Goal: Task Accomplishment & Management: Manage account settings

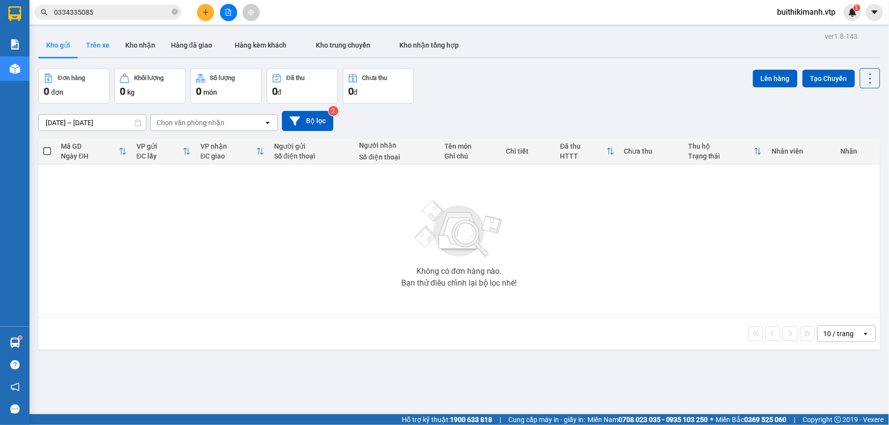
click at [109, 47] on button "Trên xe" at bounding box center [97, 45] width 39 height 24
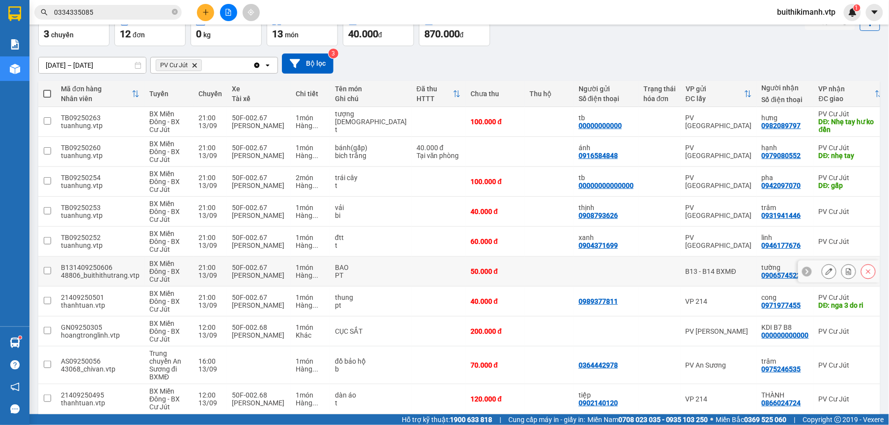
scroll to position [38, 0]
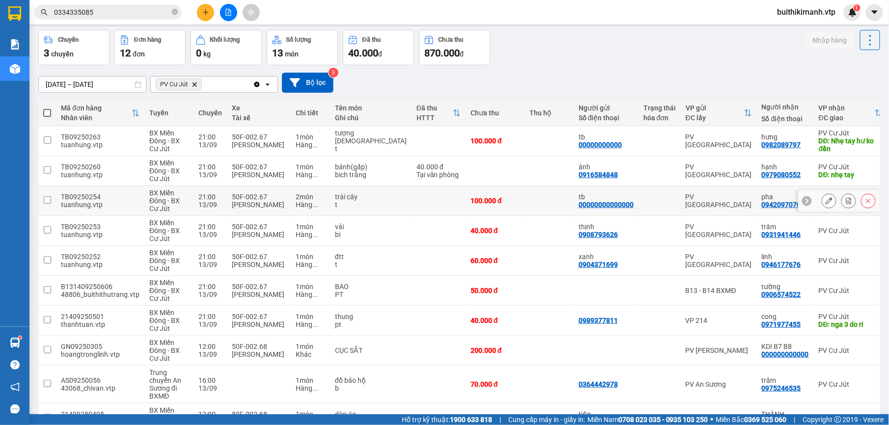
click at [681, 193] on td "PV [GEOGRAPHIC_DATA]" at bounding box center [719, 201] width 76 height 30
checkbox input "true"
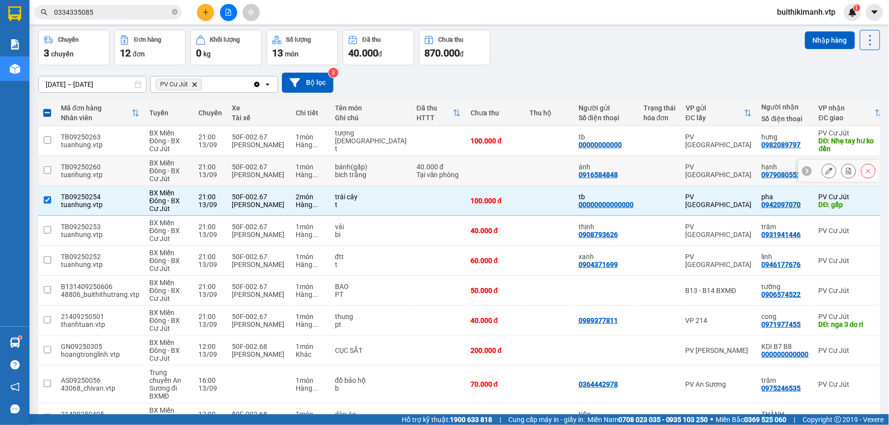
click at [644, 170] on div at bounding box center [660, 171] width 32 height 8
checkbox input "true"
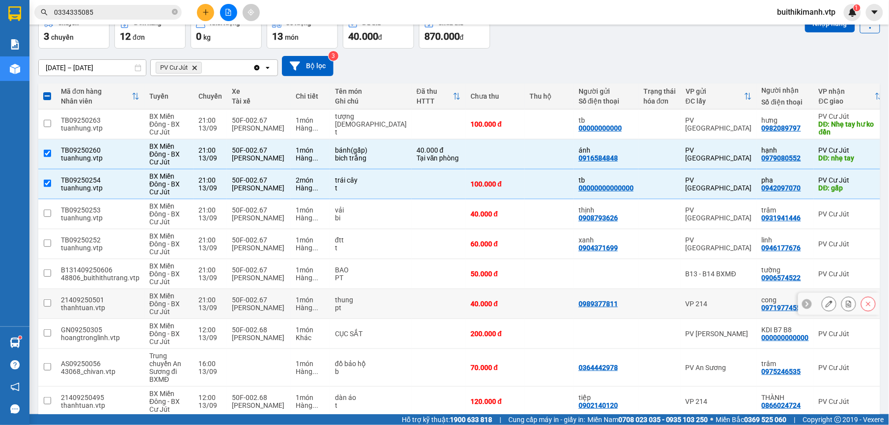
scroll to position [104, 0]
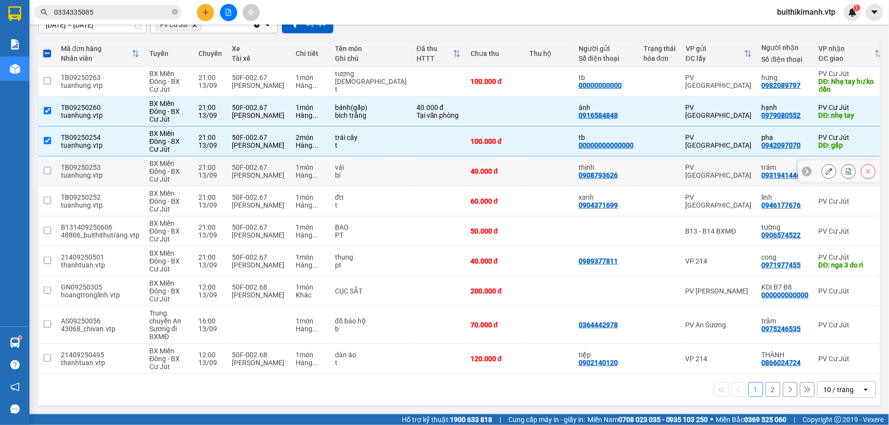
click at [639, 174] on td at bounding box center [660, 172] width 42 height 30
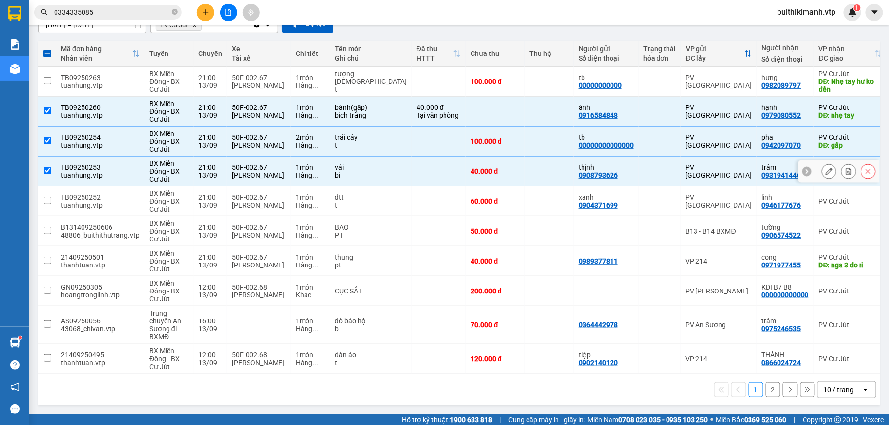
click at [644, 168] on div at bounding box center [660, 172] width 32 height 8
checkbox input "false"
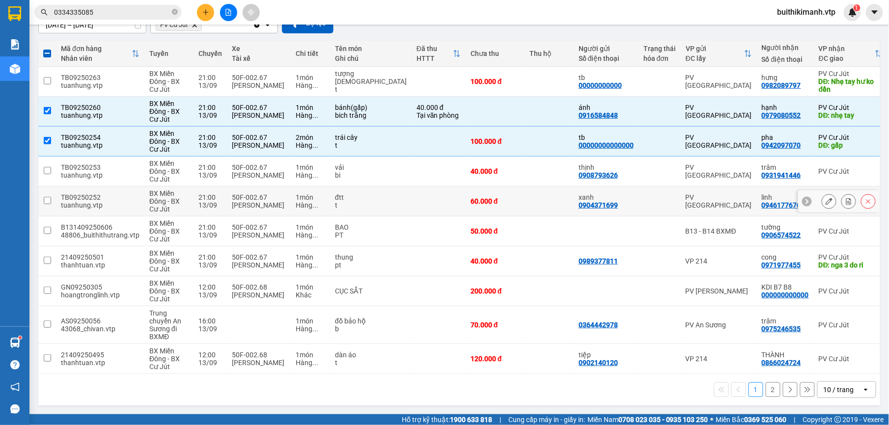
click at [639, 192] on td at bounding box center [660, 202] width 42 height 30
checkbox input "true"
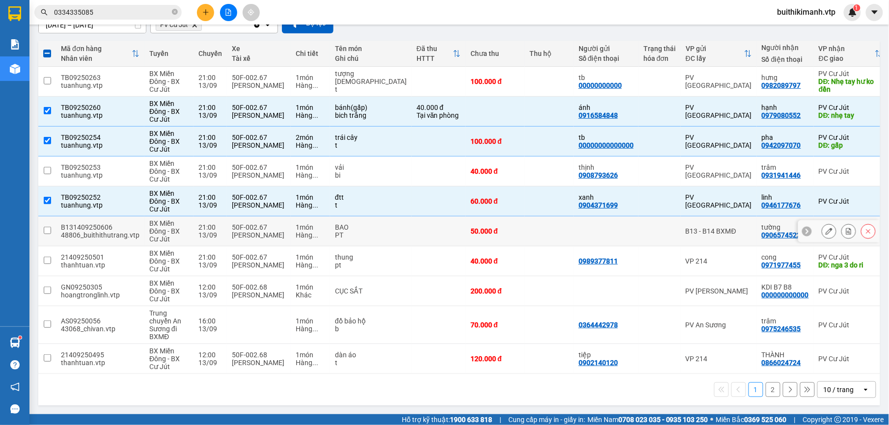
click at [639, 222] on td at bounding box center [660, 232] width 42 height 30
checkbox input "true"
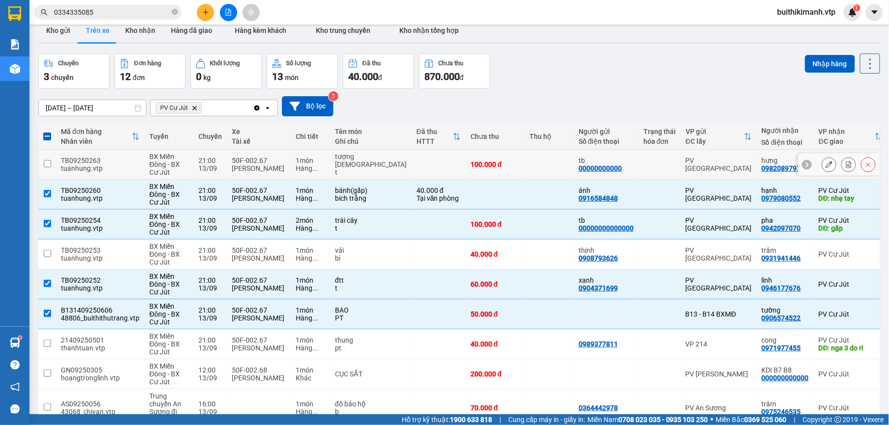
scroll to position [0, 0]
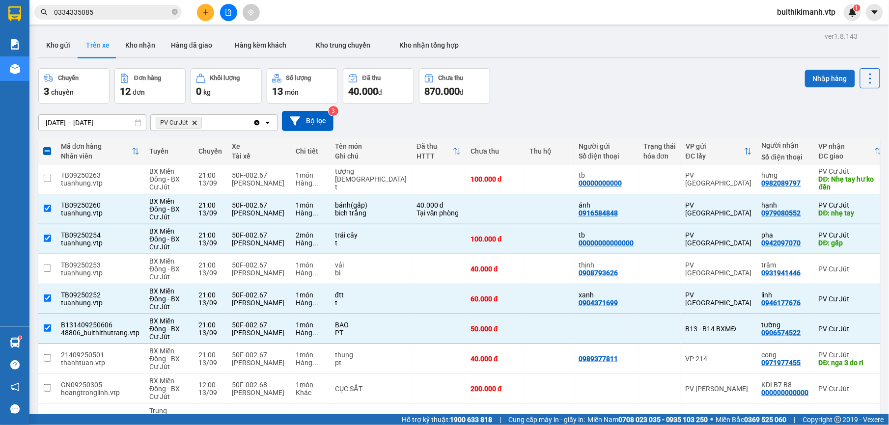
click at [818, 79] on button "Nhập hàng" at bounding box center [830, 79] width 50 height 18
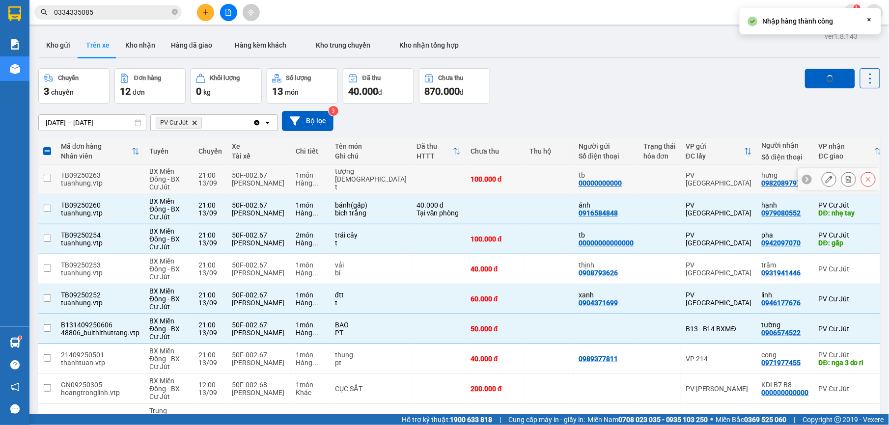
checkbox input "false"
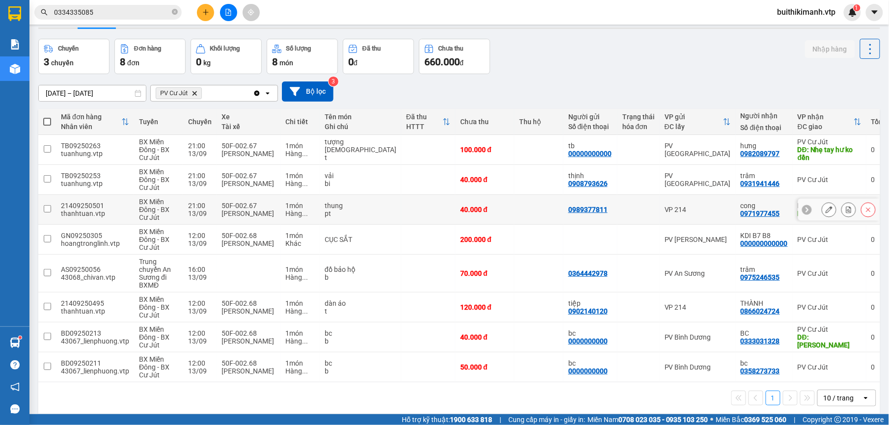
scroll to position [45, 0]
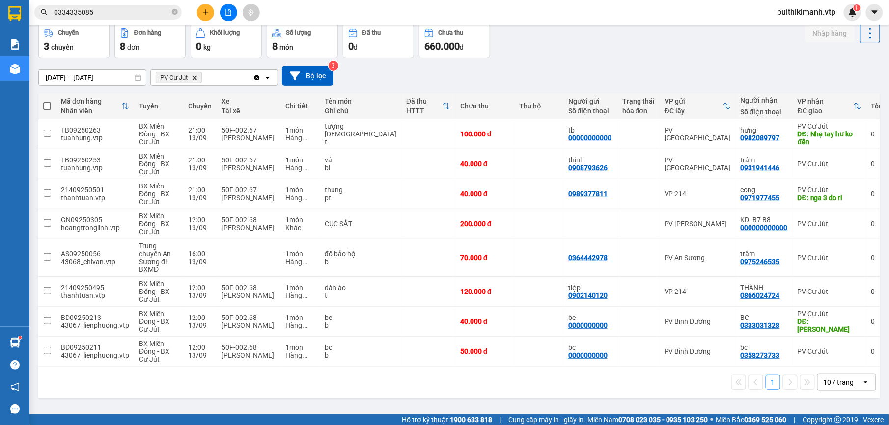
click at [757, 231] on td "KDI B7 B8 000000000000" at bounding box center [764, 224] width 57 height 30
click at [758, 233] on td "KDI B7 B8 000000000000" at bounding box center [764, 224] width 57 height 30
click at [758, 209] on td "cong 0971977455" at bounding box center [764, 194] width 57 height 30
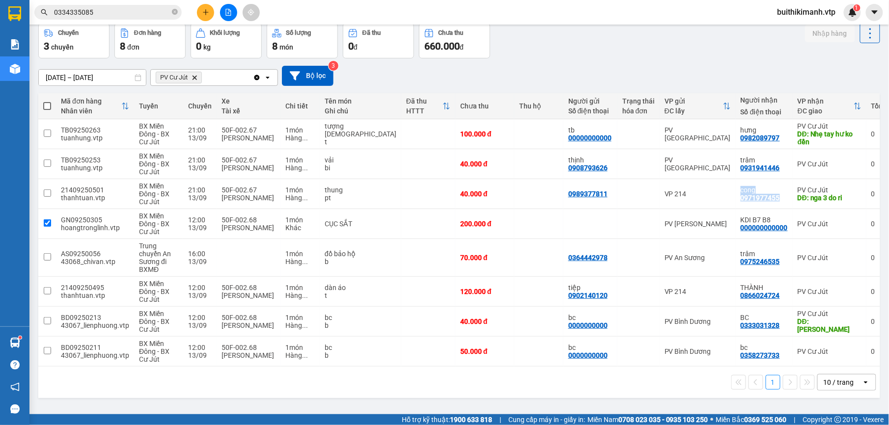
checkbox input "false"
checkbox input "true"
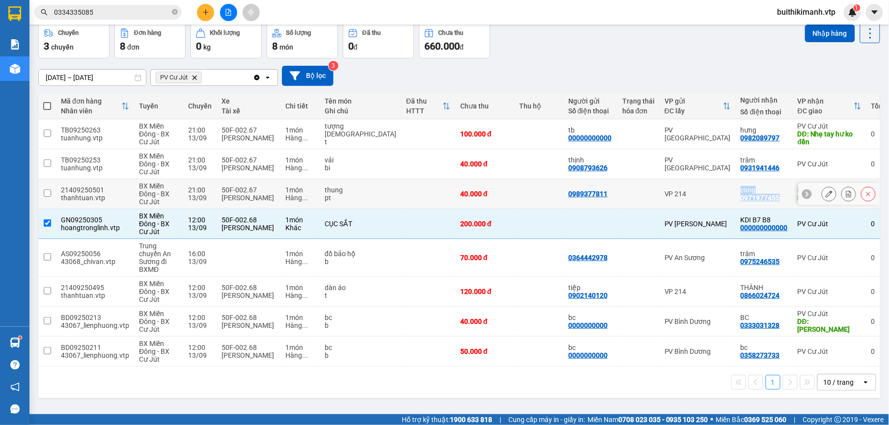
scroll to position [0, 0]
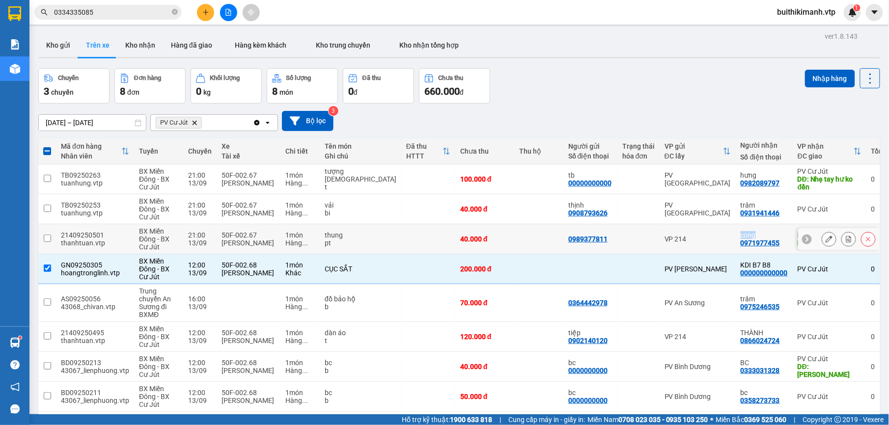
click at [758, 233] on td "cong 0971977455" at bounding box center [764, 240] width 57 height 30
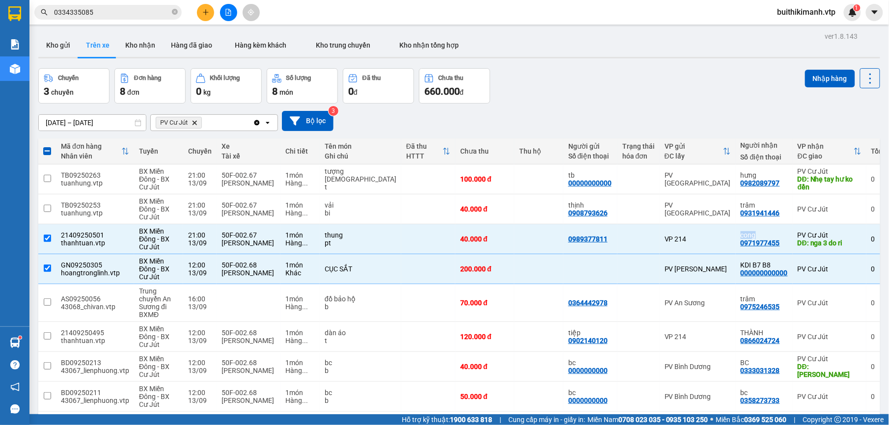
click at [758, 233] on td "cong 0971977455" at bounding box center [764, 240] width 57 height 30
checkbox input "false"
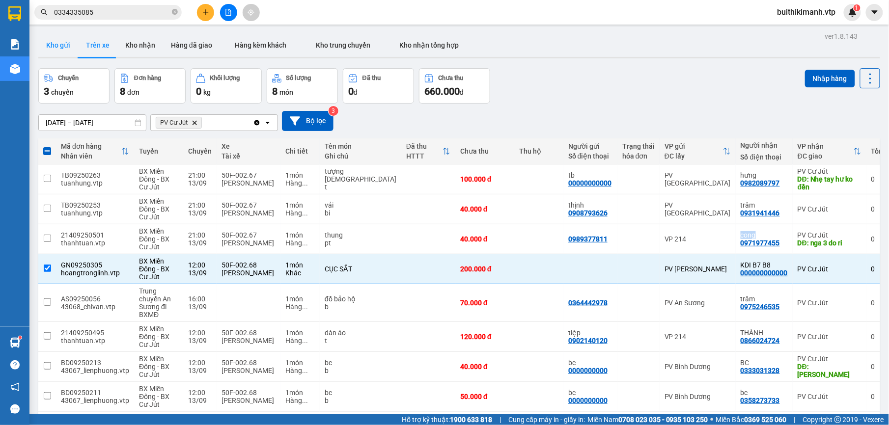
click at [63, 50] on button "Kho gửi" at bounding box center [58, 45] width 40 height 24
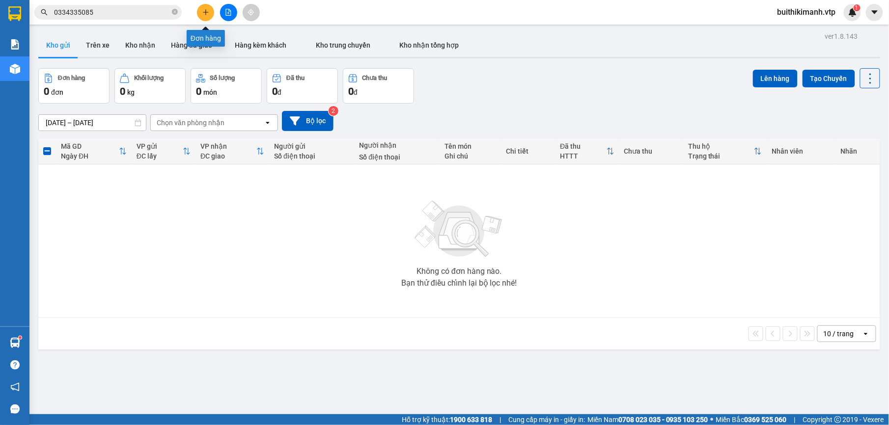
click at [209, 14] on button at bounding box center [205, 12] width 17 height 17
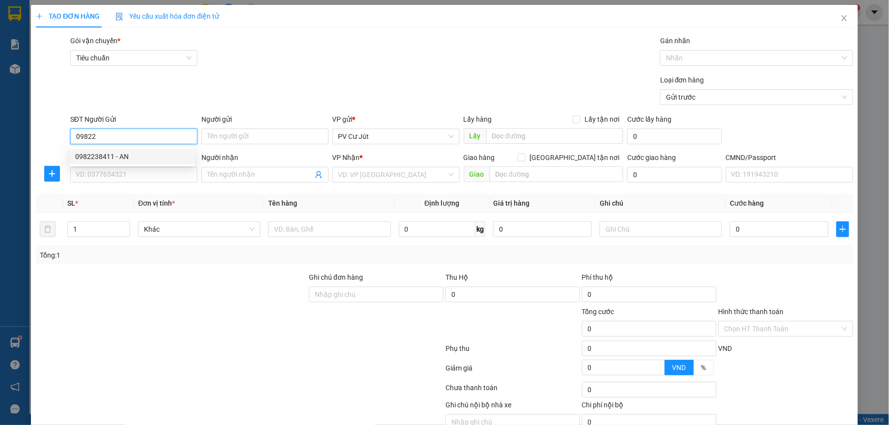
click at [120, 157] on div "0982238411 - AN" at bounding box center [132, 156] width 114 height 11
type input "0982238411"
type input "AN"
type input "0814506197"
type input "tú"
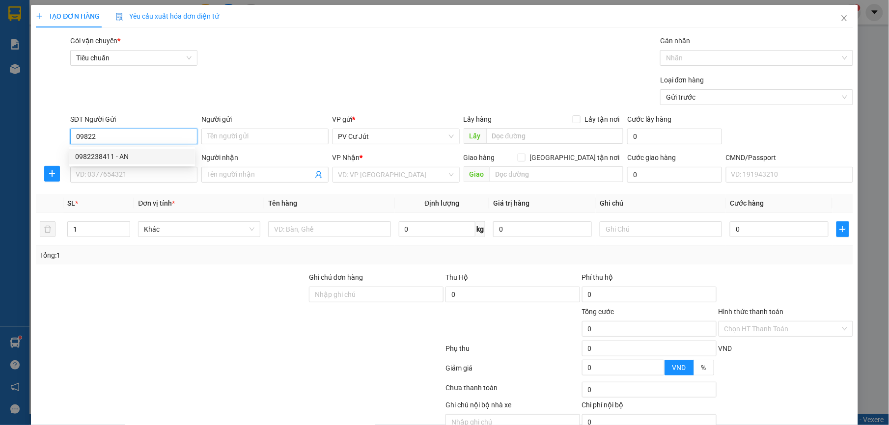
type input "tân tiến đồng phú bp"
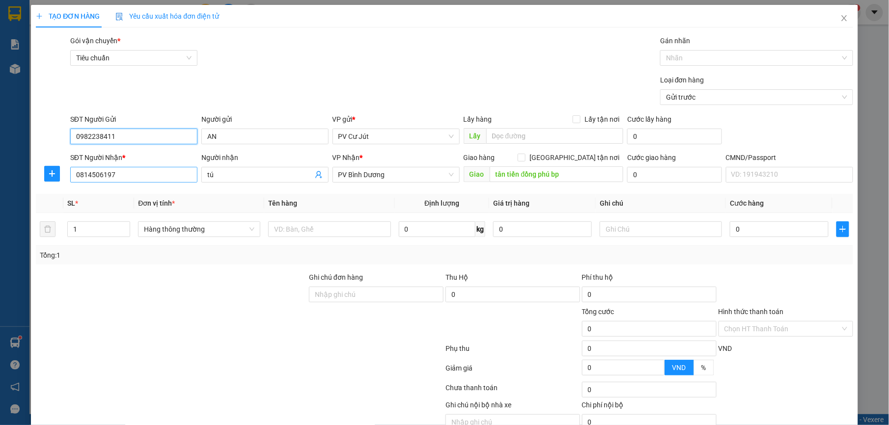
type input "0982238411"
drag, startPoint x: 141, startPoint y: 175, endPoint x: -3, endPoint y: 146, distance: 147.4
click at [0, 146] on html "Kết quả tìm kiếm ( 1 ) Bộ lọc Mã ĐH Trạng thái Món hàng Thu hộ Tổng cước Chưa c…" at bounding box center [444, 212] width 889 height 425
type input "0948844048"
click at [150, 191] on div "0948844048 - tuấn" at bounding box center [132, 195] width 114 height 11
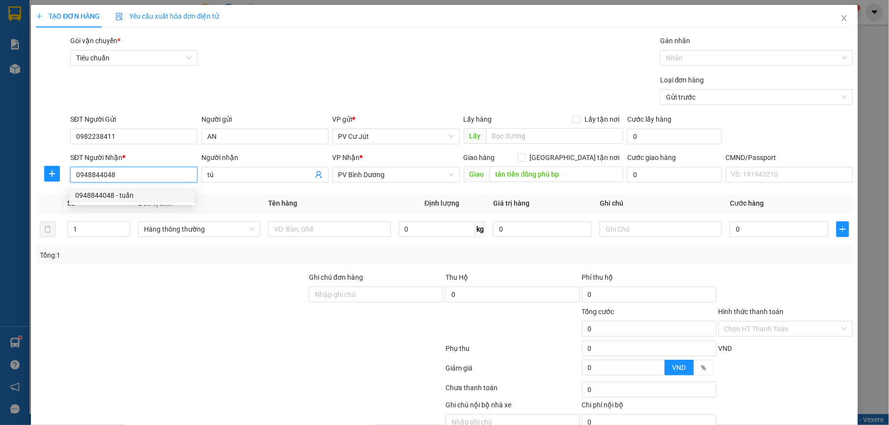
type input "tuấn"
type input "CHỢ CHÁNH LƯU/ [GEOGRAPHIC_DATA]"
type input "0948844048"
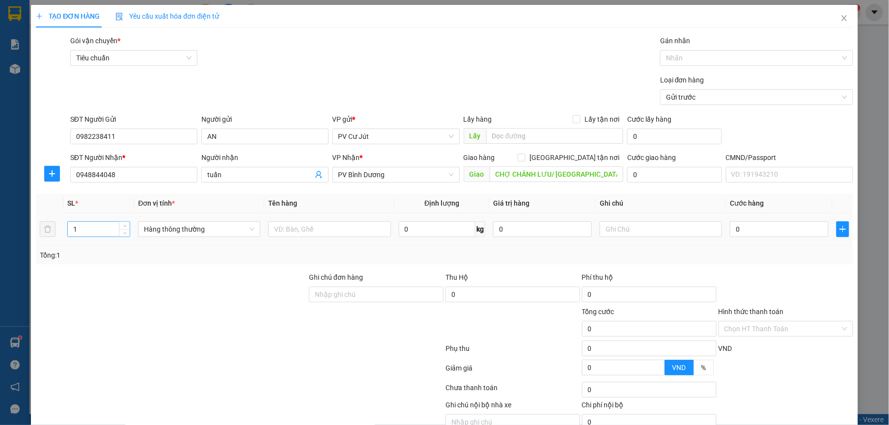
click at [103, 232] on input "1" at bounding box center [99, 229] width 62 height 15
type input "2"
click at [342, 225] on input "text" at bounding box center [329, 230] width 122 height 16
type input "d"
type input "đa tx"
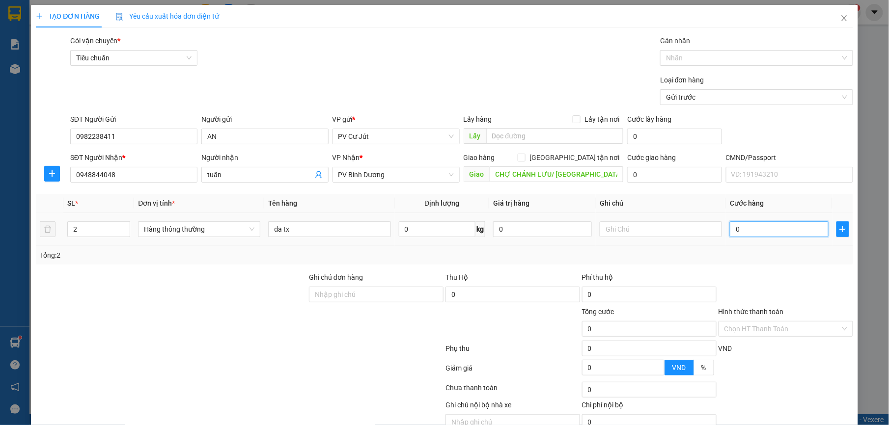
click at [785, 229] on input "0" at bounding box center [779, 230] width 99 height 16
type input "1"
type input "17"
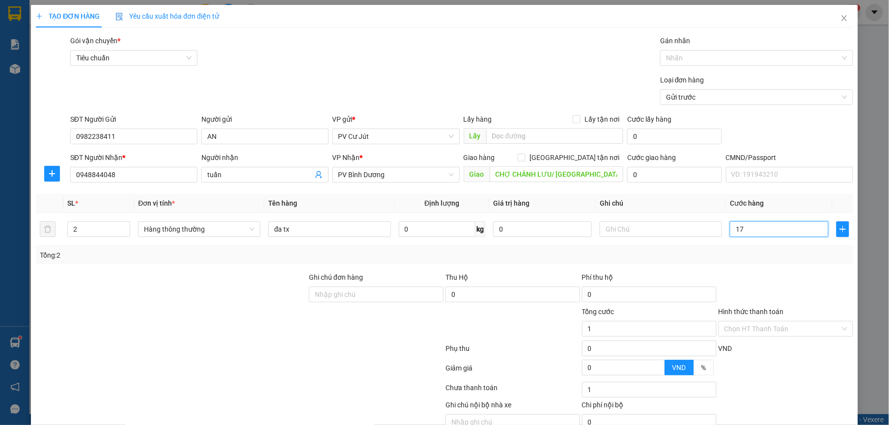
type input "17"
type input "1.700"
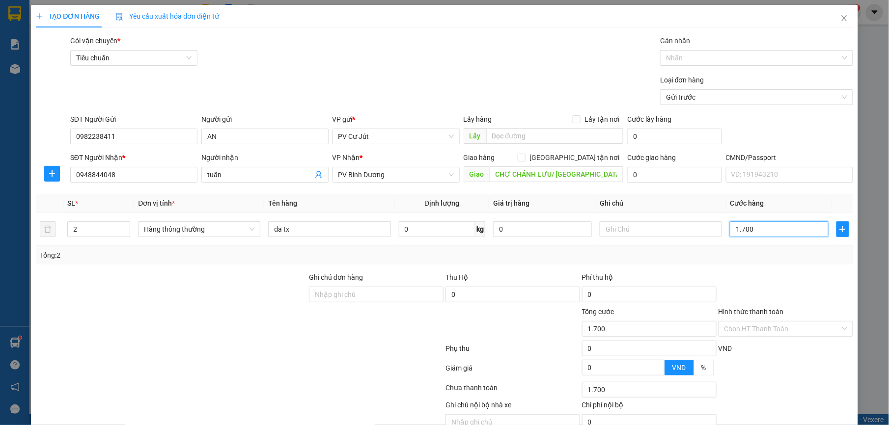
type input "17.000"
type input "170.000"
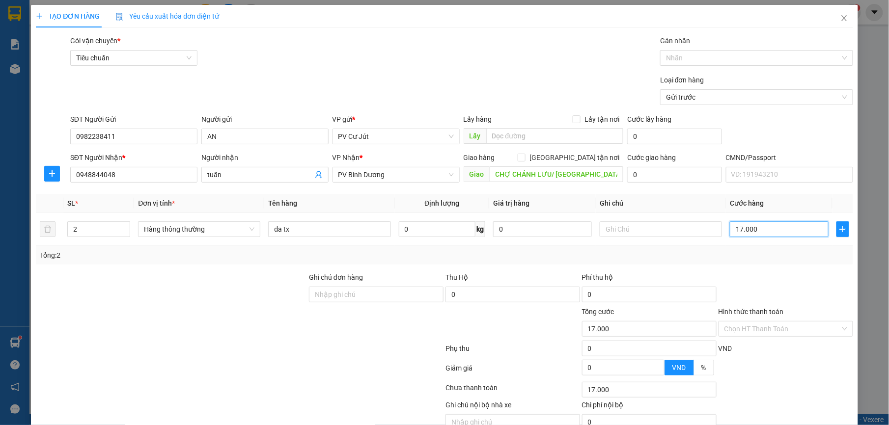
type input "170.000"
type input "17.000"
type input "1.700"
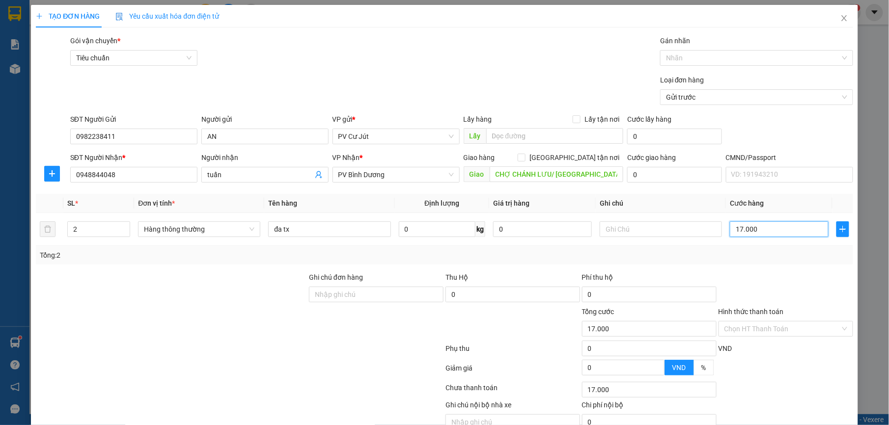
type input "1.700"
type input "170"
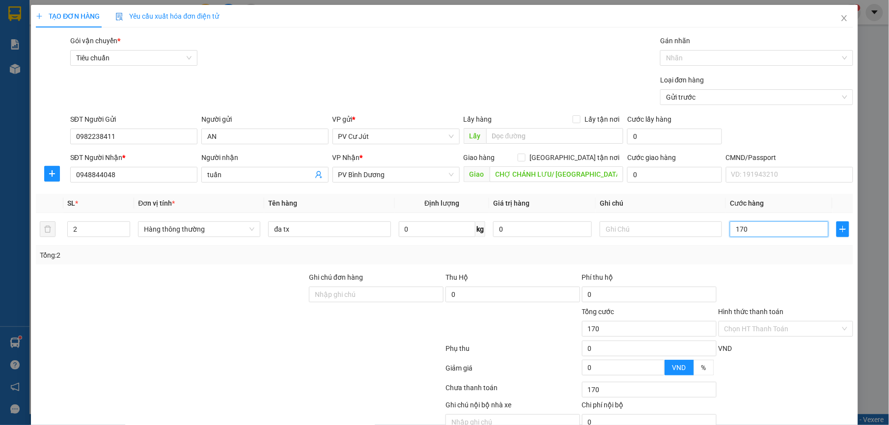
type input "17"
type input "1"
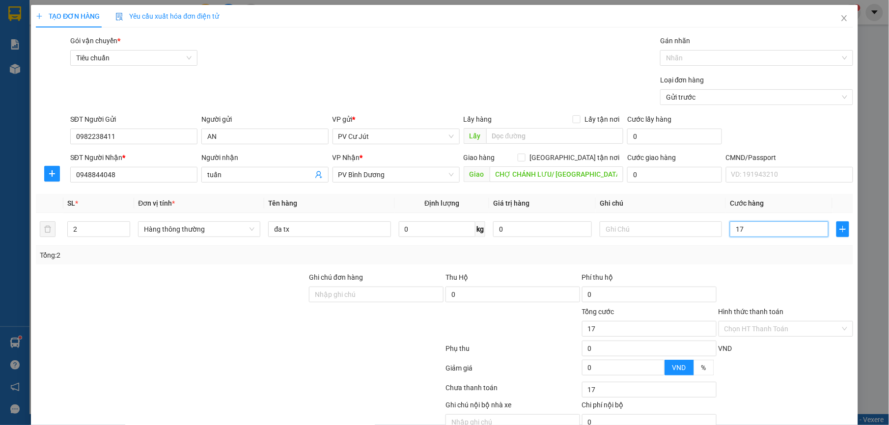
type input "1"
type input "16"
type input "160"
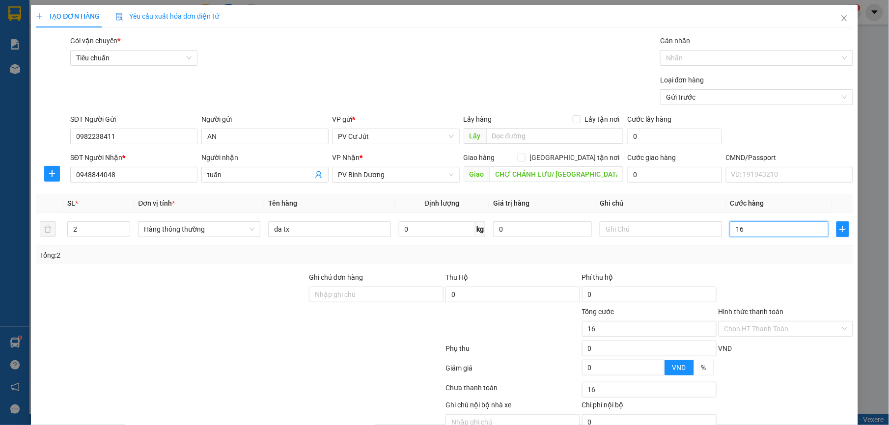
type input "160"
type input "1.600"
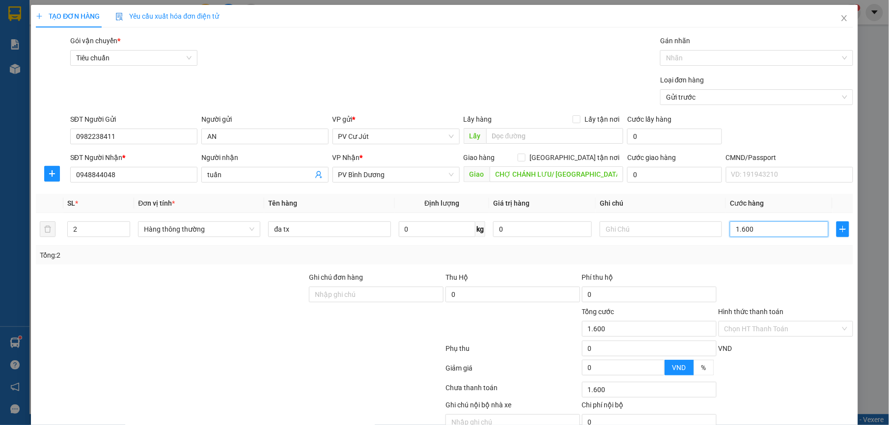
type input "16.000"
type input "160.000"
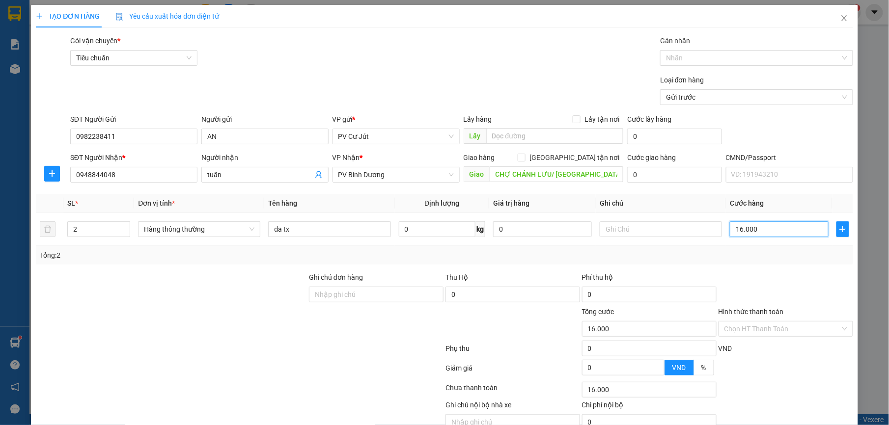
type input "160.000"
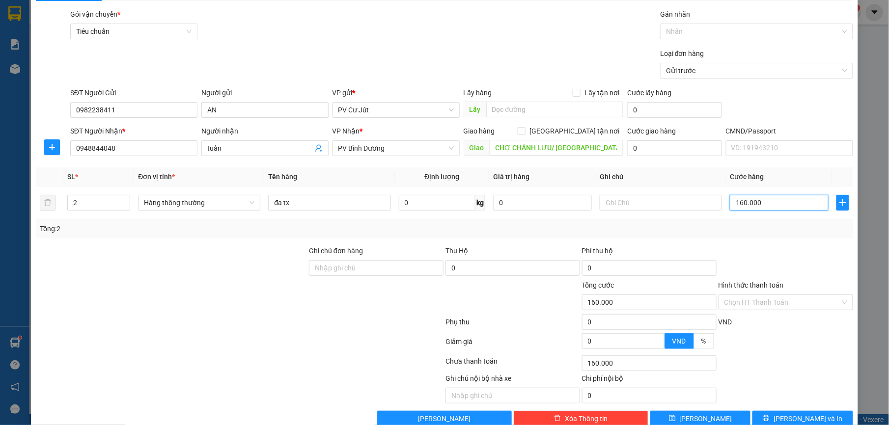
scroll to position [50, 0]
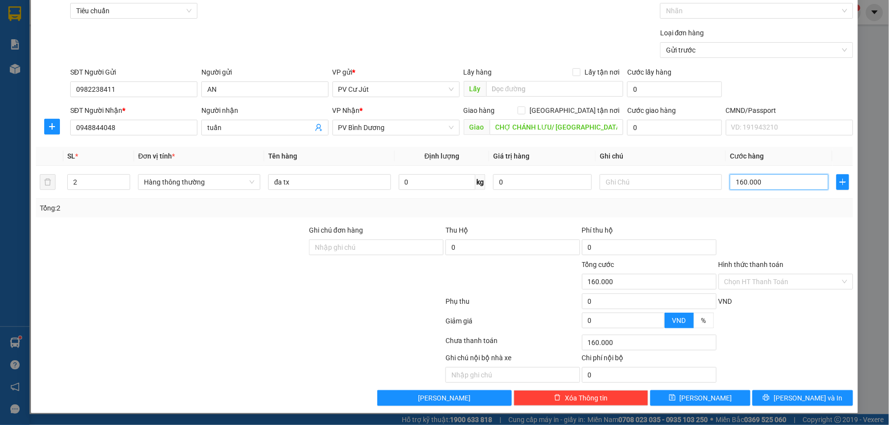
type input "16.000"
type input "1.600"
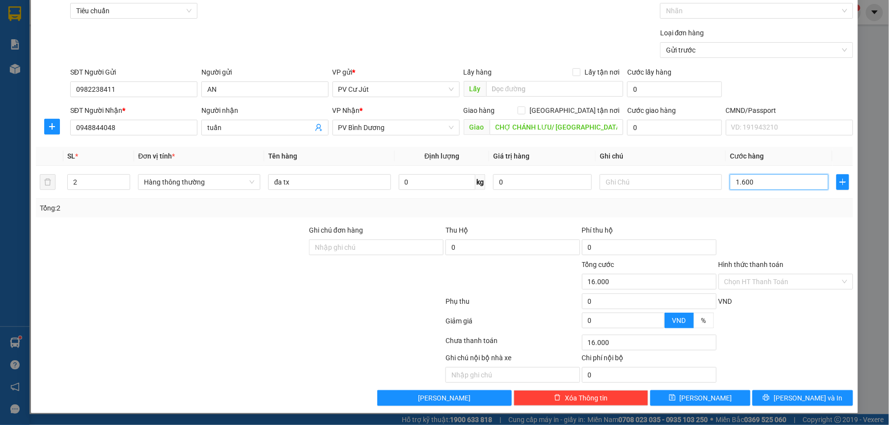
type input "1.600"
type input "160"
type input "16"
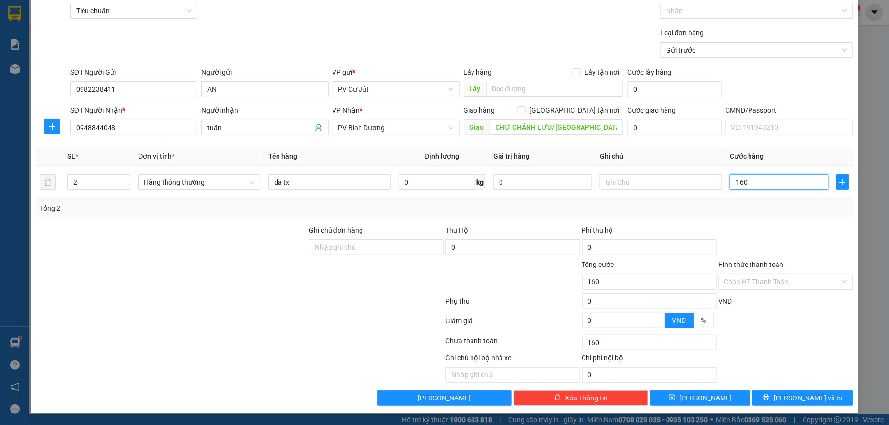
type input "16"
type input "1"
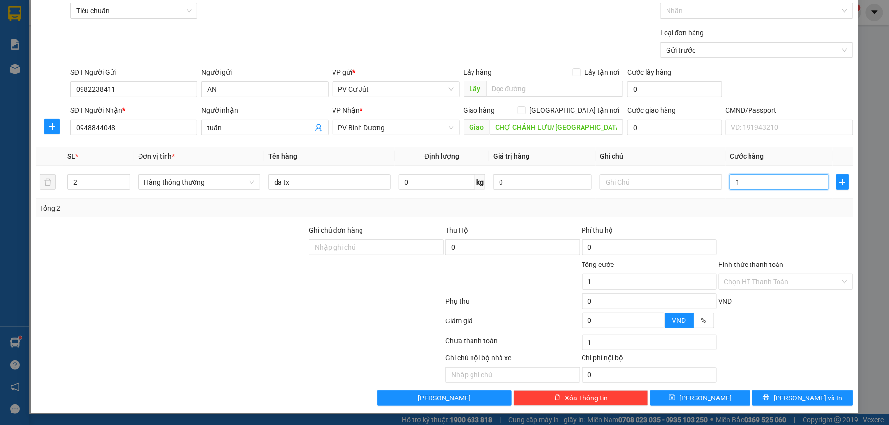
type input "17"
type input "170"
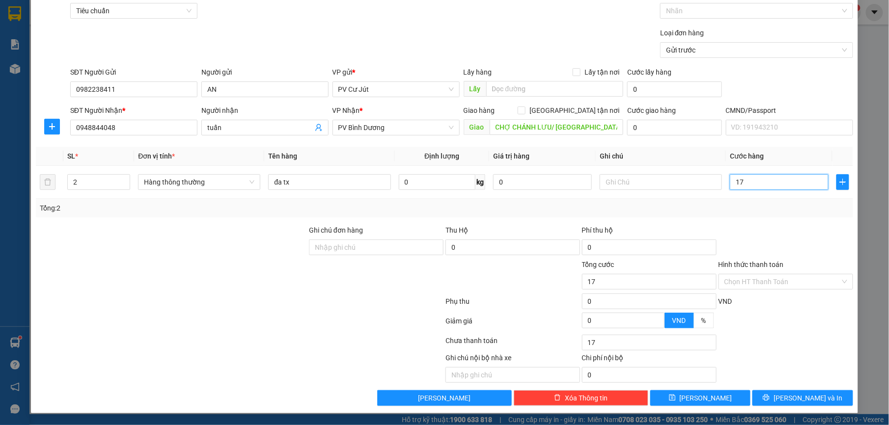
type input "170"
type input "170.000"
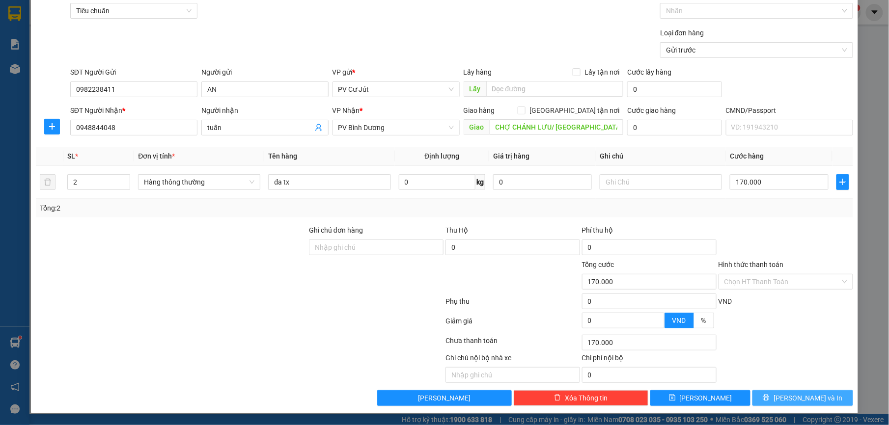
click at [788, 401] on span "[PERSON_NAME] và In" at bounding box center [808, 398] width 69 height 11
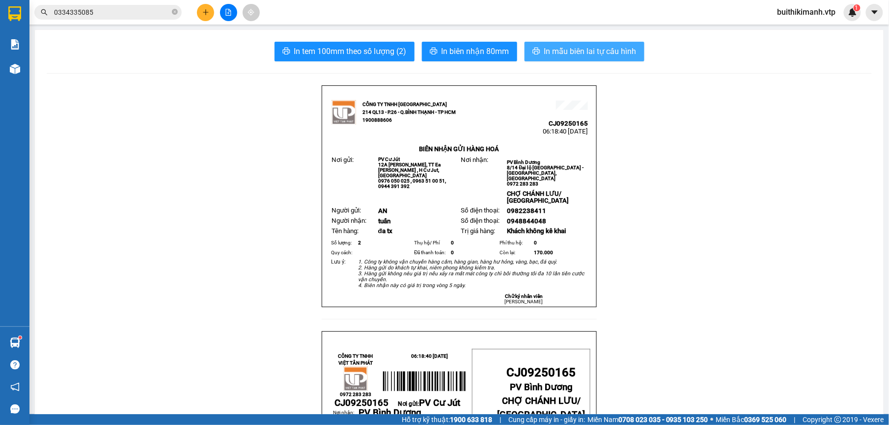
click at [578, 45] on span "In mẫu biên lai tự cấu hình" at bounding box center [590, 51] width 92 height 12
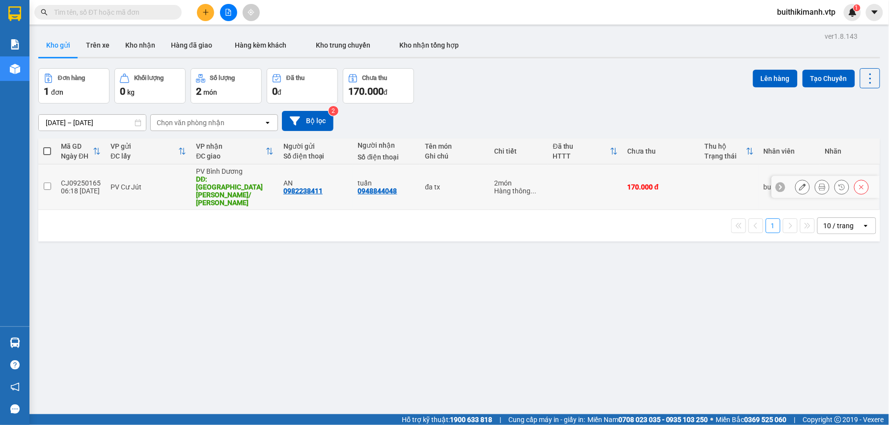
click at [396, 179] on div "tuấn" at bounding box center [386, 183] width 57 height 8
checkbox input "true"
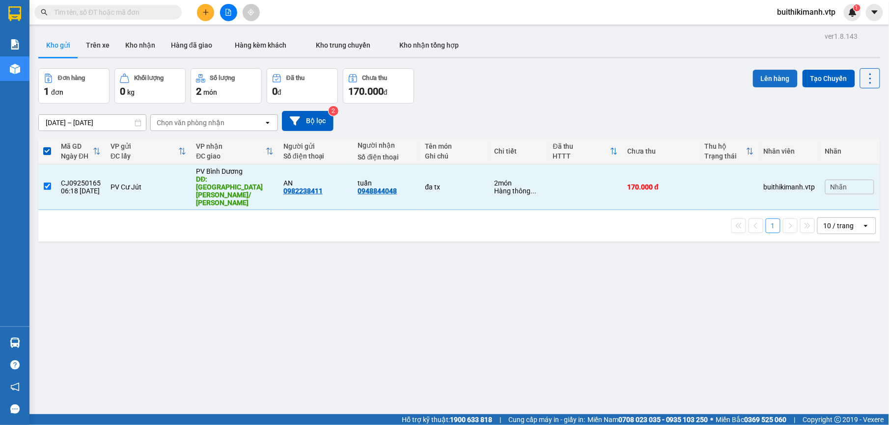
click at [761, 75] on button "Lên hàng" at bounding box center [775, 79] width 45 height 18
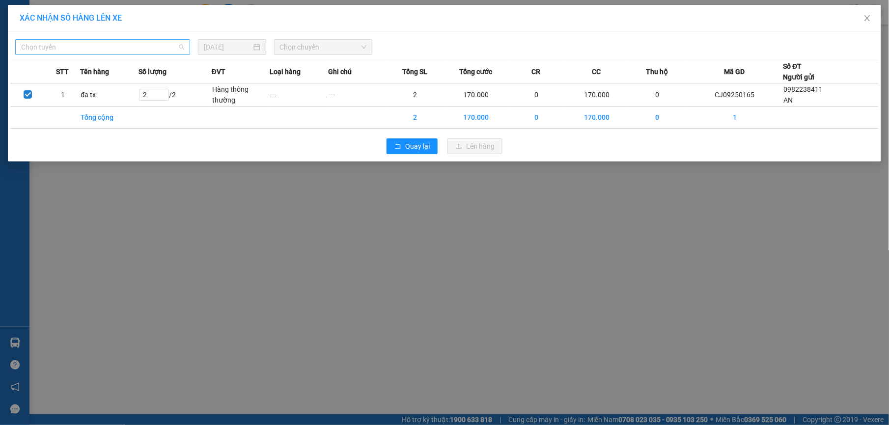
click at [111, 48] on span "Chọn tuyến" at bounding box center [102, 47] width 163 height 15
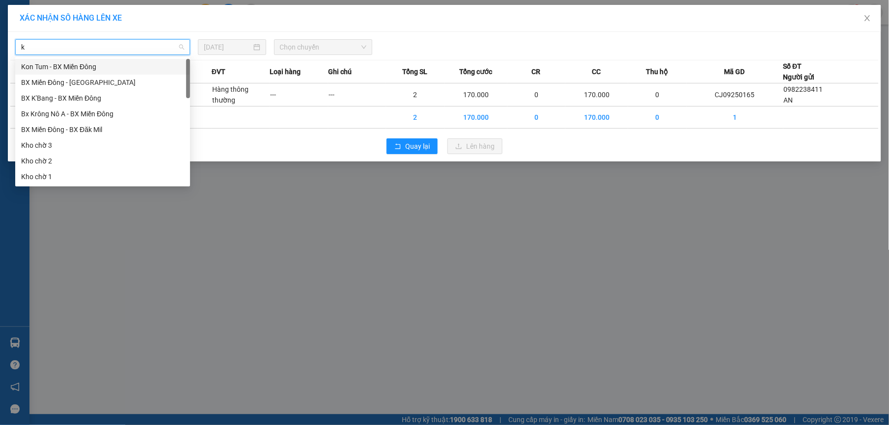
type input "kn"
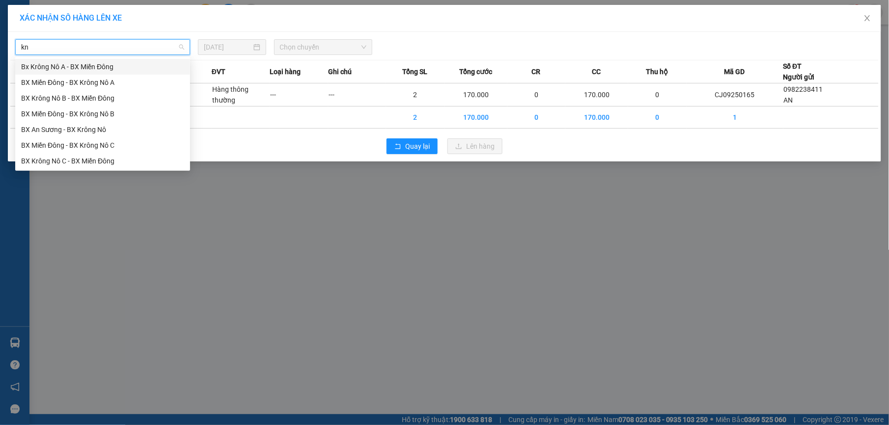
click at [116, 63] on div "Bx Krông Nô A - BX Miền Đông" at bounding box center [102, 66] width 163 height 11
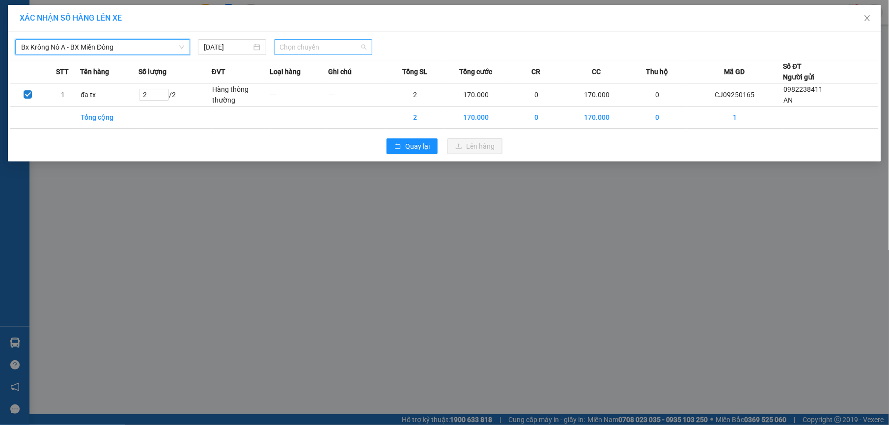
click at [319, 41] on span "Chọn chuyến" at bounding box center [323, 47] width 87 height 15
click at [327, 77] on div "07:00 - 51B-152.46" at bounding box center [318, 82] width 77 height 11
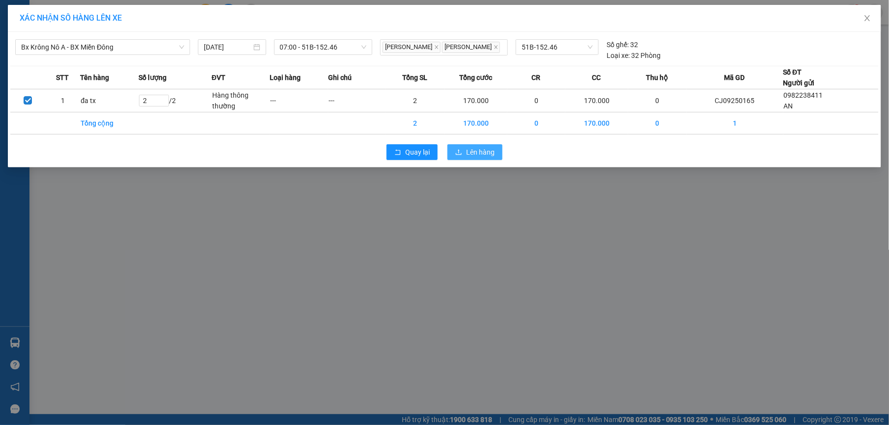
click at [478, 153] on span "Lên hàng" at bounding box center [480, 152] width 28 height 11
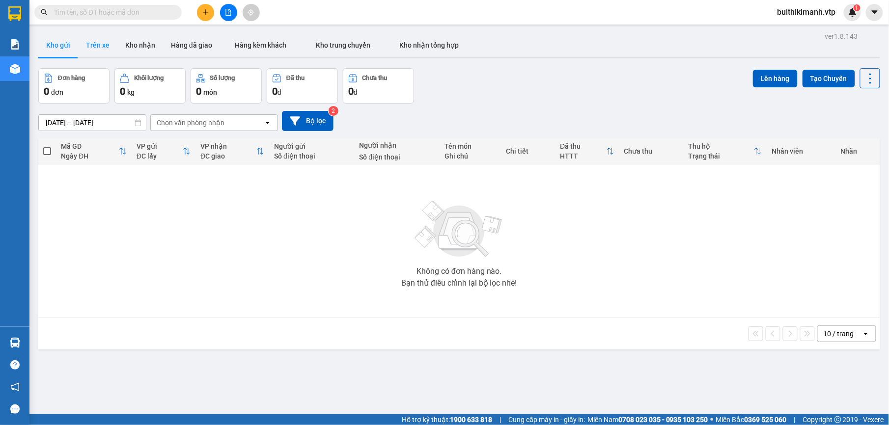
click at [108, 46] on button "Trên xe" at bounding box center [97, 45] width 39 height 24
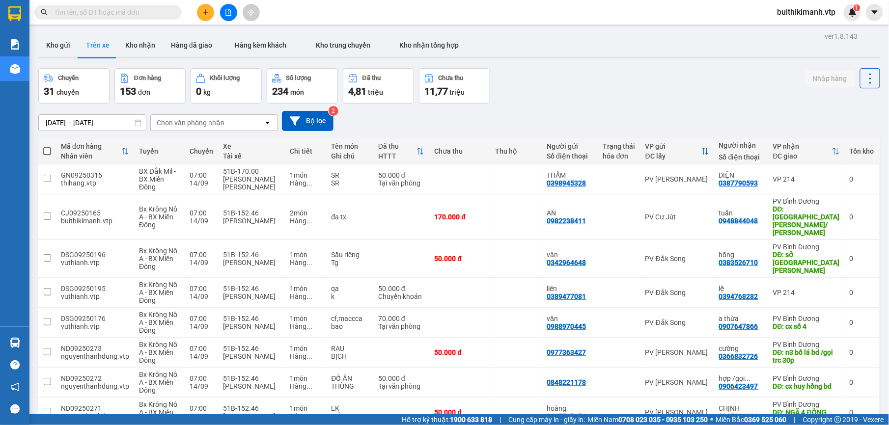
drag, startPoint x: 211, startPoint y: 127, endPoint x: 192, endPoint y: 131, distance: 20.0
click at [192, 131] on div "Chọn văn phòng nhận" at bounding box center [207, 123] width 113 height 16
type input "cu"
click at [245, 146] on div "PV Cư Jút" at bounding box center [214, 145] width 128 height 18
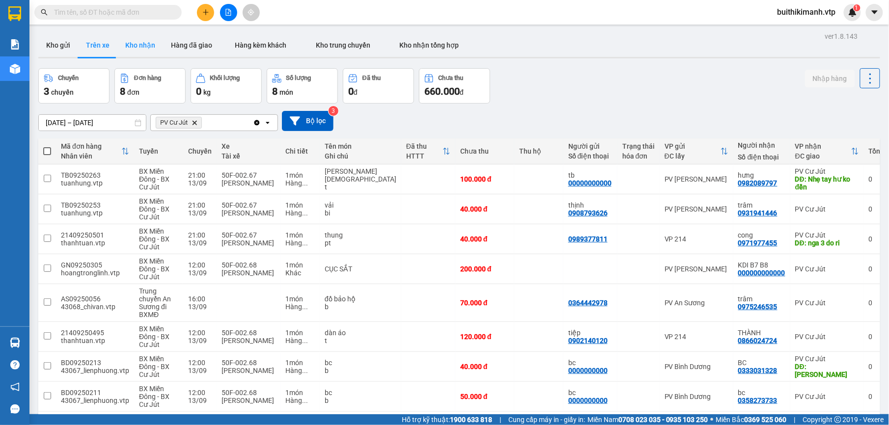
click at [141, 47] on button "Kho nhận" at bounding box center [140, 45] width 46 height 24
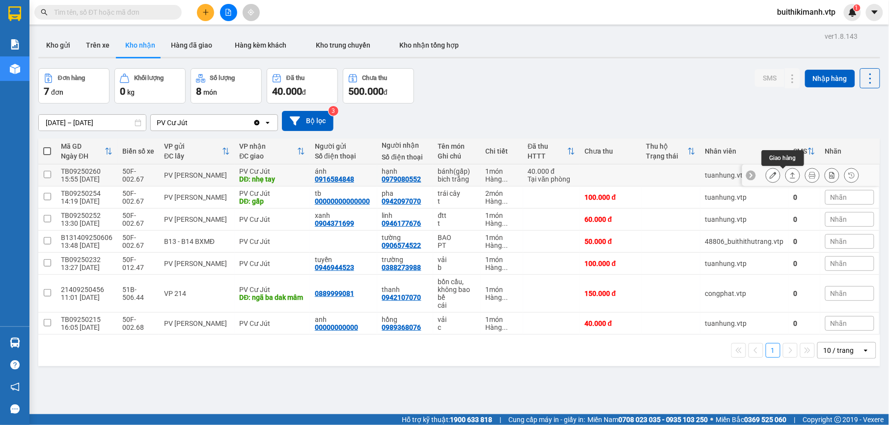
click at [786, 181] on button at bounding box center [793, 175] width 14 height 17
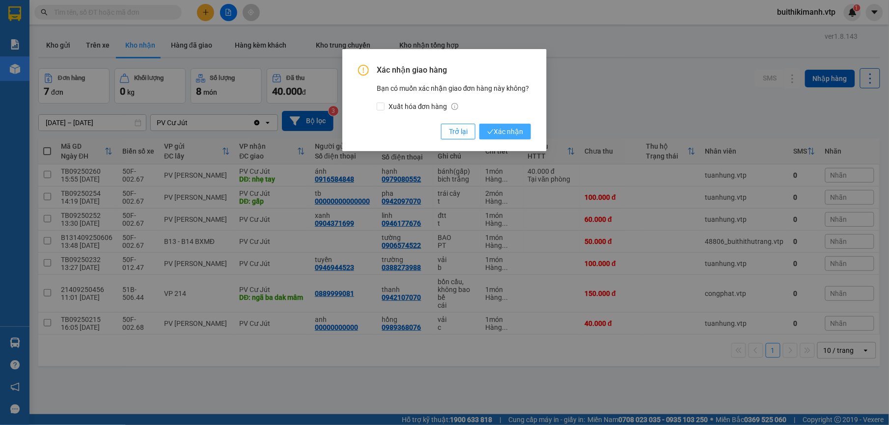
click at [498, 136] on span "Xác nhận" at bounding box center [505, 131] width 36 height 11
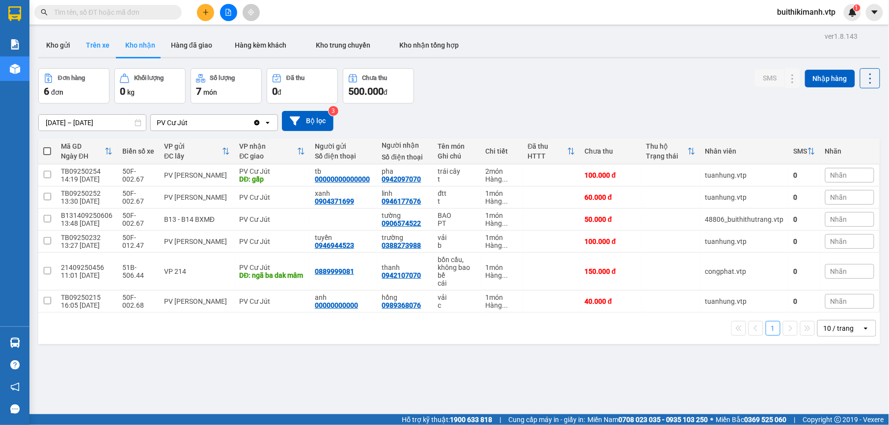
click at [103, 42] on button "Trên xe" at bounding box center [97, 45] width 39 height 24
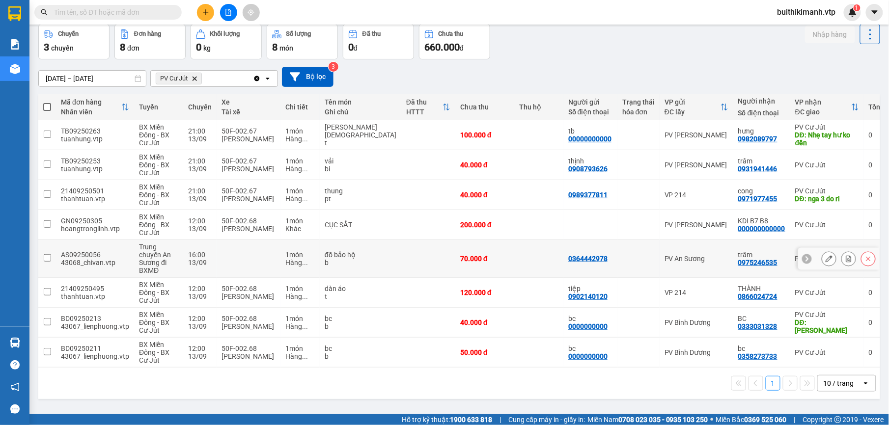
scroll to position [45, 0]
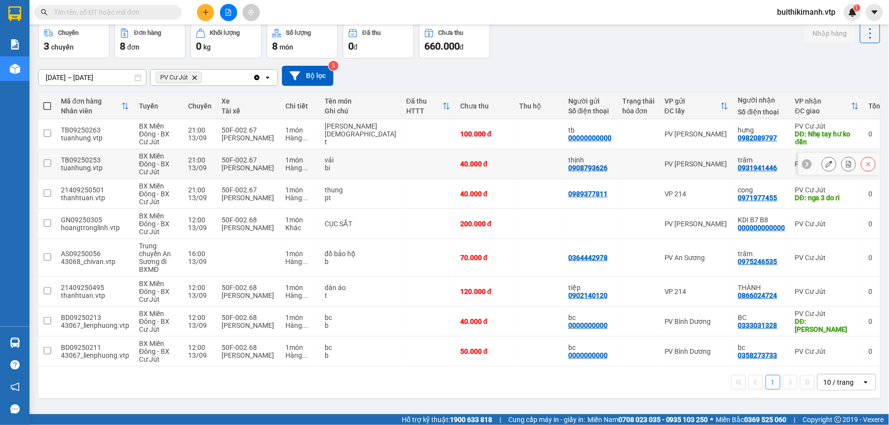
click at [618, 179] on td at bounding box center [639, 164] width 42 height 30
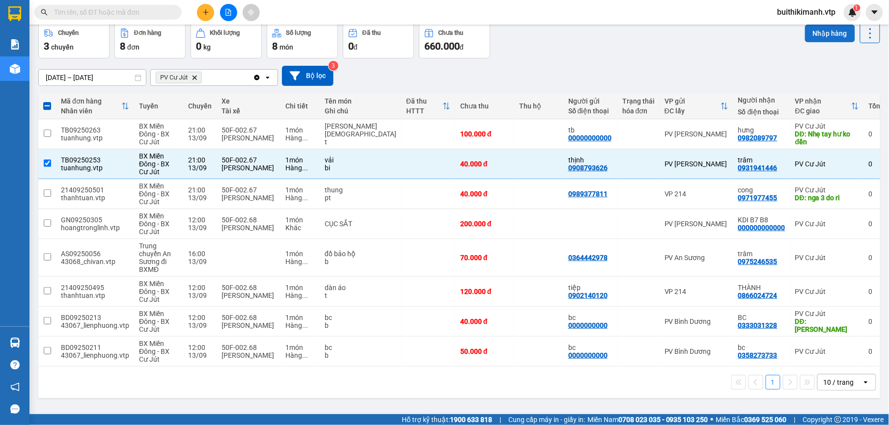
click at [824, 32] on button "Nhập hàng" at bounding box center [830, 34] width 50 height 18
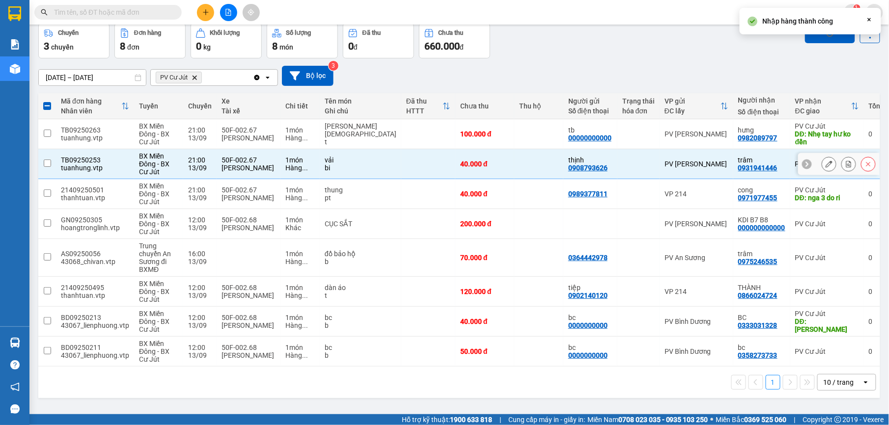
checkbox input "false"
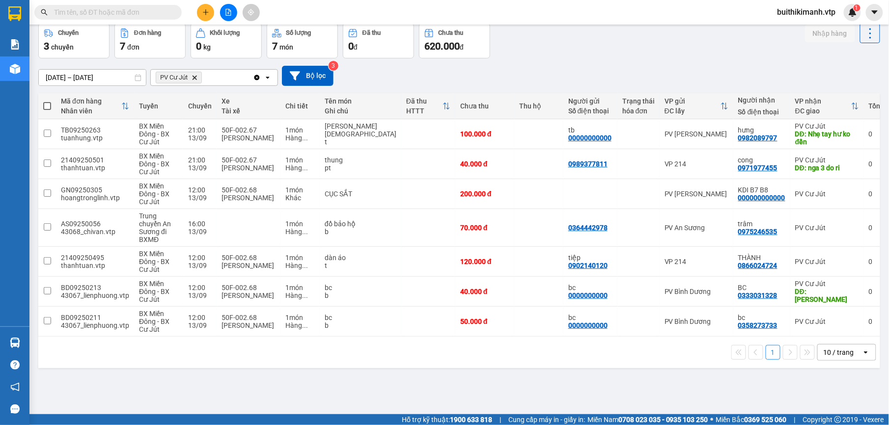
scroll to position [0, 0]
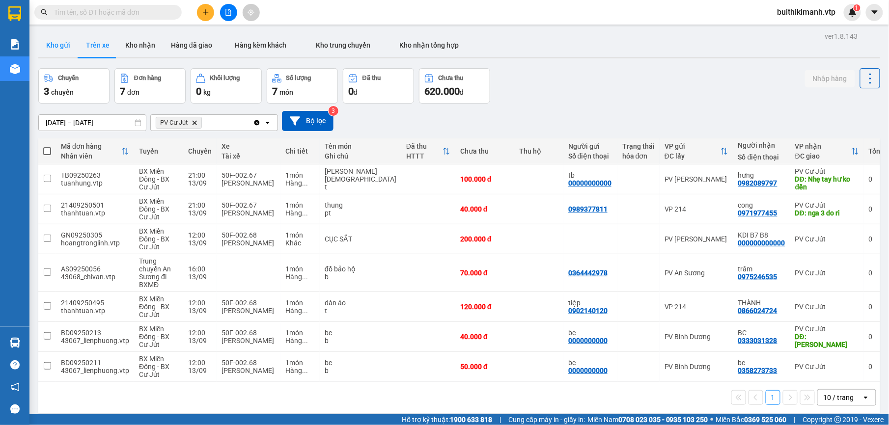
click at [59, 54] on button "Kho gửi" at bounding box center [58, 45] width 40 height 24
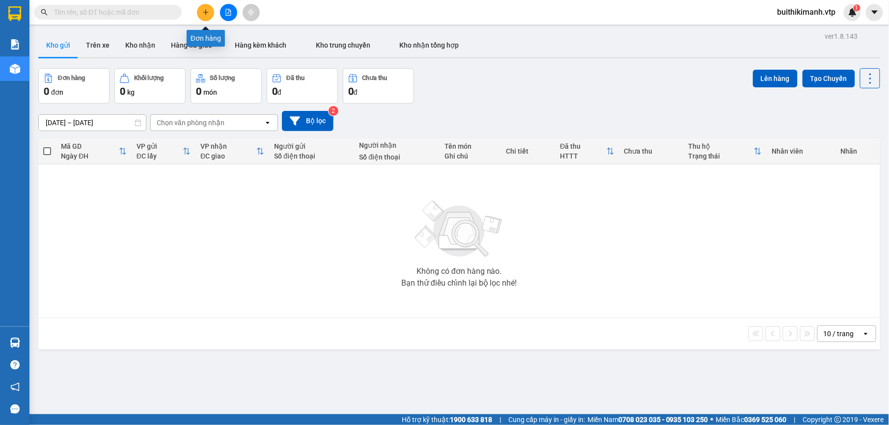
click at [203, 14] on icon "plus" at bounding box center [205, 12] width 7 height 7
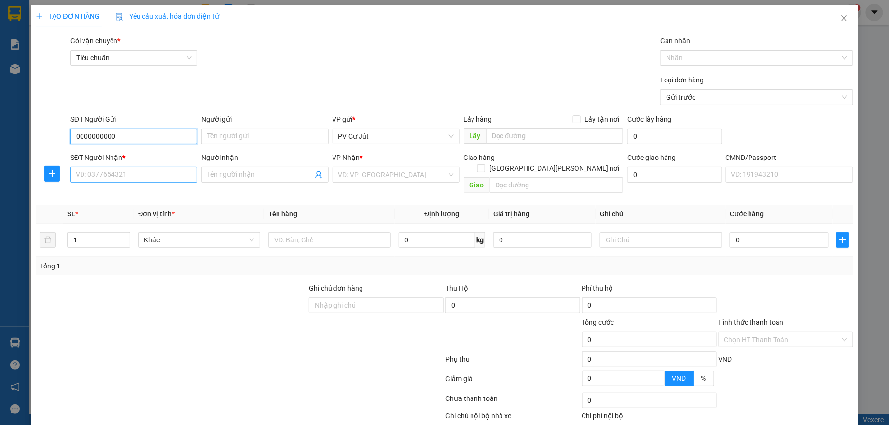
type input "0000000000"
click at [153, 179] on input "SĐT Người Nhận *" at bounding box center [133, 175] width 127 height 16
type input "0984493478"
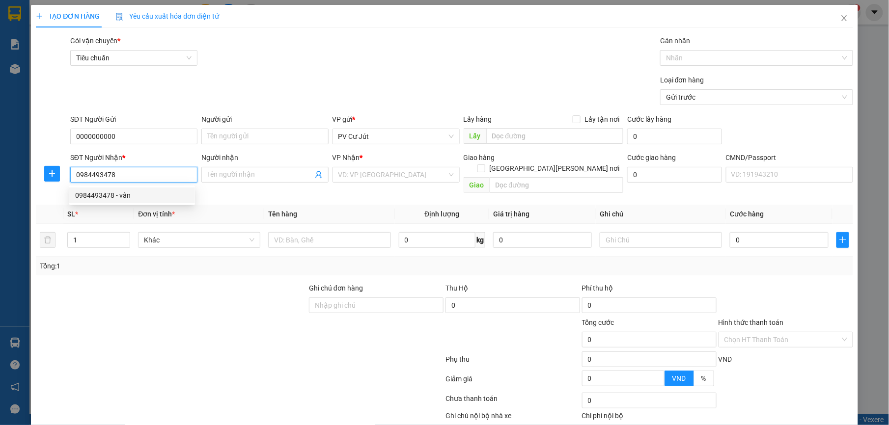
click at [164, 199] on div "0984493478 - vân" at bounding box center [132, 195] width 114 height 11
type input "vân"
type input "0984493478"
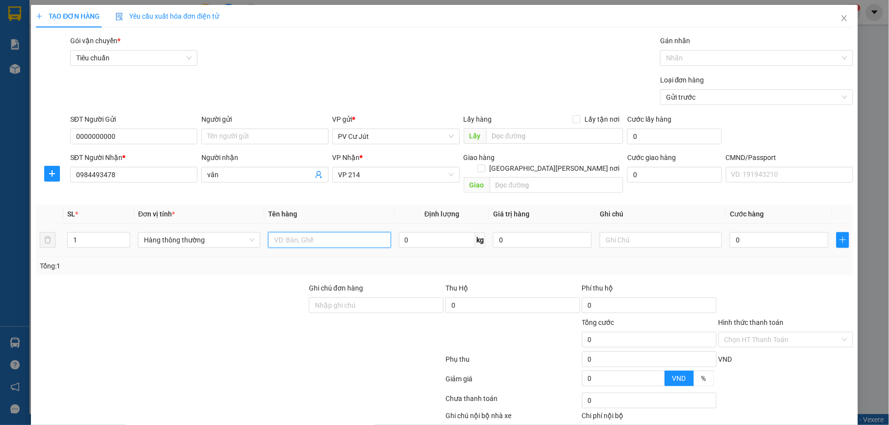
click at [309, 232] on input "text" at bounding box center [329, 240] width 122 height 16
type input "rau tg"
click at [730, 232] on input "0" at bounding box center [779, 240] width 99 height 16
type input "6"
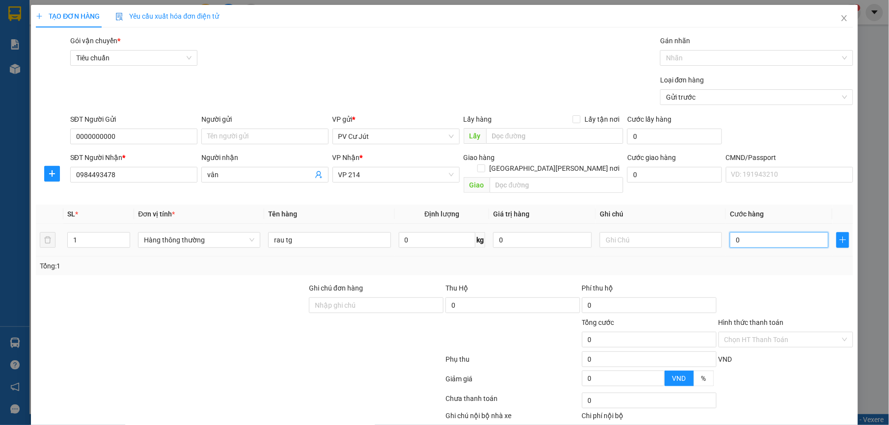
type input "6"
type input "60"
type input "600"
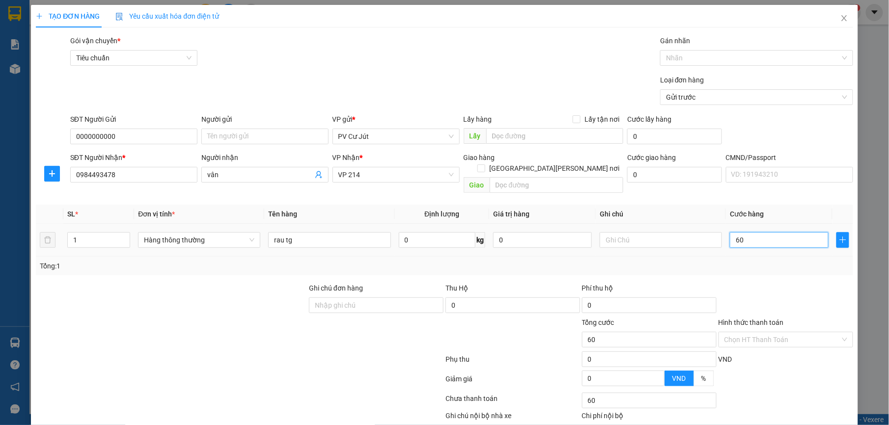
type input "600"
type input "6.000"
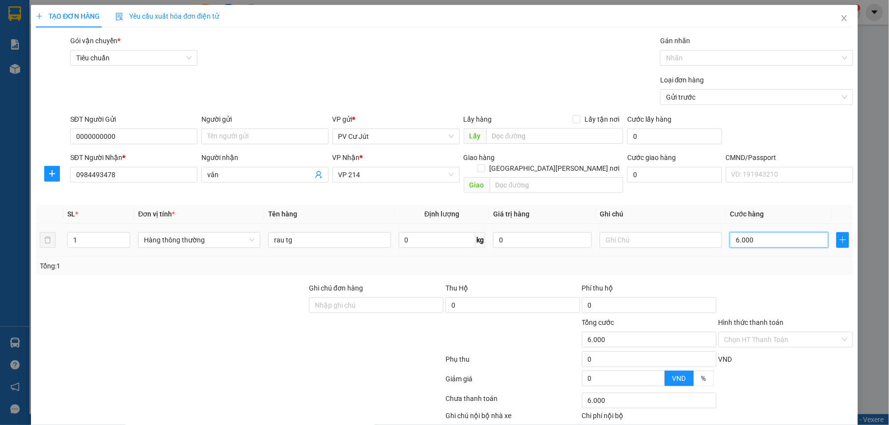
type input "60.000"
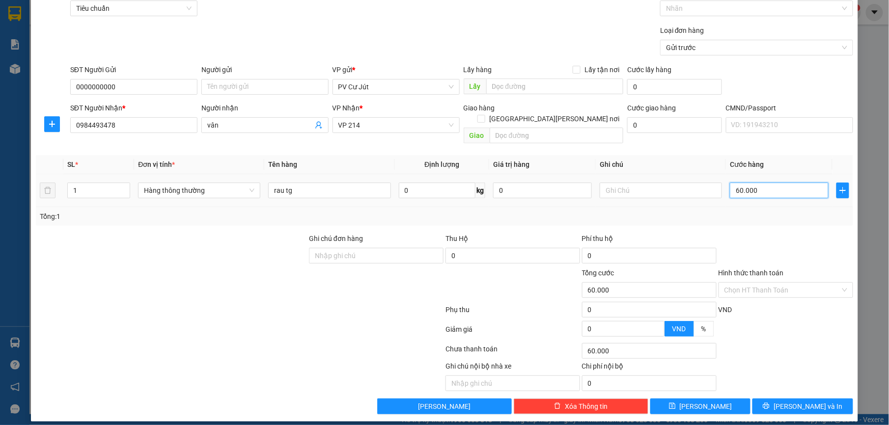
type input "6.000"
type input "0"
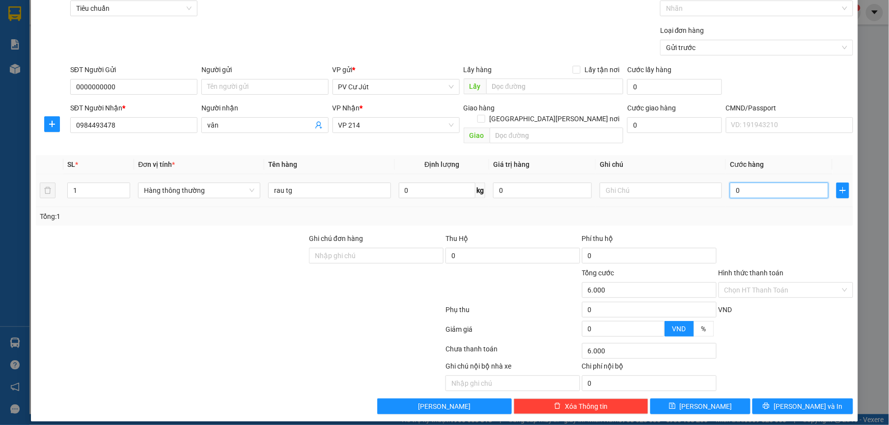
type input "0"
click at [730, 183] on input "0" at bounding box center [779, 191] width 99 height 16
type input "50"
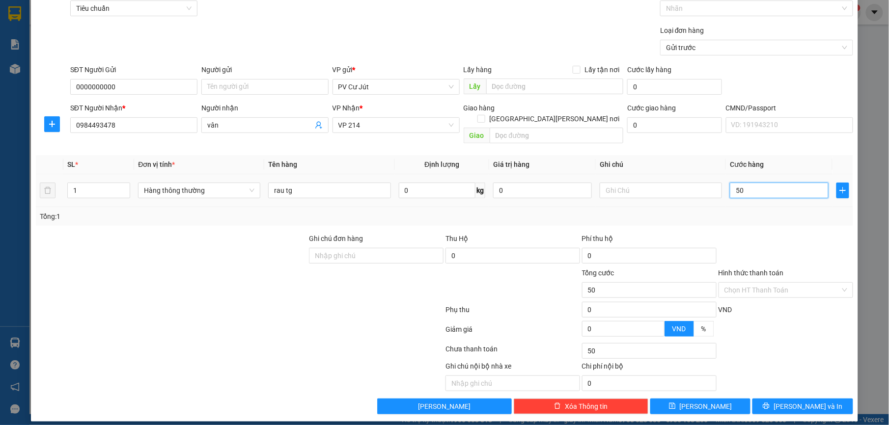
type input "500"
type input "5.000"
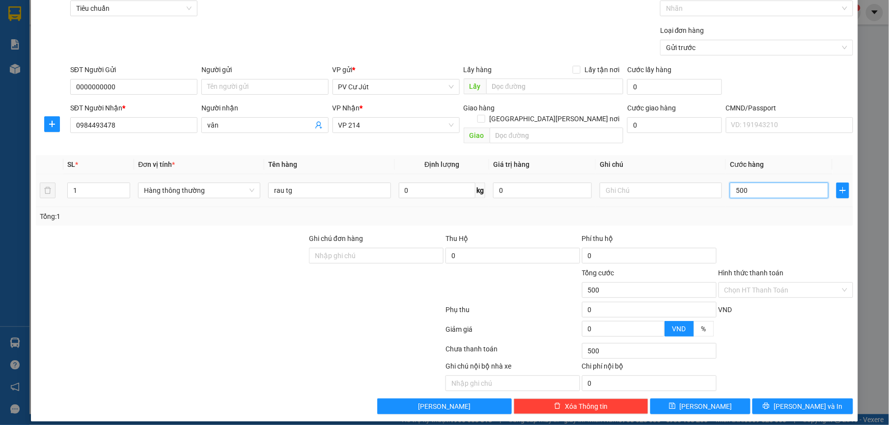
type input "5.000"
type input "50.000"
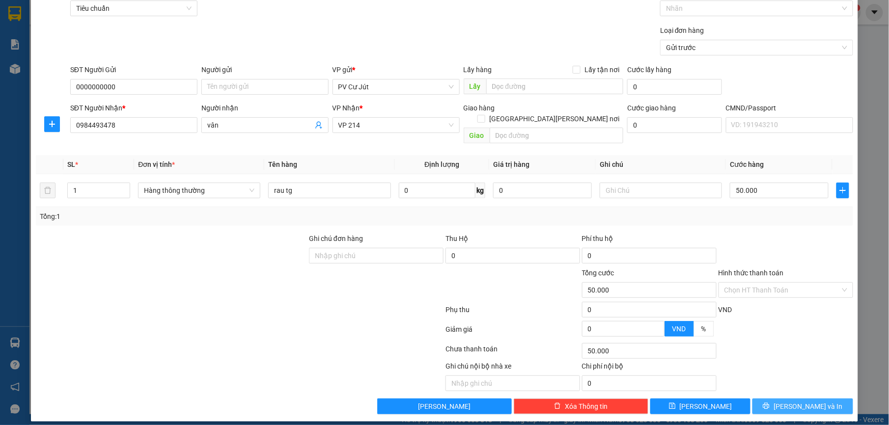
click at [783, 399] on button "[PERSON_NAME] và In" at bounding box center [803, 407] width 100 height 16
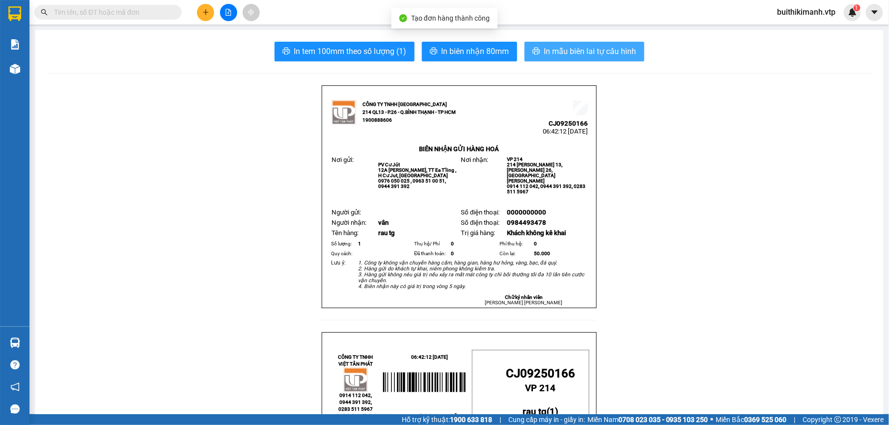
click at [566, 55] on span "In mẫu biên lai tự cấu hình" at bounding box center [590, 51] width 92 height 12
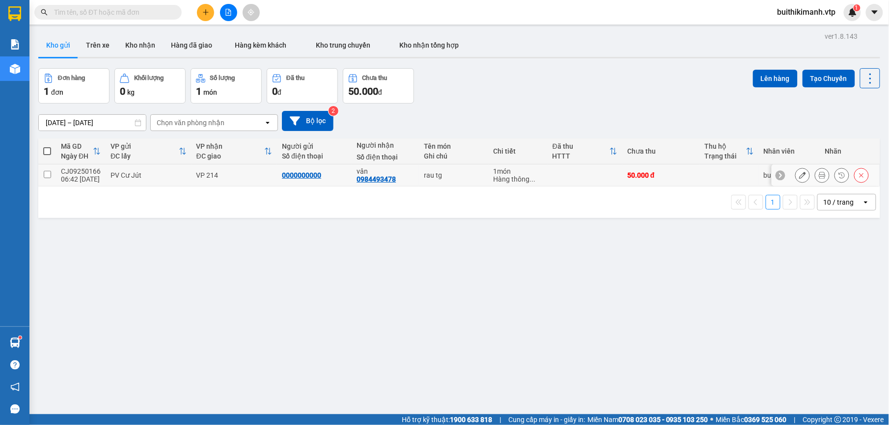
click at [557, 169] on td at bounding box center [585, 176] width 75 height 22
checkbox input "true"
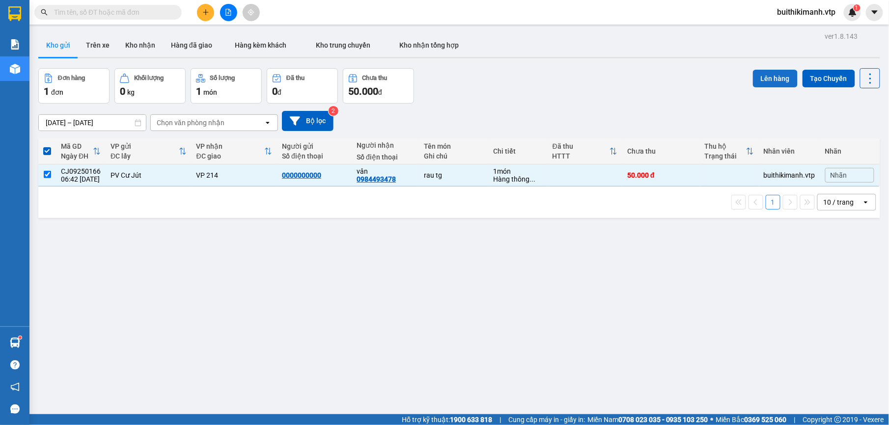
click at [768, 75] on button "Lên hàng" at bounding box center [775, 79] width 45 height 18
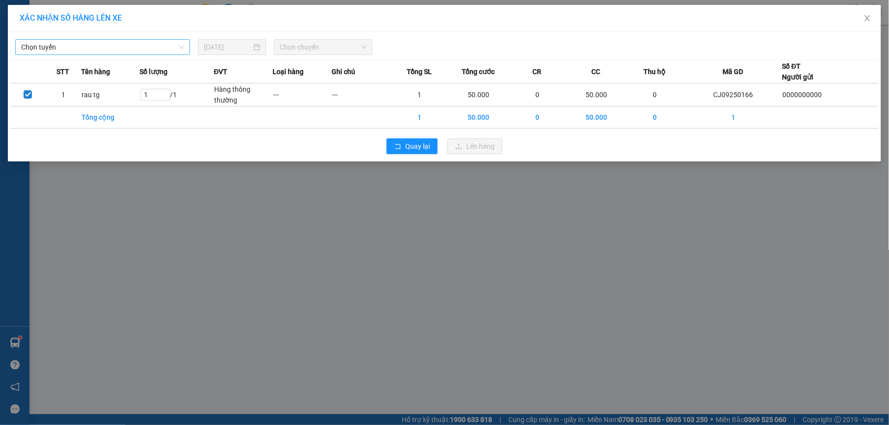
click at [123, 43] on span "Chọn tuyến" at bounding box center [102, 47] width 163 height 15
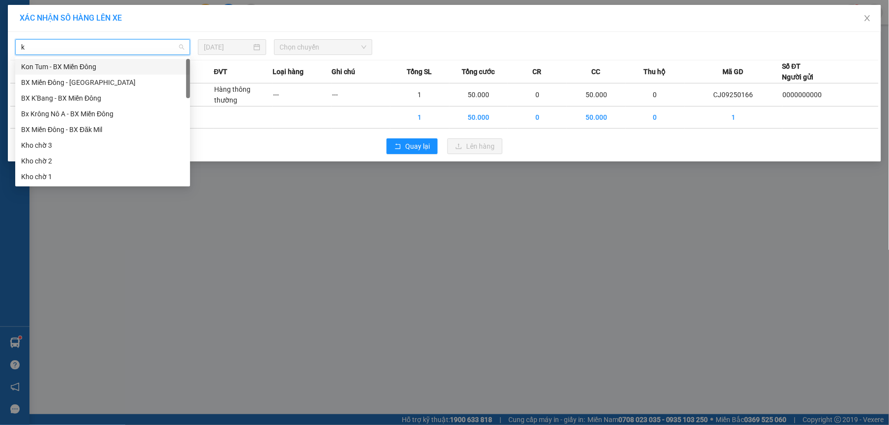
type input "kn"
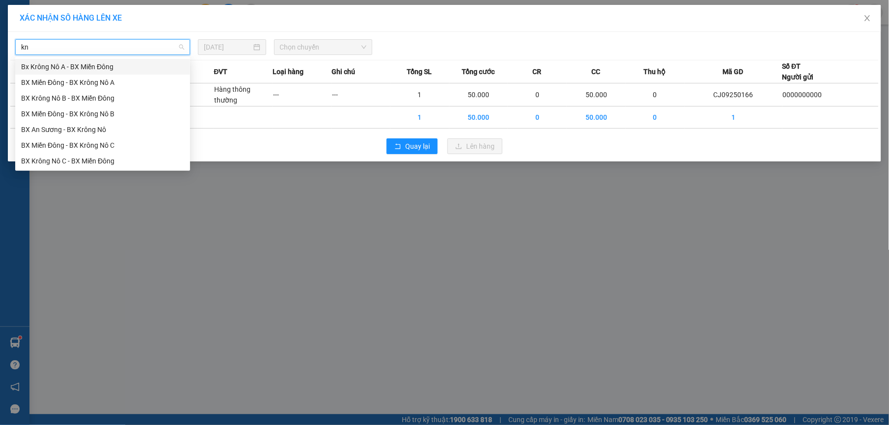
click at [87, 69] on div "Bx Krông Nô A - BX Miền Đông" at bounding box center [102, 66] width 163 height 11
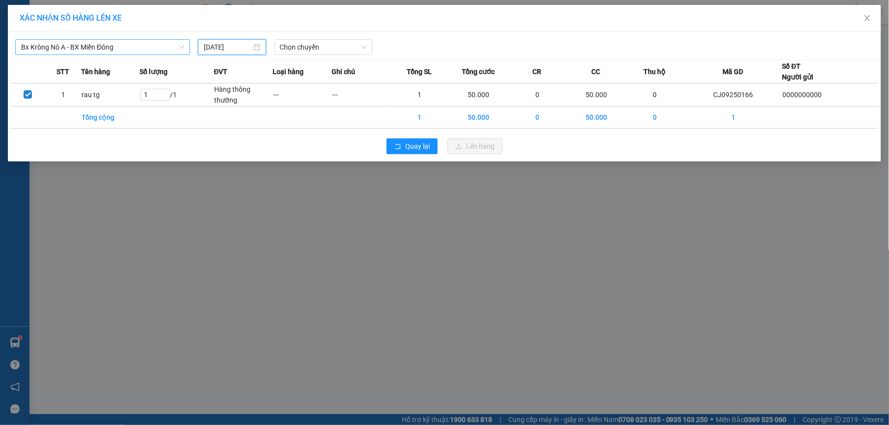
click at [245, 47] on input "13/09/2025" at bounding box center [228, 47] width 48 height 11
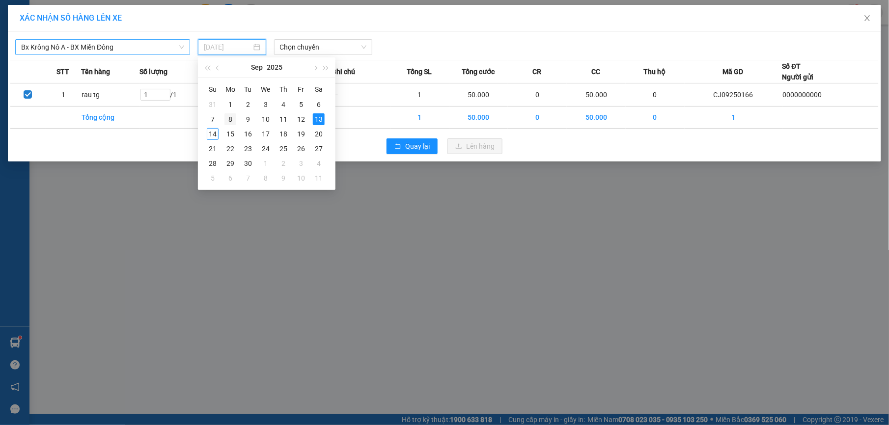
drag, startPoint x: 205, startPoint y: 137, endPoint x: 228, endPoint y: 116, distance: 31.0
click at [228, 116] on tbody "31 1 2 3 4 5 6 7 8 9 10 11 12 13 14 15 16 17 18 19 20 21 22 23 24 25 26 27 28 2…" at bounding box center [266, 141] width 124 height 88
click at [213, 134] on div "14" at bounding box center [213, 134] width 12 height 12
type input "[DATE]"
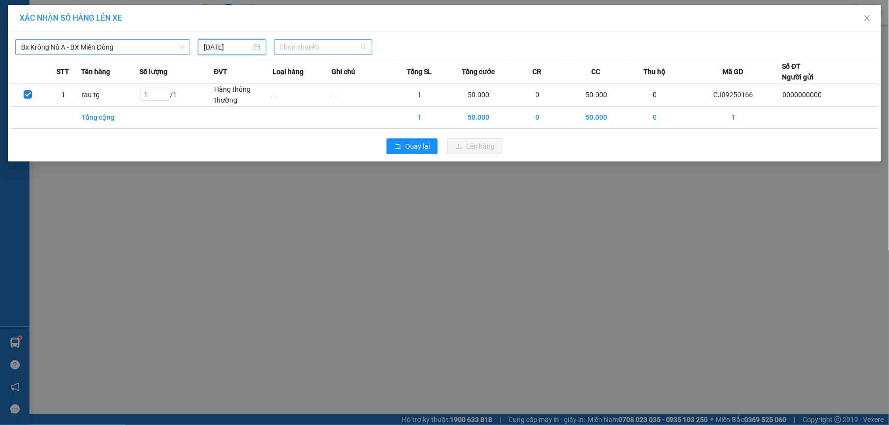
click at [331, 47] on span "Chọn chuyến" at bounding box center [323, 47] width 87 height 15
click at [323, 82] on div "07:00 - 51B-152.46" at bounding box center [318, 82] width 77 height 11
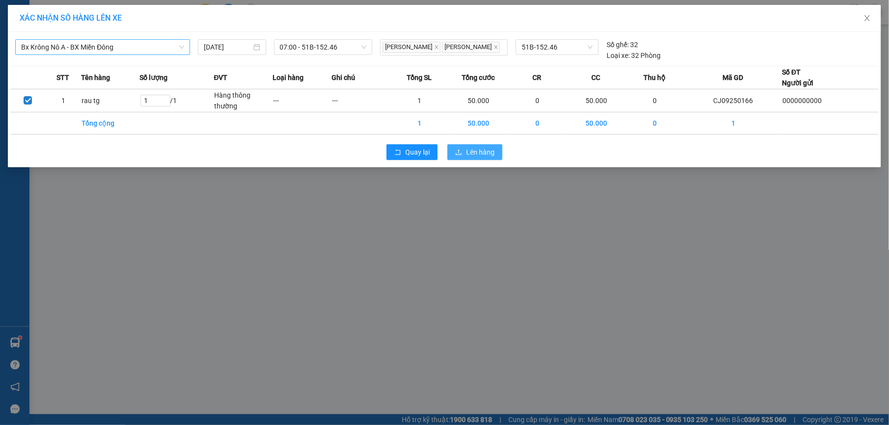
click at [469, 157] on span "Lên hàng" at bounding box center [480, 152] width 28 height 11
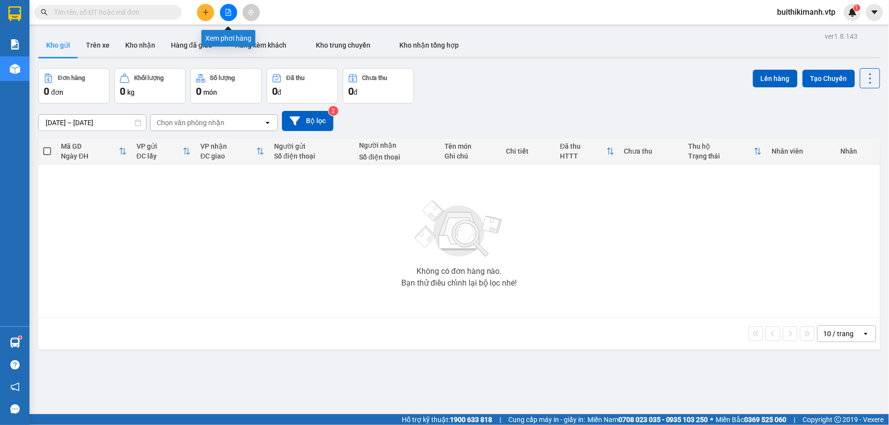
click at [229, 12] on icon "file-add" at bounding box center [228, 12] width 7 height 7
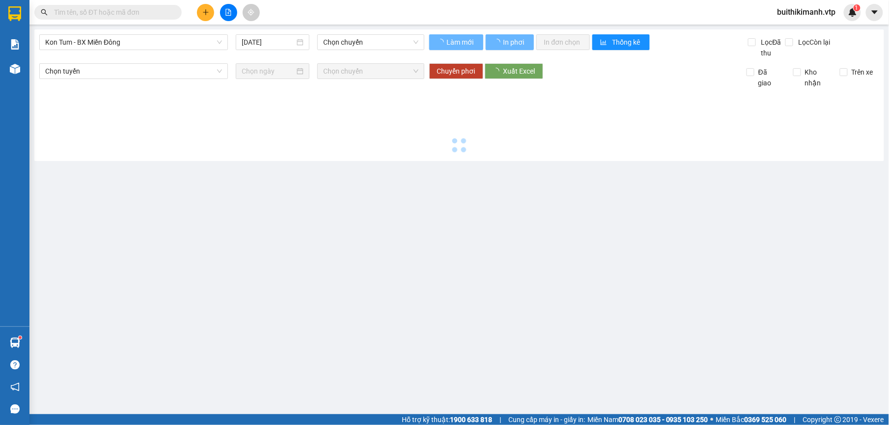
type input "[DATE]"
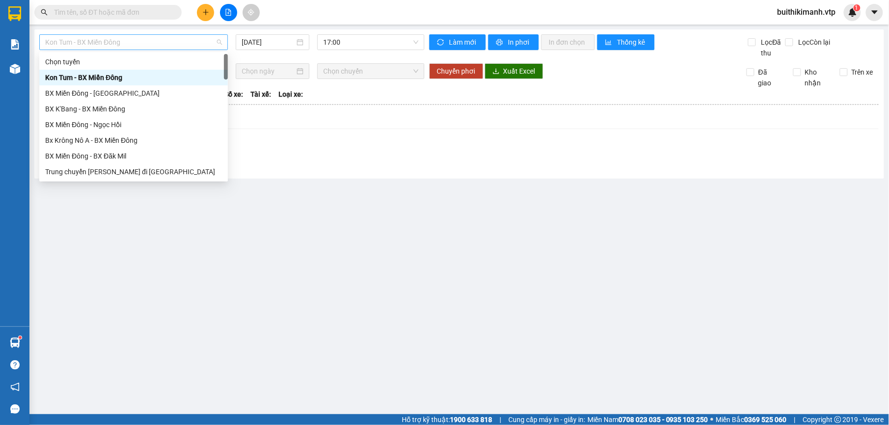
click at [185, 41] on span "Kon Tum - BX Miền Đông" at bounding box center [133, 42] width 177 height 15
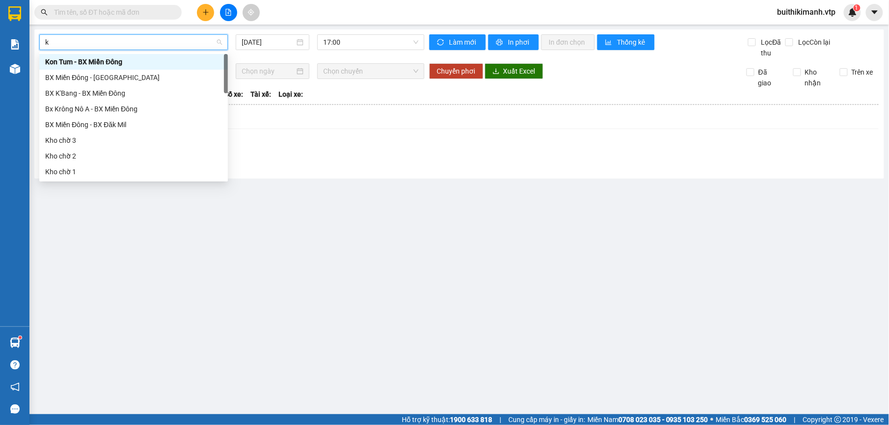
type input "kn"
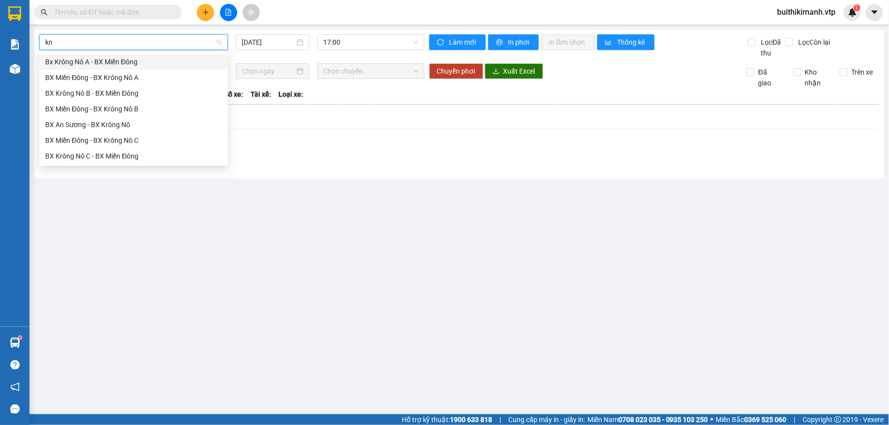
click at [158, 61] on div "Bx Krông Nô A - BX Miền Đông" at bounding box center [133, 62] width 177 height 11
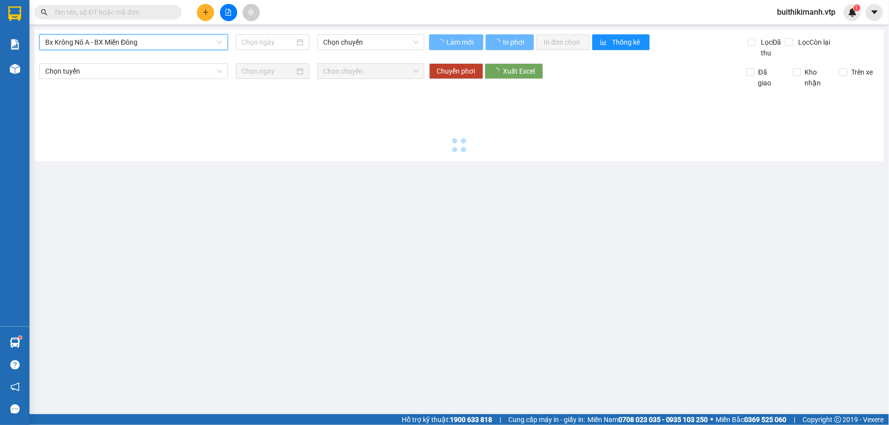
type input "[DATE]"
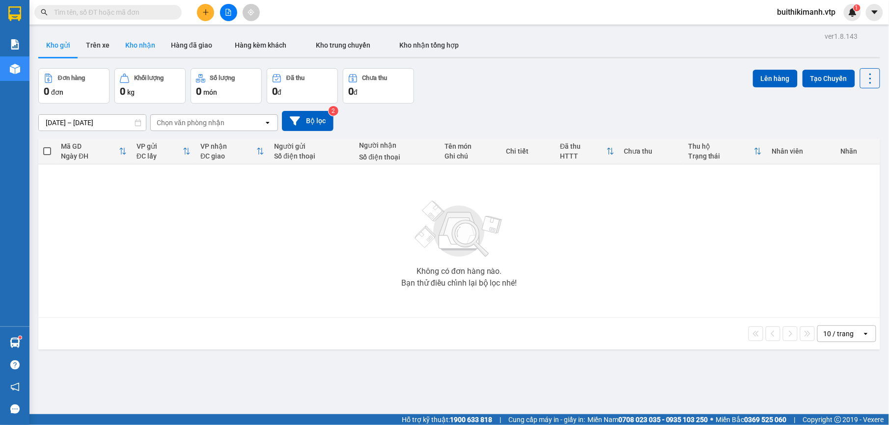
click at [129, 37] on button "Kho nhận" at bounding box center [140, 45] width 46 height 24
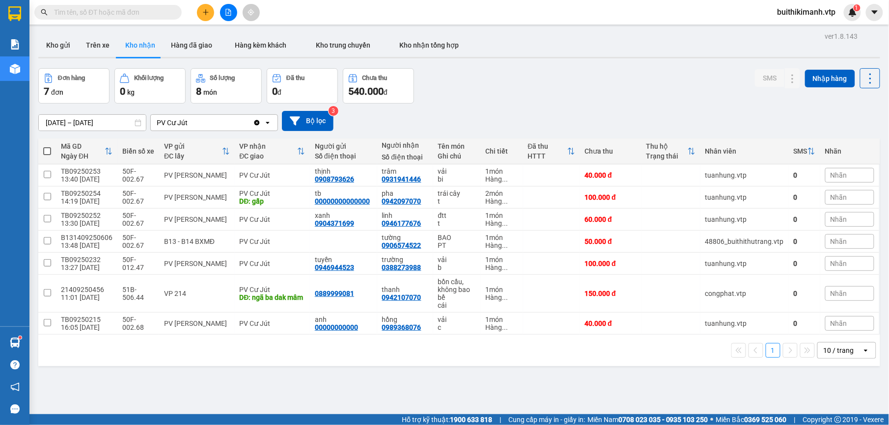
click at [134, 12] on input "text" at bounding box center [112, 12] width 116 height 11
click at [59, 48] on button "Kho gửi" at bounding box center [58, 45] width 40 height 24
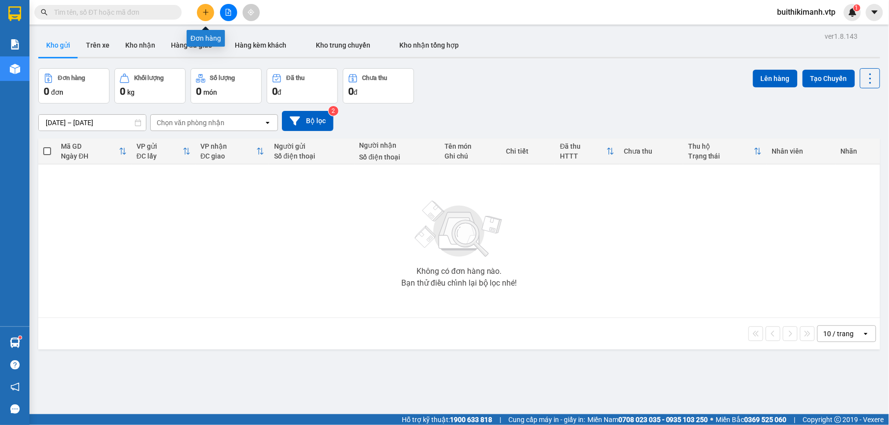
click at [208, 10] on icon "plus" at bounding box center [205, 12] width 7 height 7
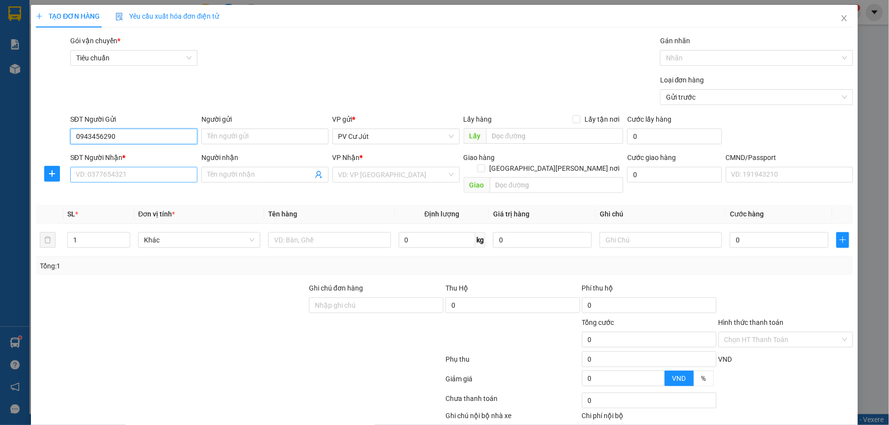
type input "0943456290"
click at [126, 179] on input "SĐT Người Nhận *" at bounding box center [133, 175] width 127 height 16
type input "0909406008"
click at [232, 176] on input "Người nhận" at bounding box center [260, 175] width 106 height 11
click at [369, 171] on input "search" at bounding box center [393, 175] width 109 height 15
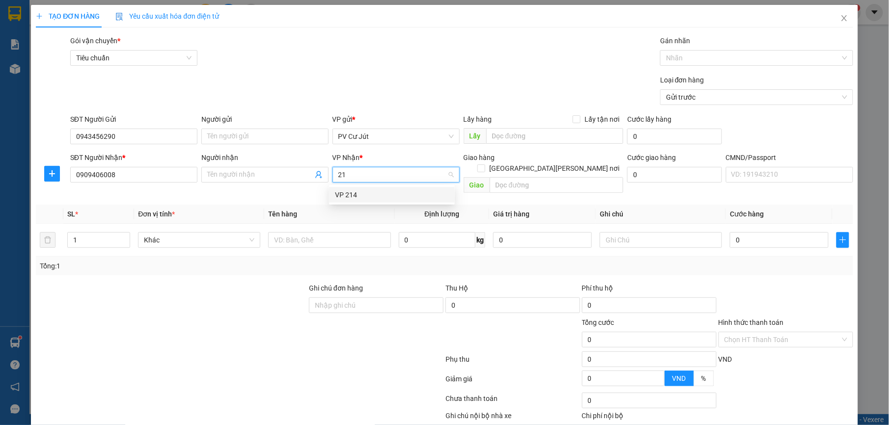
type input "214"
click at [396, 197] on div "VP 214" at bounding box center [392, 195] width 114 height 11
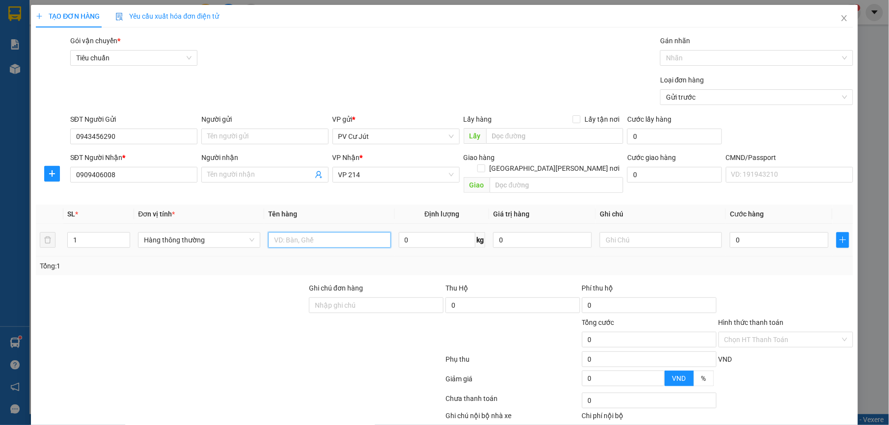
click at [293, 232] on input "text" at bounding box center [329, 240] width 122 height 16
type input "sầu t"
click at [737, 234] on input "0" at bounding box center [779, 240] width 99 height 16
type input "7"
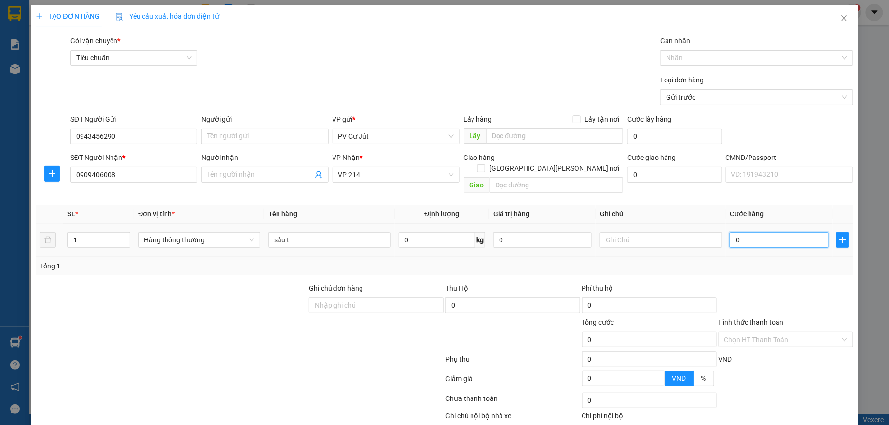
type input "7"
type input "70"
type input "700"
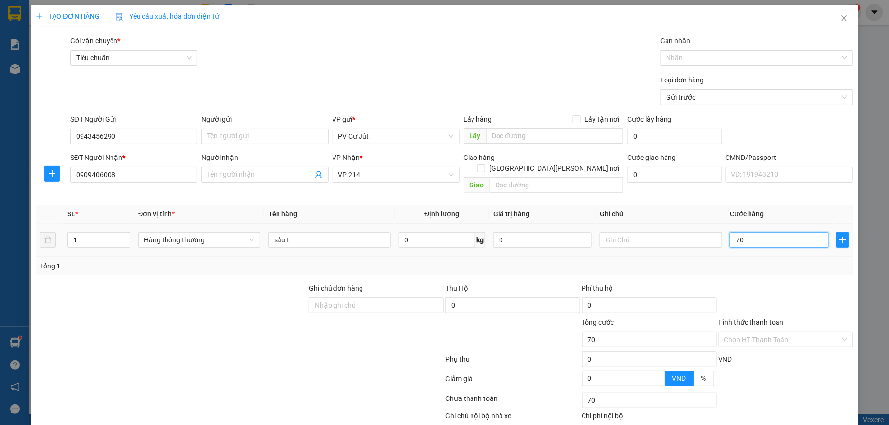
type input "700"
type input "7.000"
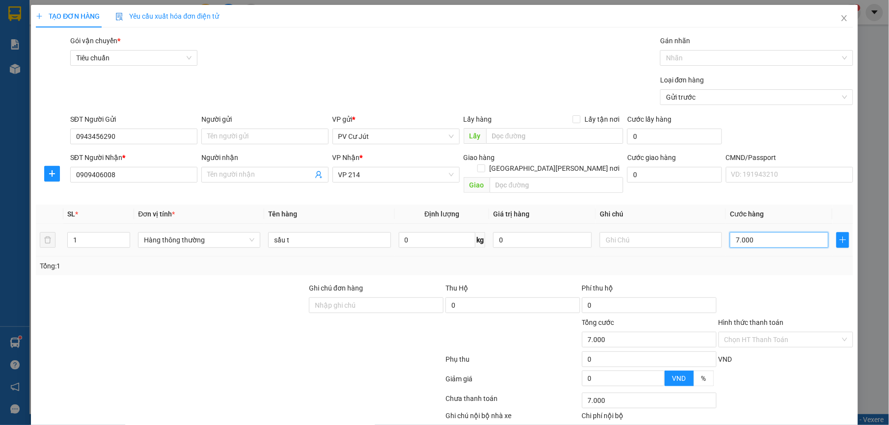
type input "70.000"
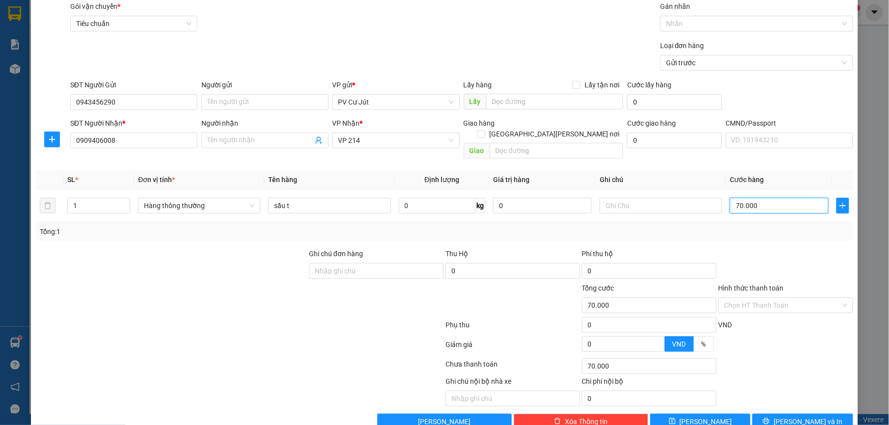
scroll to position [50, 0]
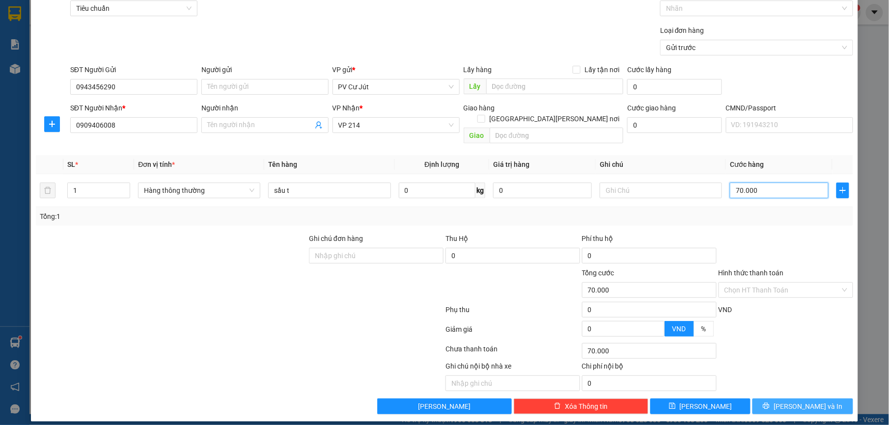
type input "70.000"
click at [789, 401] on span "[PERSON_NAME] và In" at bounding box center [808, 406] width 69 height 11
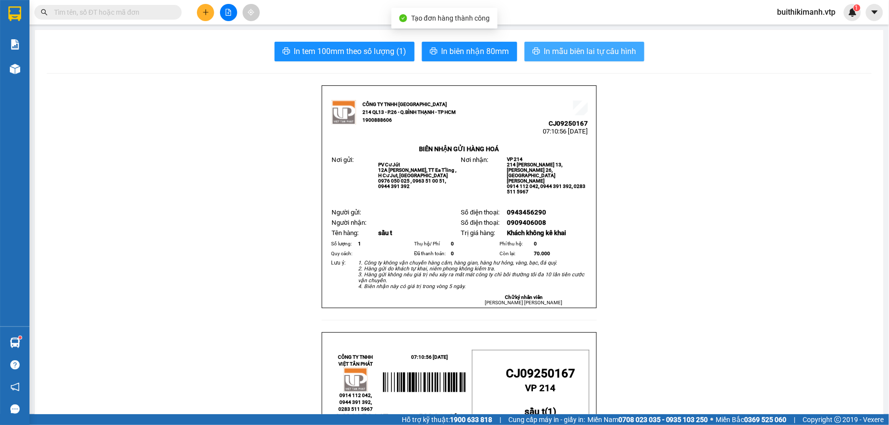
click at [617, 50] on span "In mẫu biên lai tự cấu hình" at bounding box center [590, 51] width 92 height 12
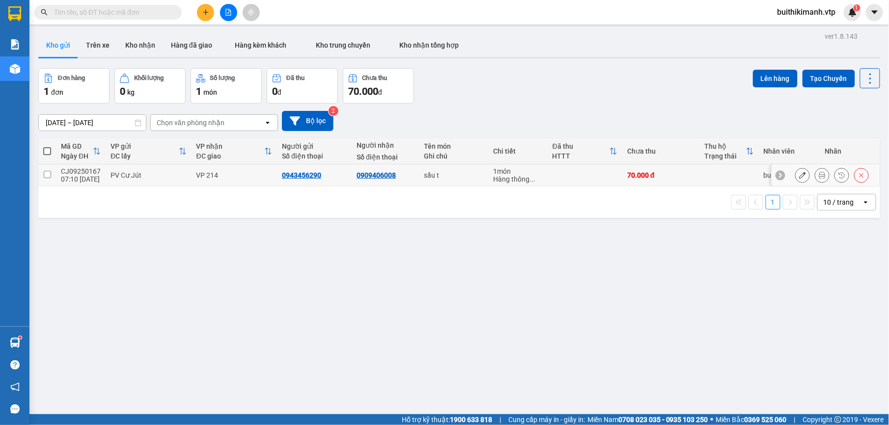
click at [465, 172] on div "sầu t" at bounding box center [453, 175] width 59 height 8
checkbox input "true"
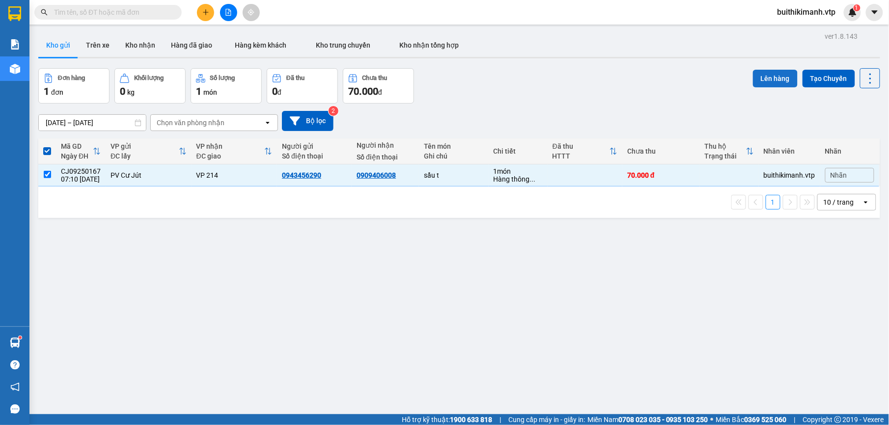
click at [768, 75] on button "Lên hàng" at bounding box center [775, 79] width 45 height 18
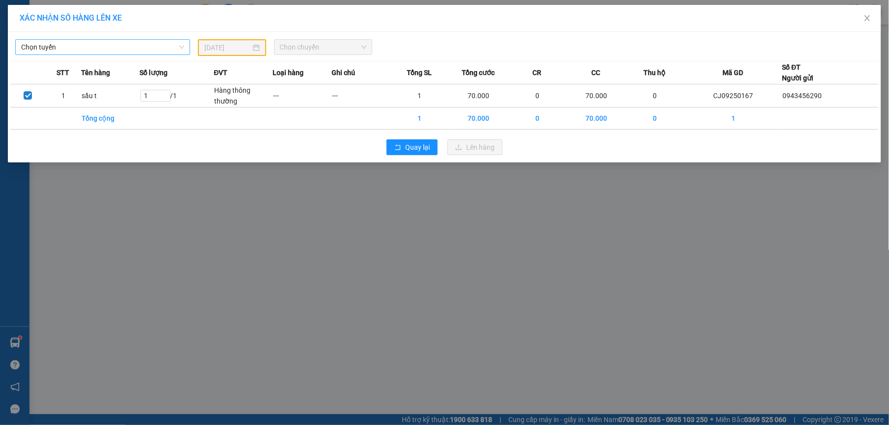
click at [158, 50] on span "Chọn tuyến" at bounding box center [102, 47] width 163 height 15
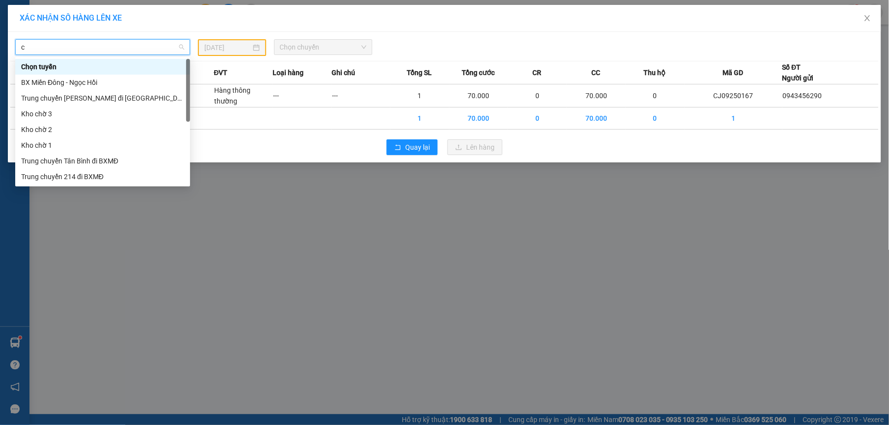
type input "cu"
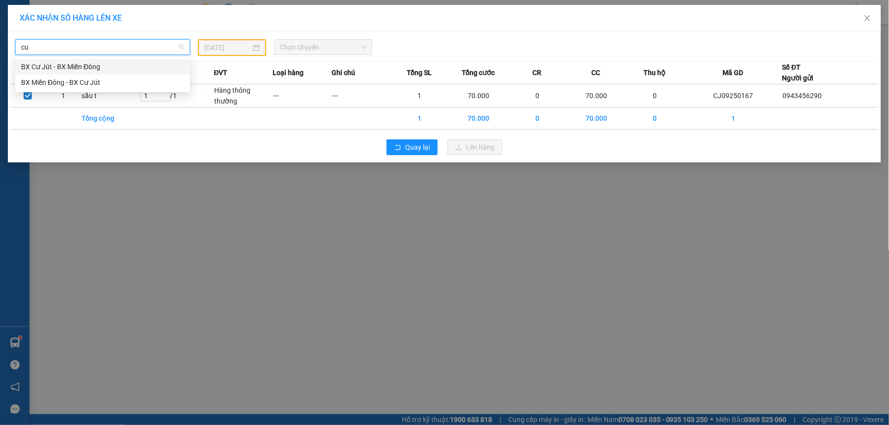
click at [116, 67] on div "BX Cư Jút - BX Miền Đông" at bounding box center [102, 66] width 163 height 11
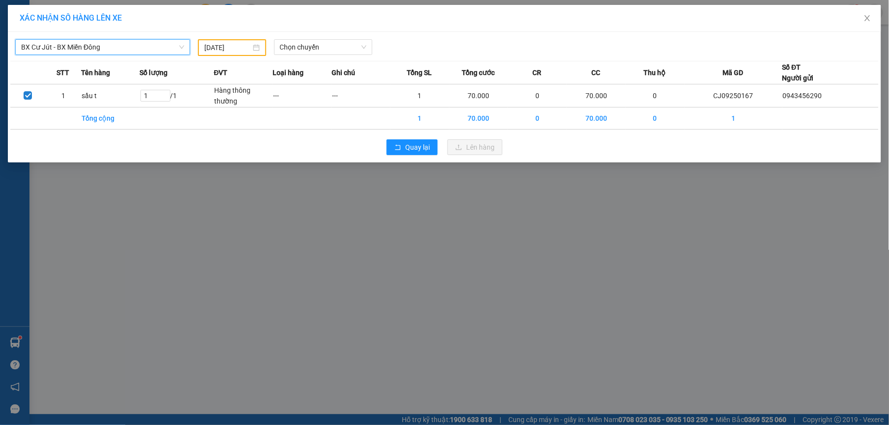
click at [241, 46] on input "13/09/2025" at bounding box center [227, 47] width 47 height 11
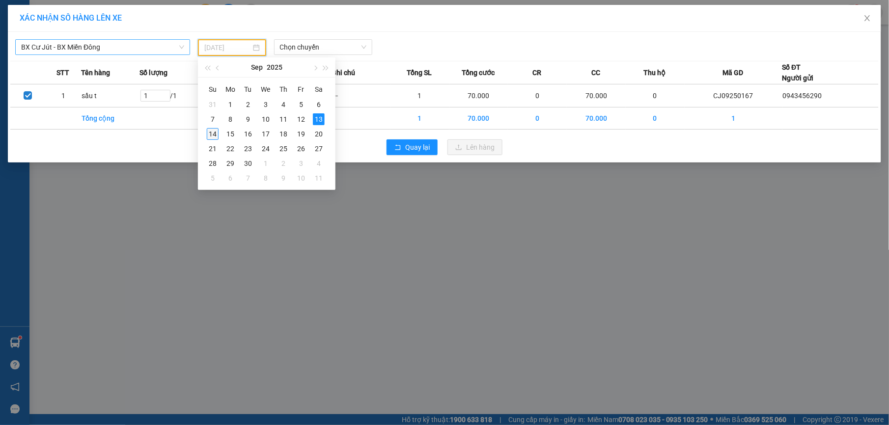
click at [213, 132] on div "14" at bounding box center [213, 134] width 12 height 12
type input "[DATE]"
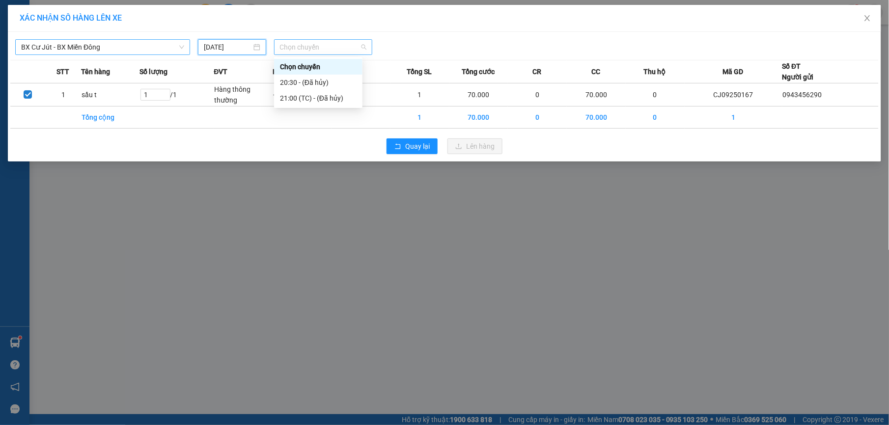
click at [323, 53] on span "Chọn chuyến" at bounding box center [323, 47] width 87 height 15
click at [156, 44] on span "BX Cư Jút - BX Miền Đông" at bounding box center [102, 47] width 163 height 15
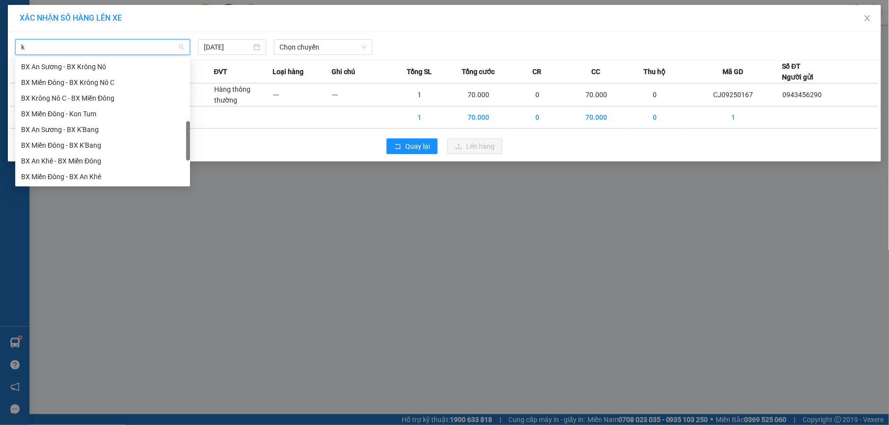
type input "kn"
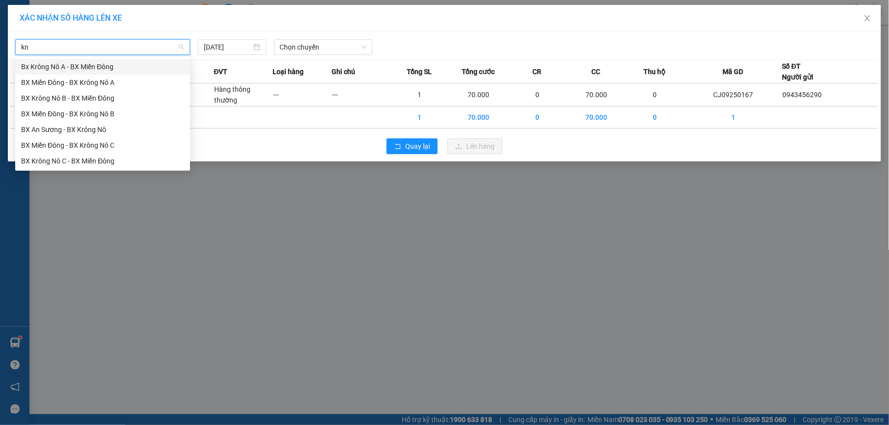
click at [135, 71] on div "Bx Krông Nô A - BX Miền Đông" at bounding box center [102, 66] width 163 height 11
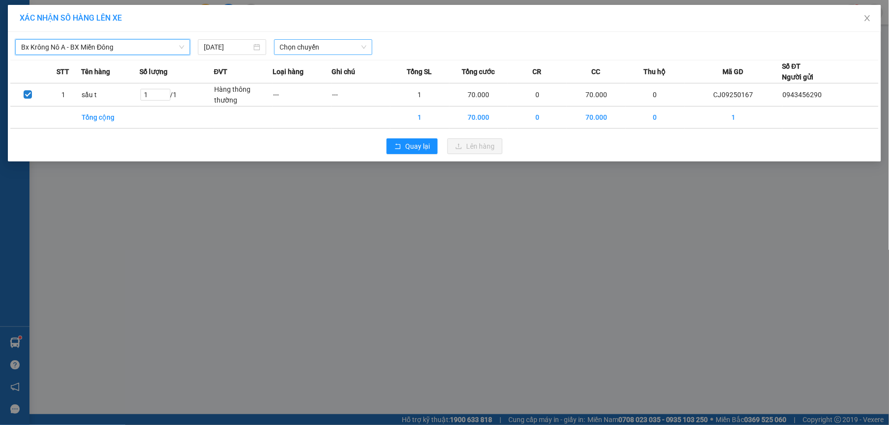
click at [295, 54] on span "Chọn chuyến" at bounding box center [323, 47] width 87 height 15
click at [307, 82] on div "07:00 - 51B-152.46" at bounding box center [318, 82] width 77 height 11
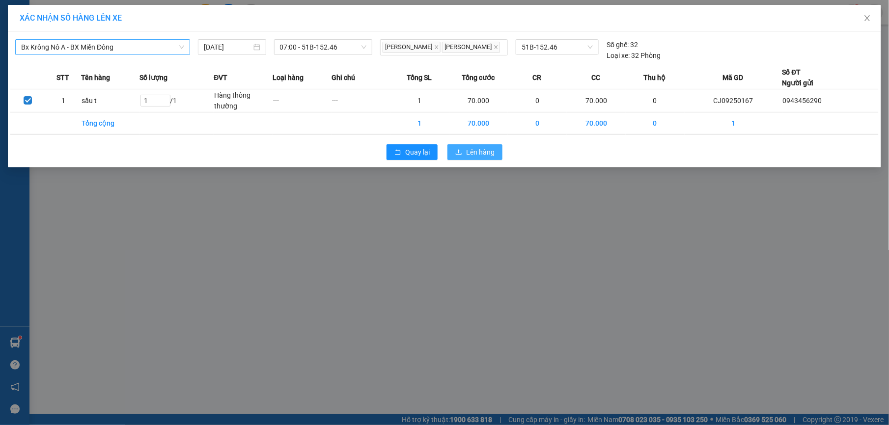
click at [467, 154] on span "Lên hàng" at bounding box center [480, 152] width 28 height 11
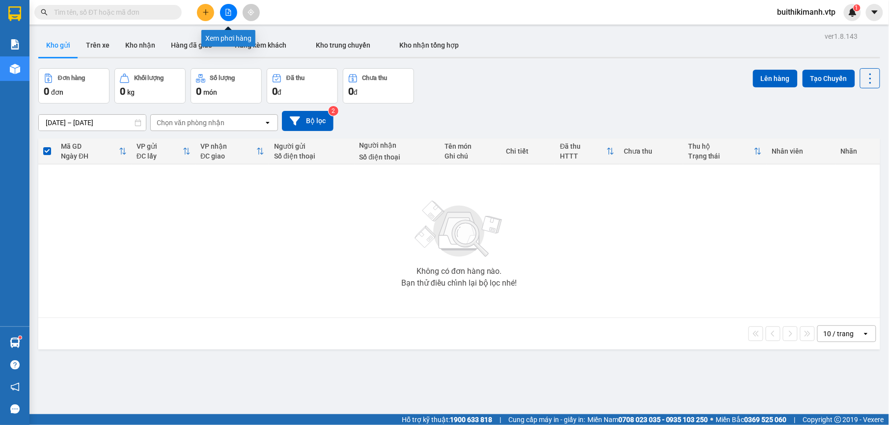
click at [226, 18] on button at bounding box center [228, 12] width 17 height 17
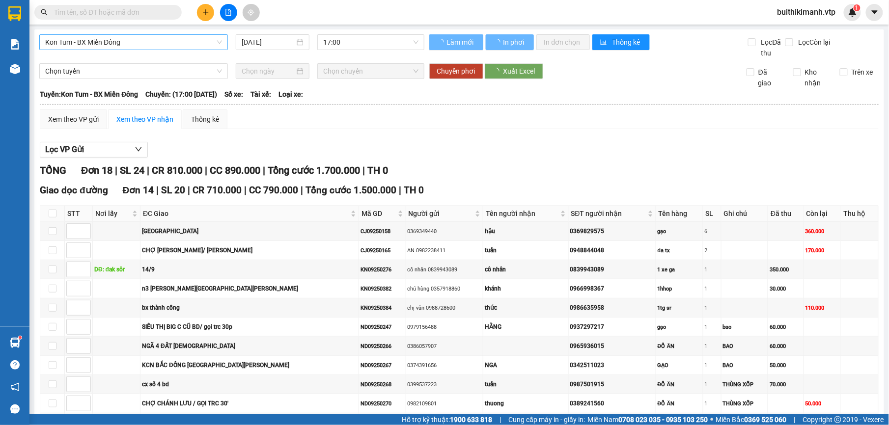
click at [194, 43] on span "Kon Tum - BX Miền Đông" at bounding box center [133, 42] width 177 height 15
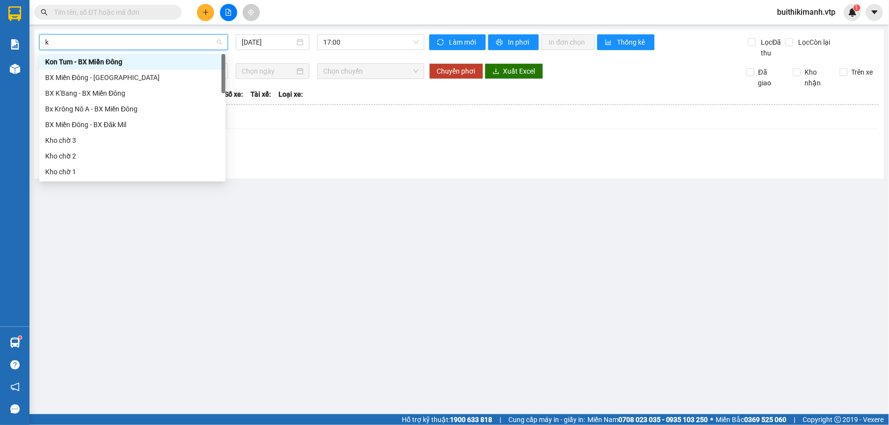
type input "kn"
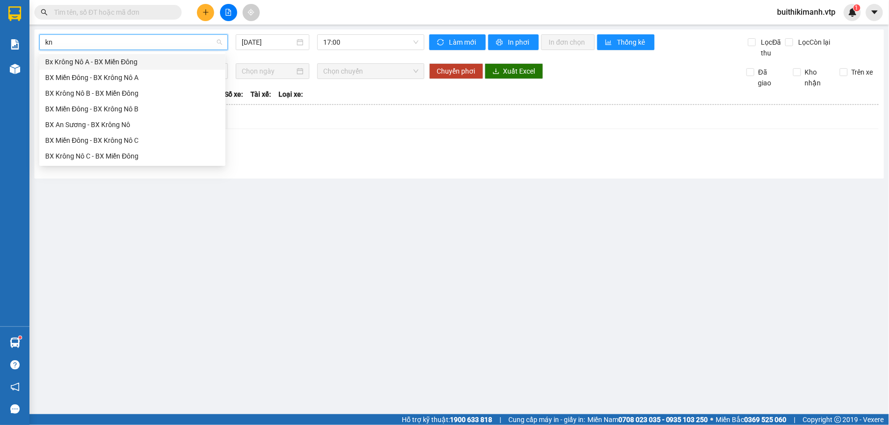
click at [184, 59] on div "Bx Krông Nô A - BX Miền Đông" at bounding box center [132, 62] width 174 height 11
type input "[DATE]"
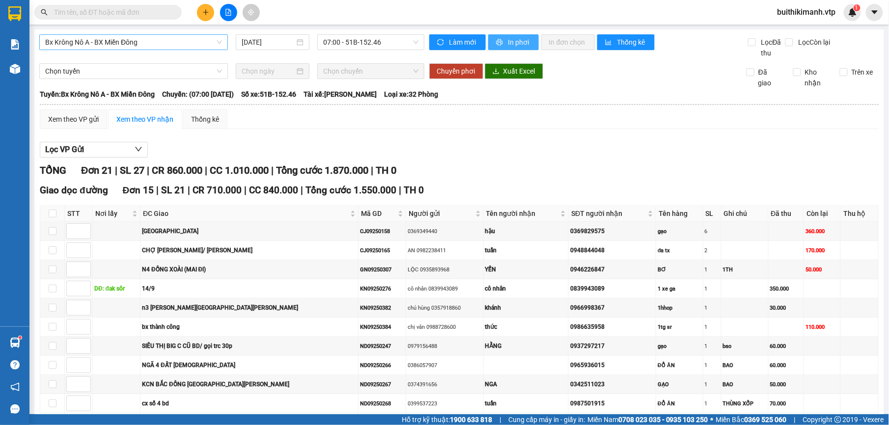
click at [513, 40] on span "In phơi" at bounding box center [520, 42] width 23 height 11
click at [500, 44] on button "In phơi" at bounding box center [513, 42] width 51 height 16
click at [517, 46] on span "In phơi" at bounding box center [520, 42] width 23 height 11
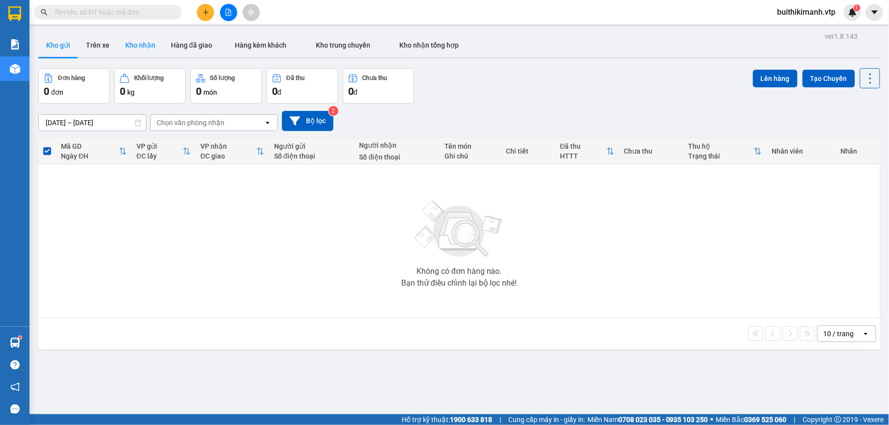
click at [131, 41] on button "Kho nhận" at bounding box center [140, 45] width 46 height 24
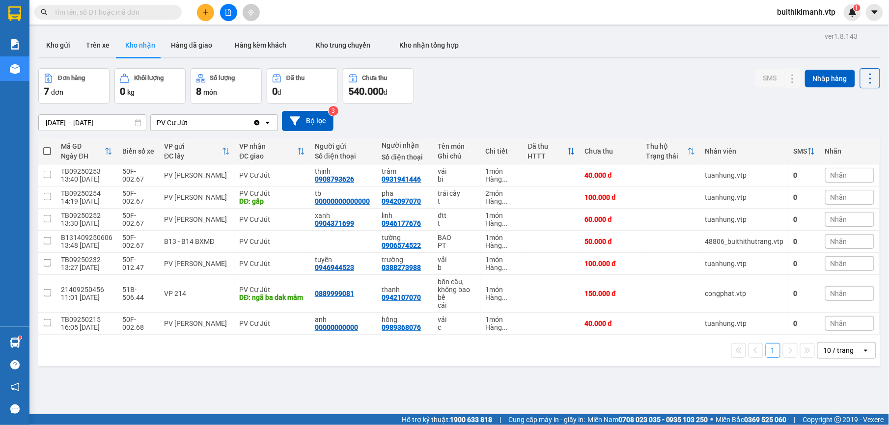
click at [146, 14] on input "text" at bounding box center [112, 12] width 116 height 11
click at [63, 50] on button "Kho gửi" at bounding box center [58, 45] width 40 height 24
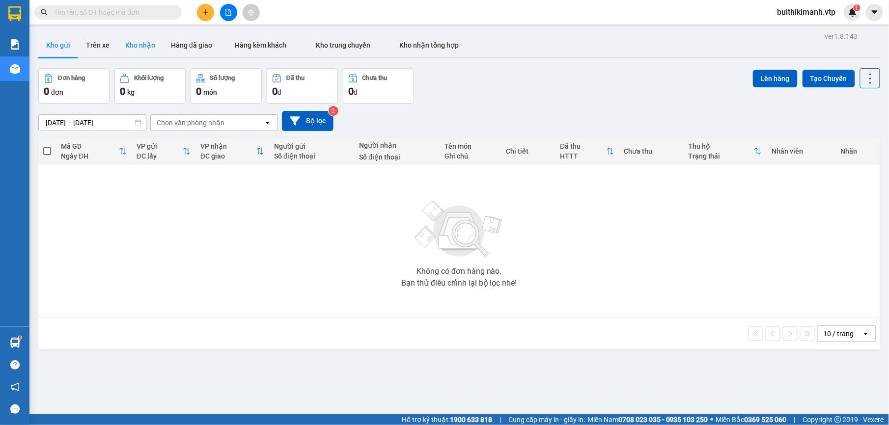
click at [140, 48] on button "Kho nhận" at bounding box center [140, 45] width 46 height 24
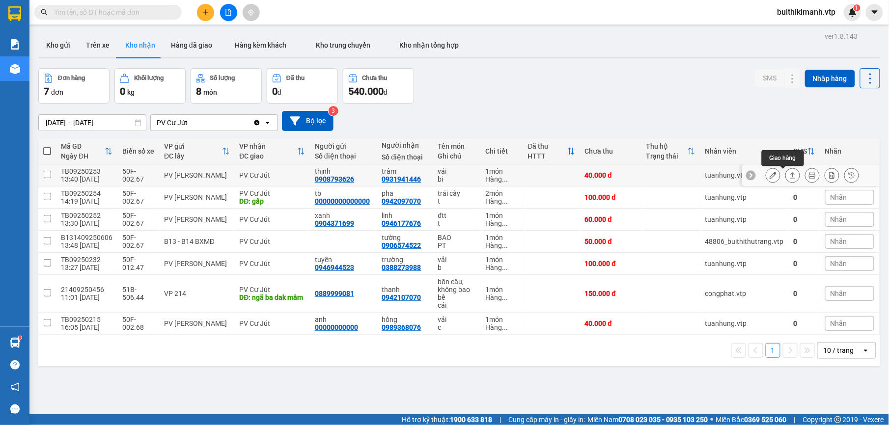
click at [791, 175] on icon at bounding box center [793, 175] width 5 height 6
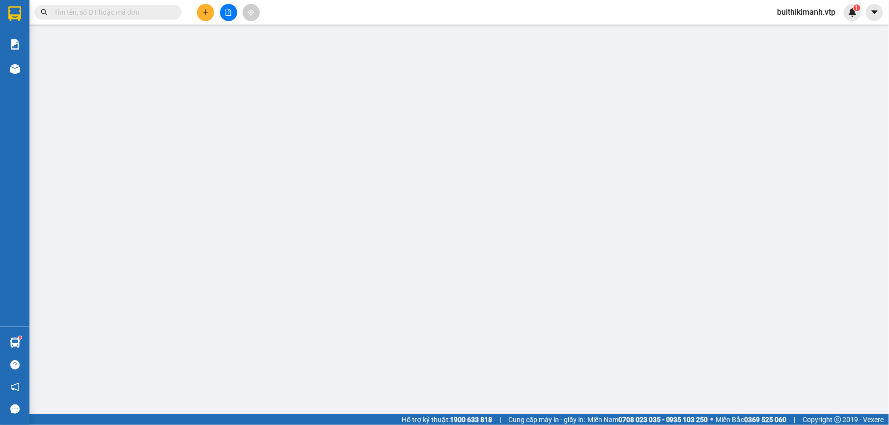
type input "0908793626"
type input "thịnh"
type input "0931941446"
type input "trâm"
type input "40.000"
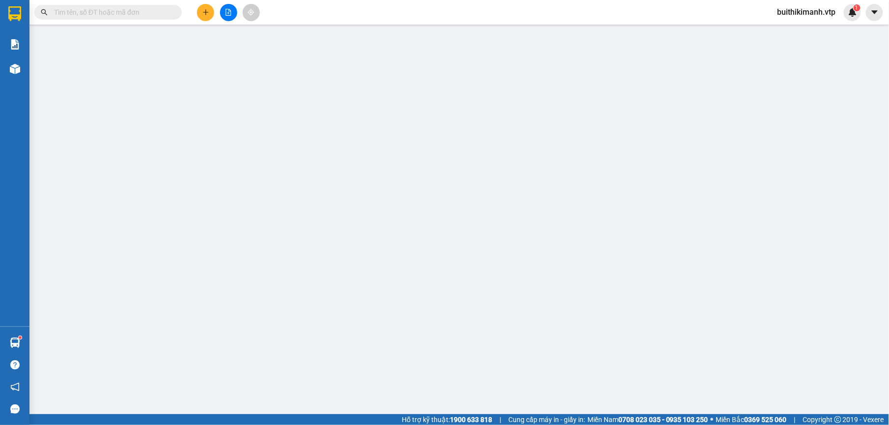
type input "40.000"
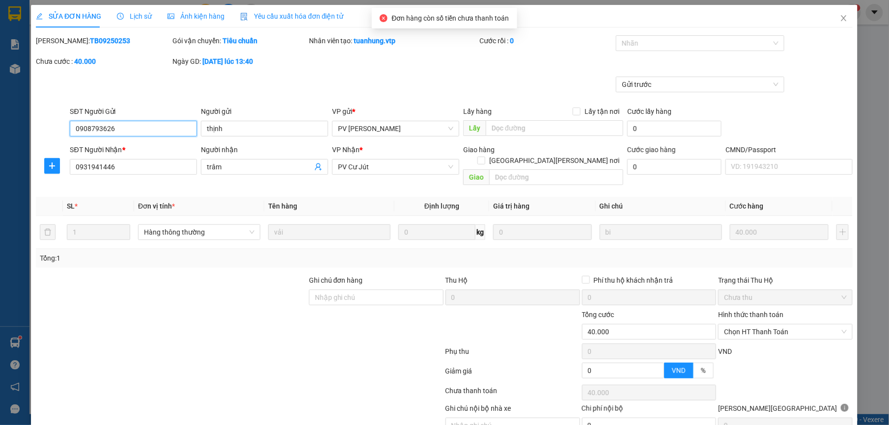
type input "2.000"
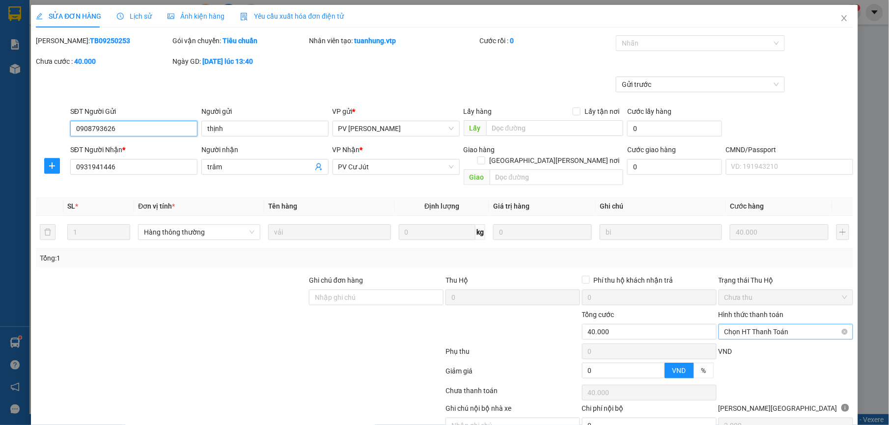
click at [775, 325] on span "Chọn HT Thanh Toán" at bounding box center [786, 332] width 123 height 15
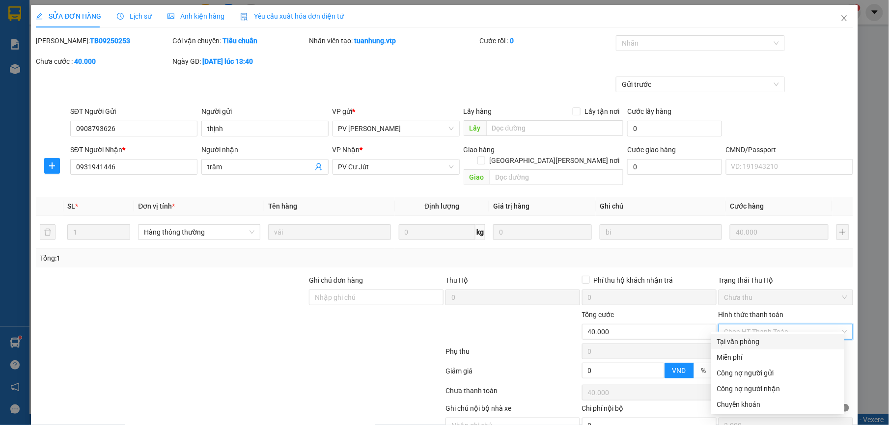
click at [765, 342] on div "Tại văn phòng" at bounding box center [777, 342] width 121 height 11
type input "0"
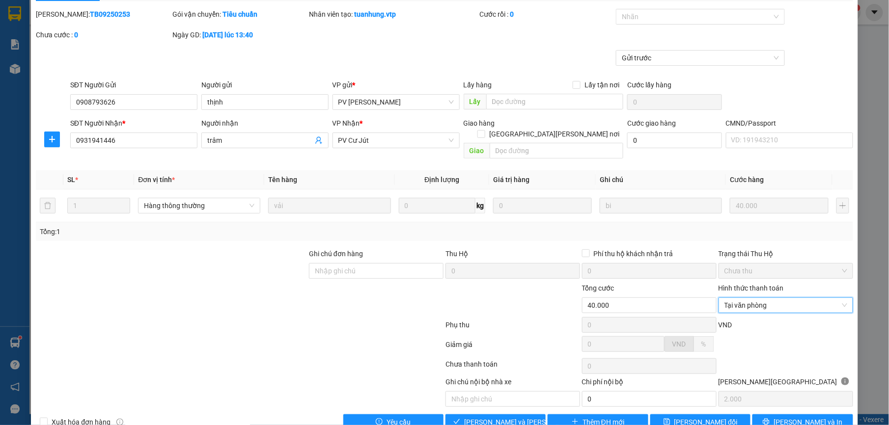
scroll to position [42, 0]
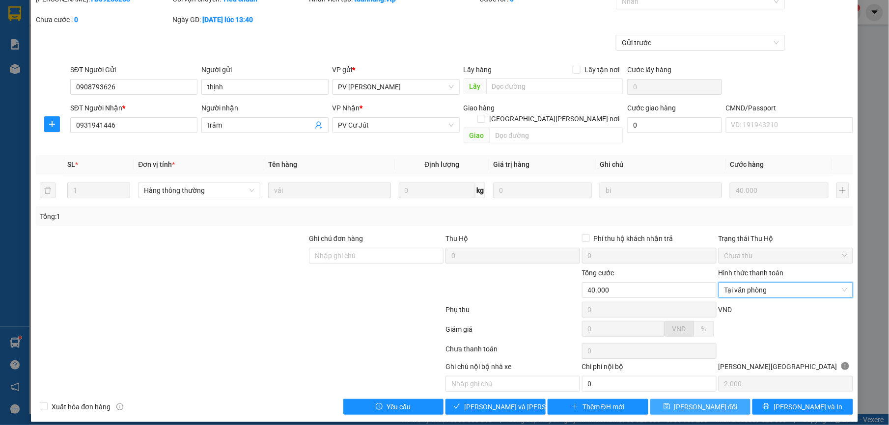
click at [687, 405] on button "Lưu thay đổi" at bounding box center [700, 407] width 100 height 16
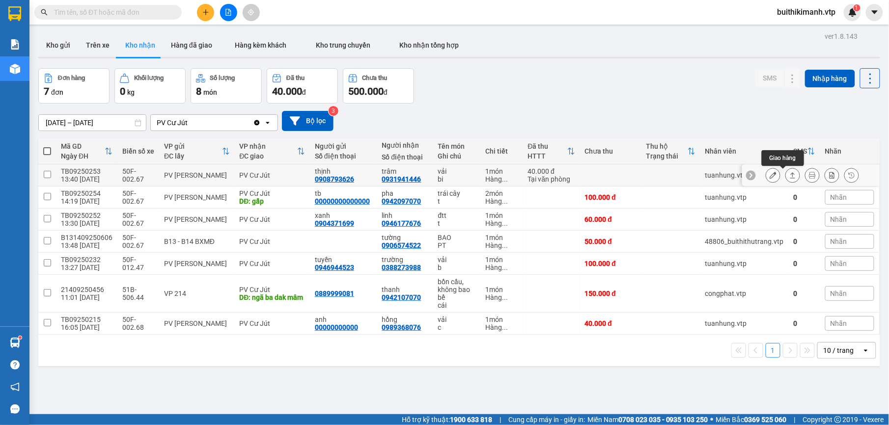
click at [787, 175] on button at bounding box center [793, 175] width 14 height 17
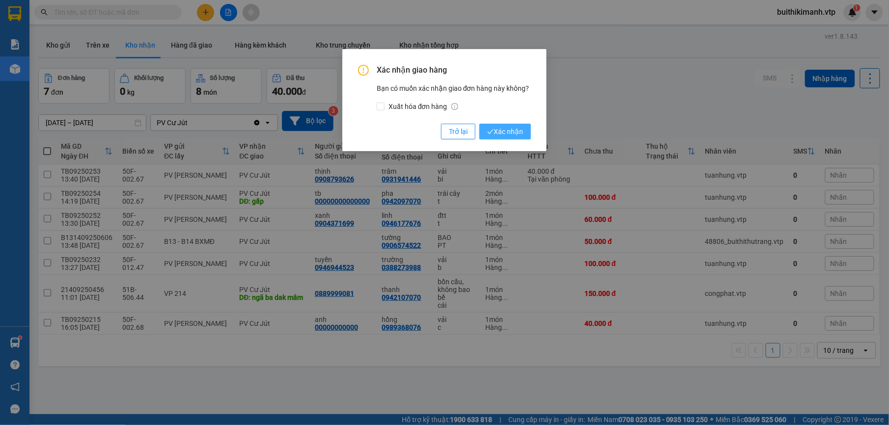
click at [500, 128] on span "Xác nhận" at bounding box center [505, 131] width 36 height 11
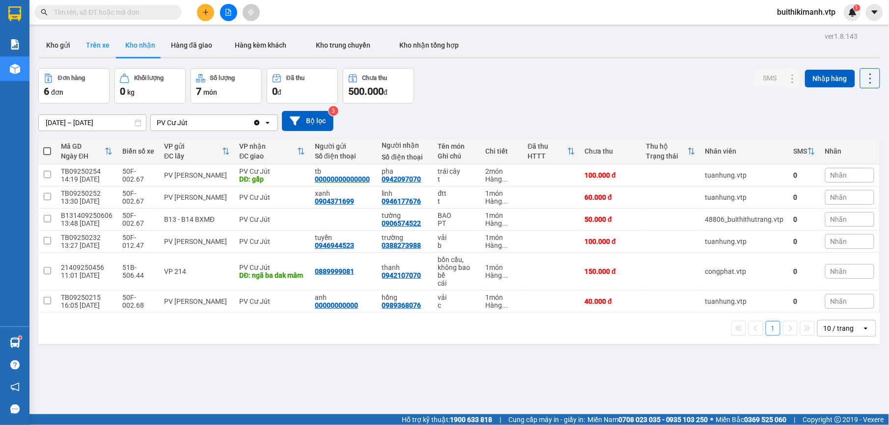
click at [91, 44] on button "Trên xe" at bounding box center [97, 45] width 39 height 24
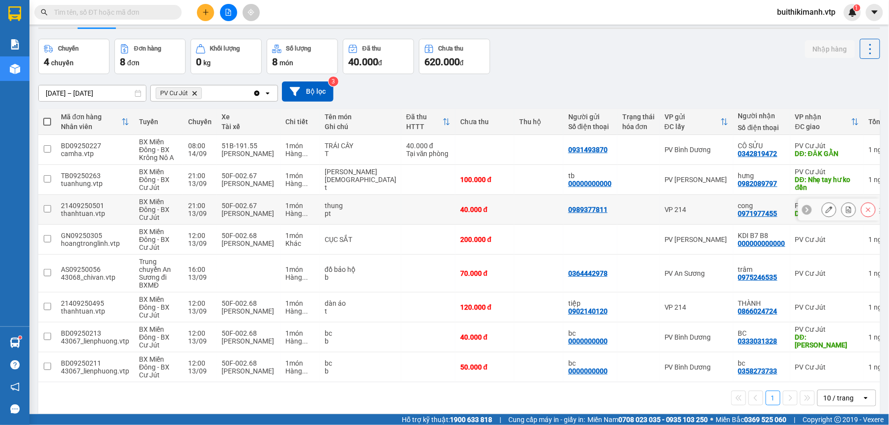
scroll to position [45, 0]
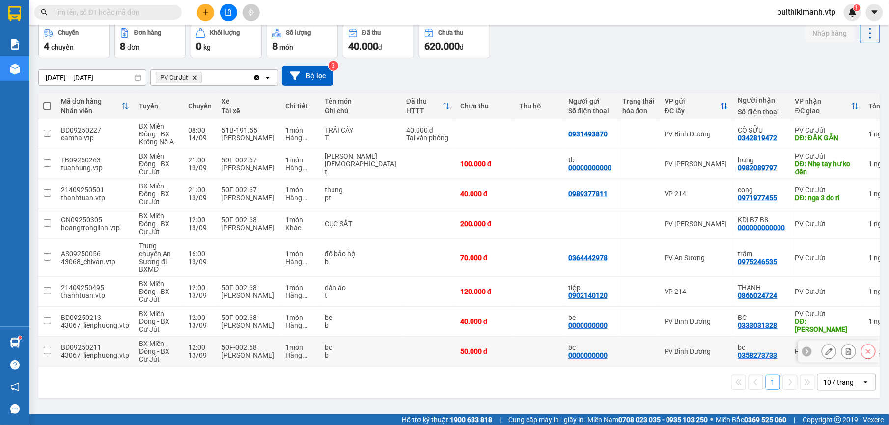
click at [514, 363] on td at bounding box center [538, 352] width 49 height 30
checkbox input "true"
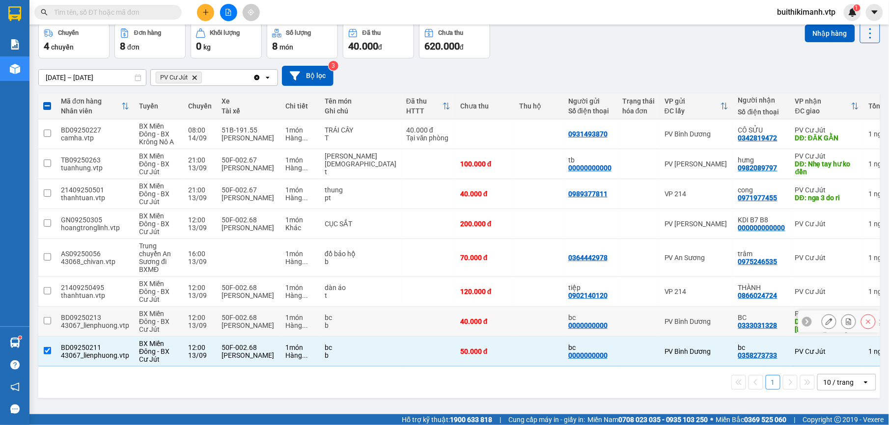
click at [514, 337] on td at bounding box center [538, 322] width 49 height 30
checkbox input "true"
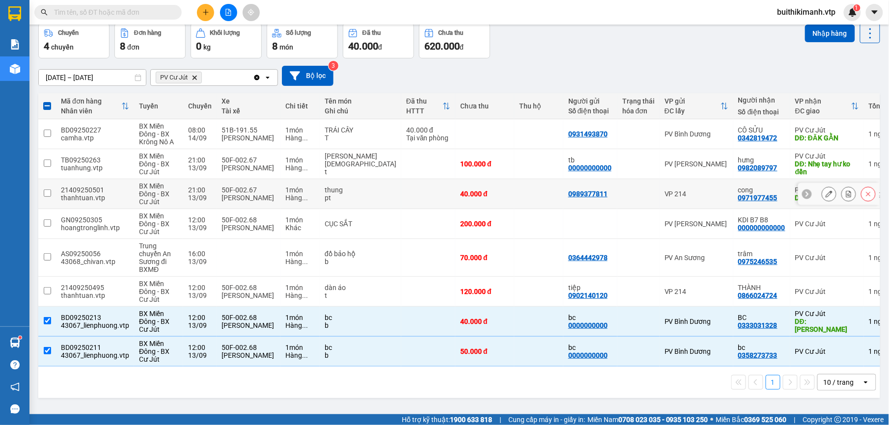
click at [690, 196] on div "VP 214" at bounding box center [697, 194] width 64 height 8
checkbox input "true"
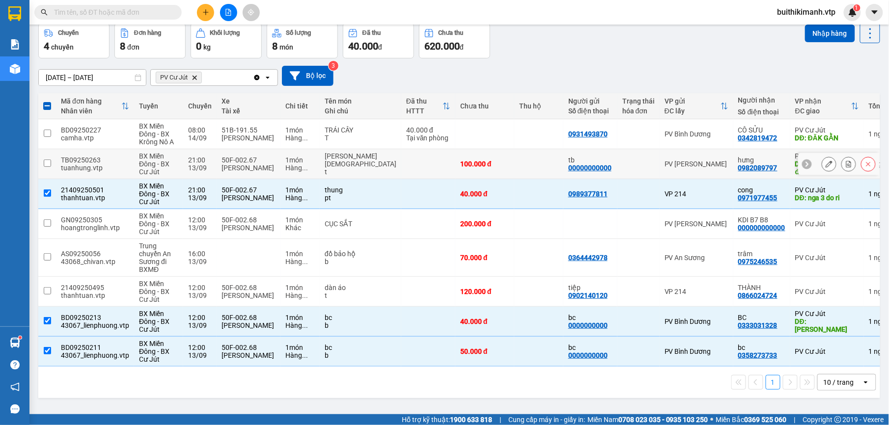
click at [685, 166] on div "PV [GEOGRAPHIC_DATA]" at bounding box center [697, 164] width 64 height 8
checkbox input "true"
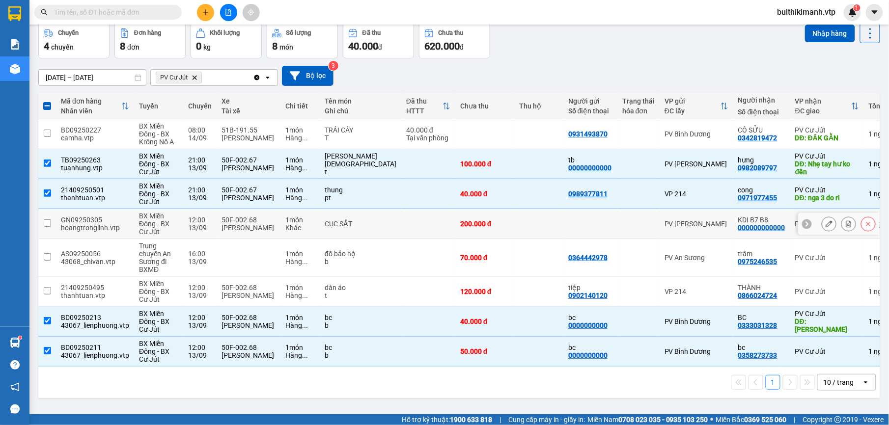
click at [674, 232] on td "PV [PERSON_NAME]" at bounding box center [697, 224] width 74 height 30
checkbox input "true"
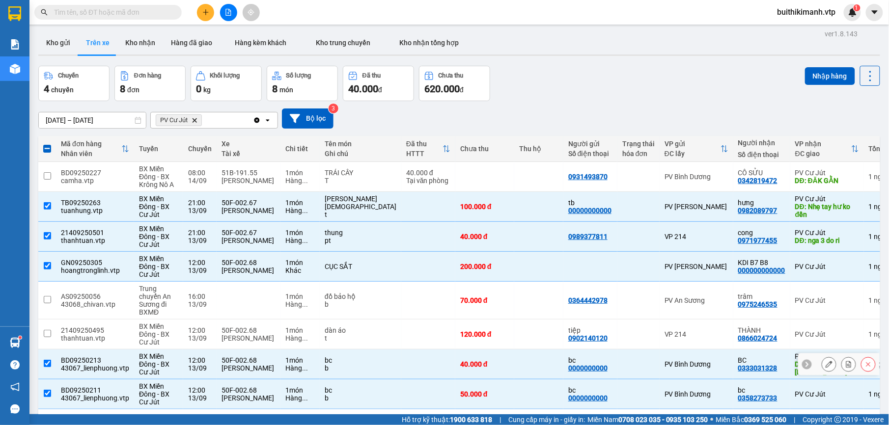
scroll to position [0, 0]
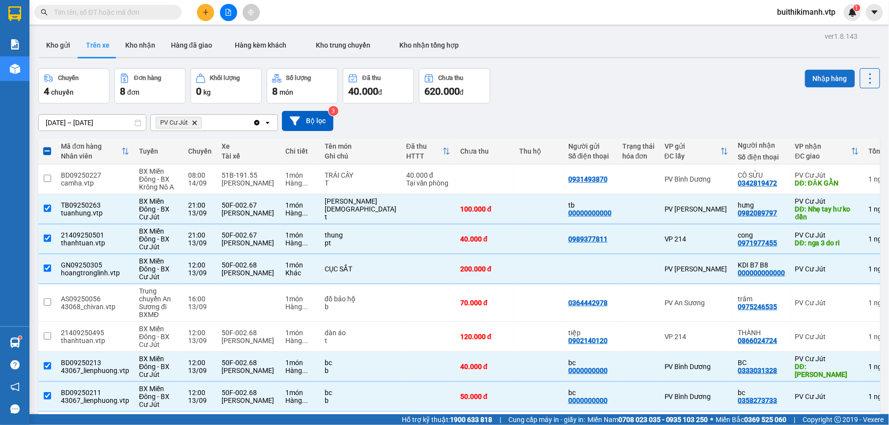
click at [815, 83] on button "Nhập hàng" at bounding box center [830, 79] width 50 height 18
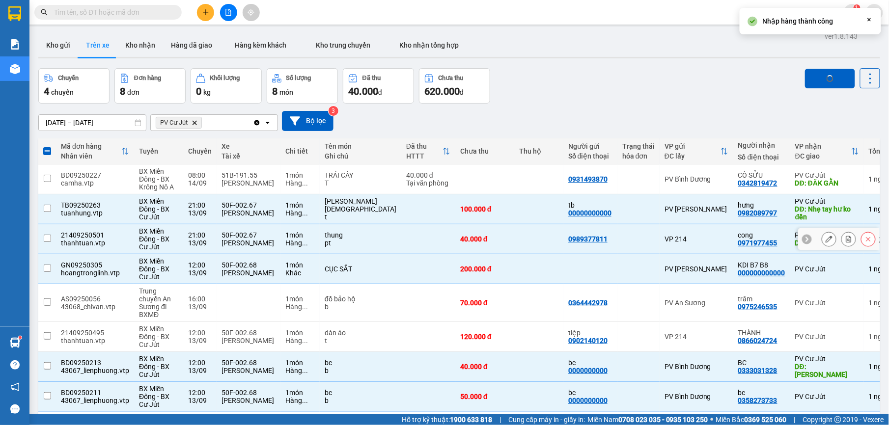
checkbox input "false"
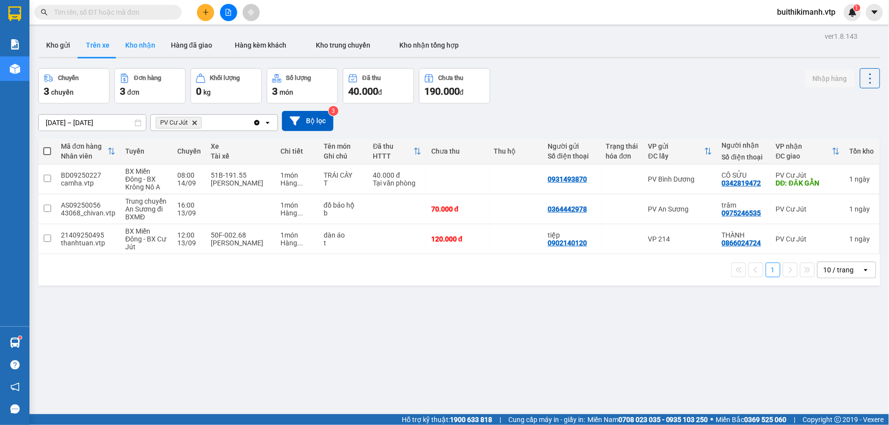
drag, startPoint x: 148, startPoint y: 40, endPoint x: 141, endPoint y: 40, distance: 6.9
click at [141, 40] on button "Kho nhận" at bounding box center [140, 45] width 46 height 24
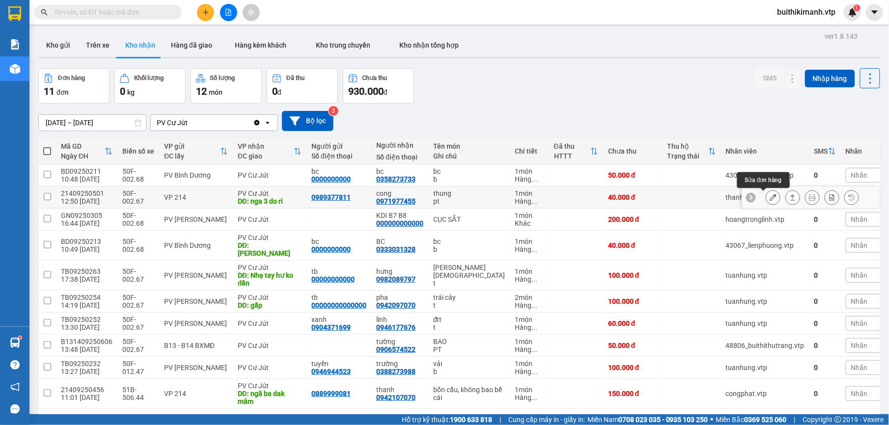
click at [770, 198] on icon at bounding box center [773, 197] width 7 height 7
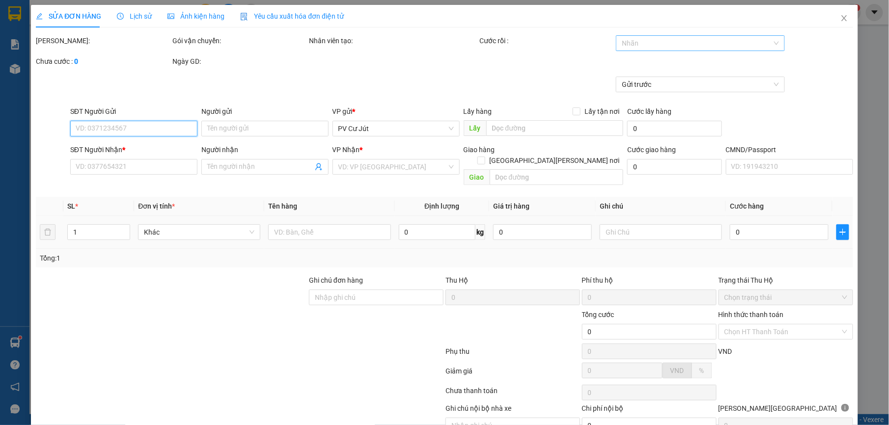
click at [742, 43] on div at bounding box center [696, 43] width 154 height 12
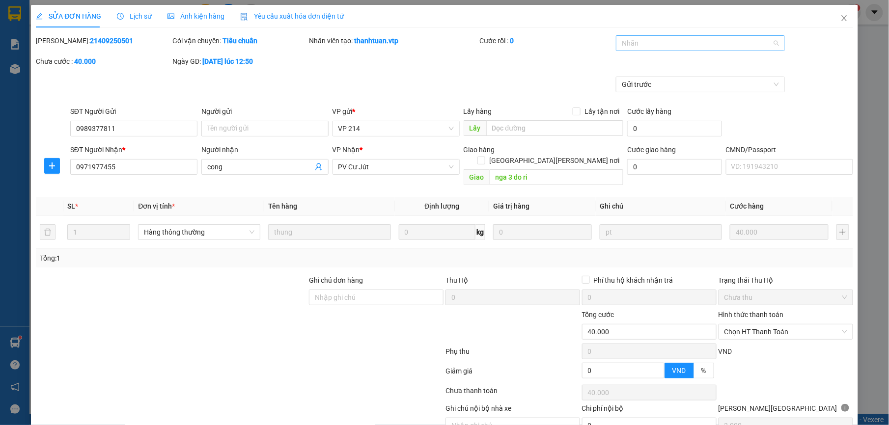
type input "0989377811"
type input "0971977455"
type input "cong"
type input "nga 3 do ri"
type input "40.000"
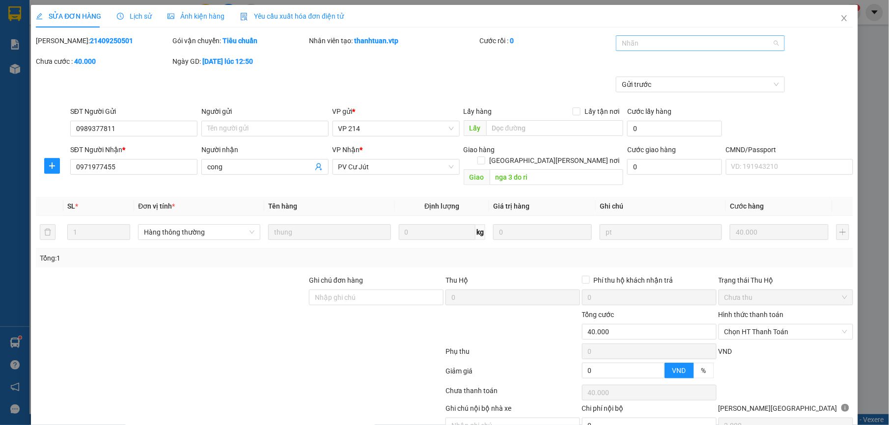
type input "40.000"
type input "2.000"
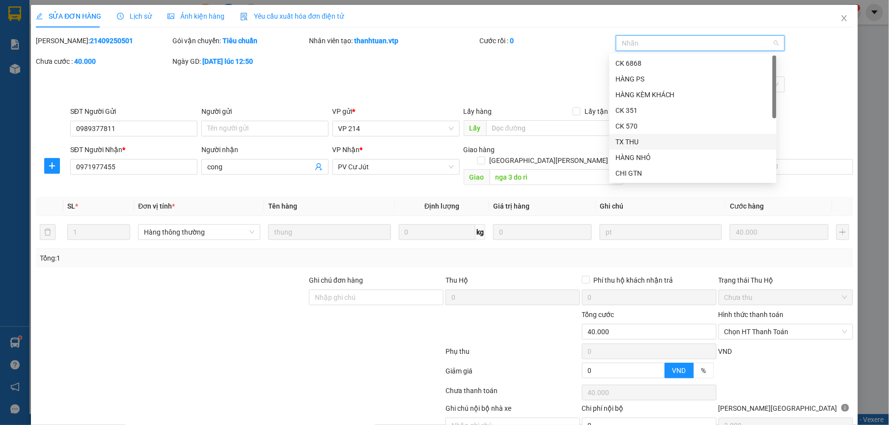
click at [694, 138] on div "TX THU" at bounding box center [693, 142] width 155 height 11
click at [798, 70] on div "Mã ĐH: 21409250501 Gói vận chuyển: Tiêu chuẩn Nhân viên tạo: thanhtuan.vtp Cước…" at bounding box center [444, 55] width 819 height 41
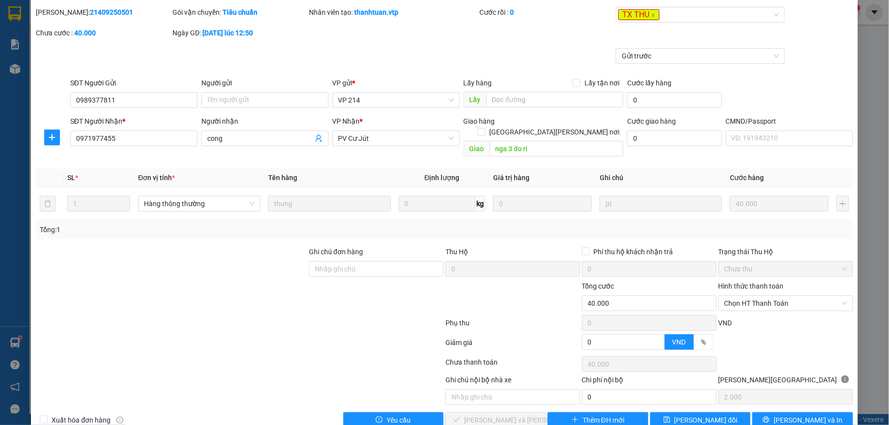
scroll to position [42, 0]
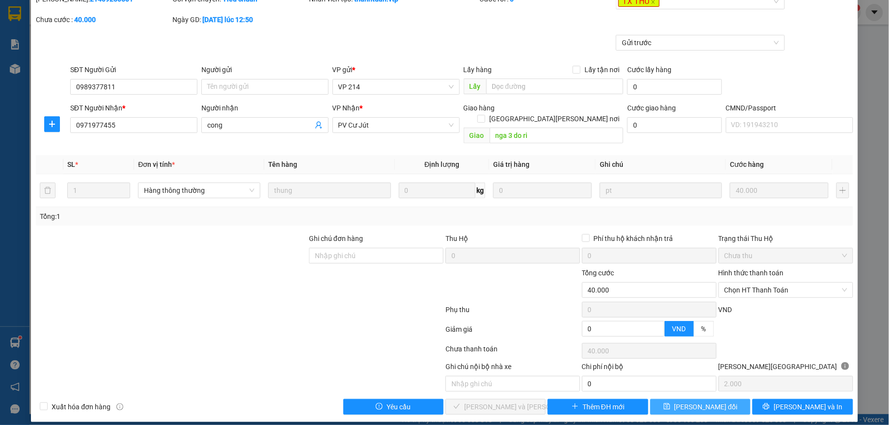
click at [661, 399] on button "Lưu thay đổi" at bounding box center [700, 407] width 100 height 16
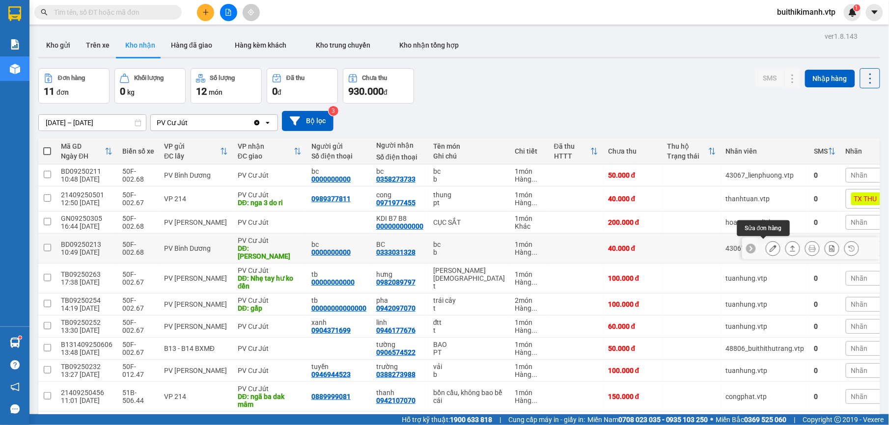
click at [770, 245] on icon at bounding box center [773, 248] width 7 height 7
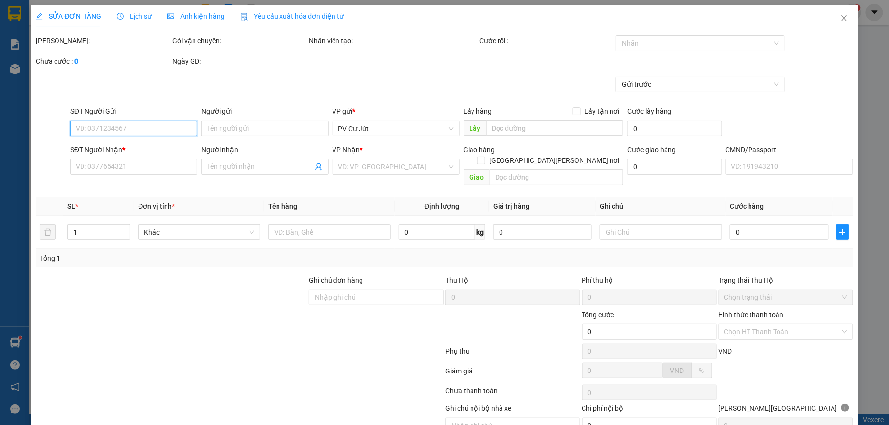
type input "0000000000"
type input "bc"
type input "0333031328"
type input "BC"
type input "ĐĂK GHỀNH"
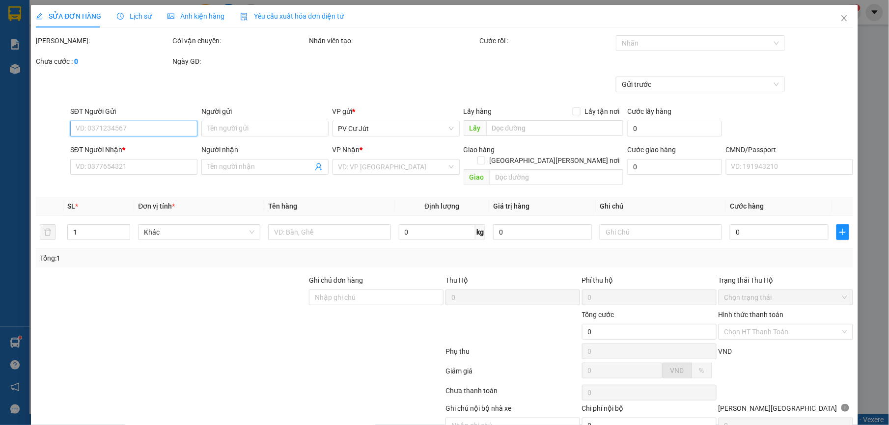
type input "40.000"
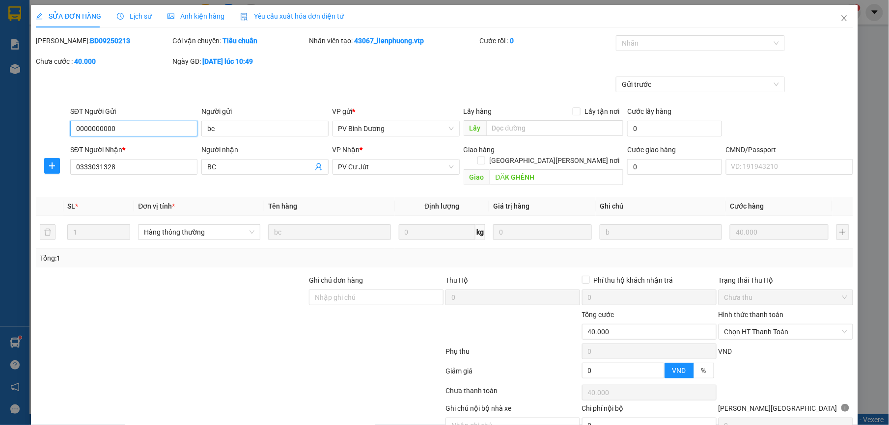
type input "2.000"
click at [663, 42] on div at bounding box center [696, 43] width 154 height 12
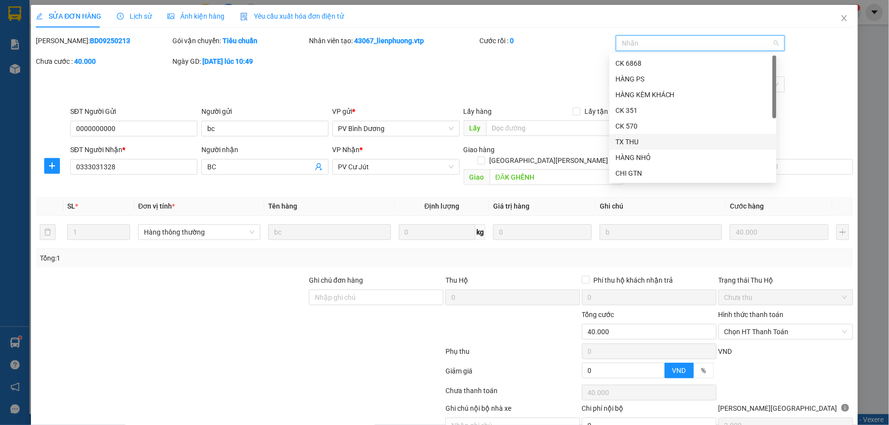
click at [663, 142] on div "TX THU" at bounding box center [693, 142] width 155 height 11
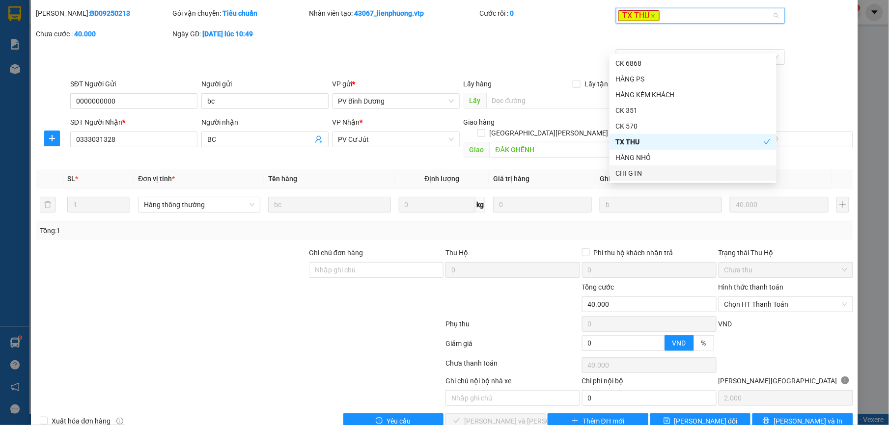
scroll to position [42, 0]
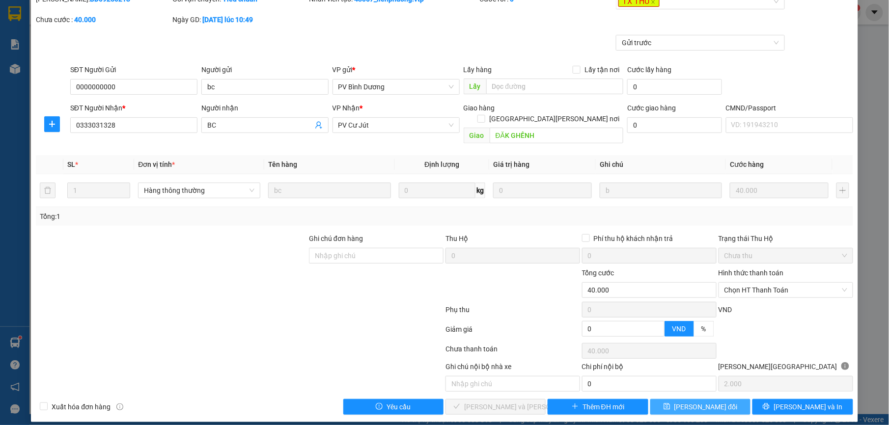
click at [675, 399] on button "Lưu thay đổi" at bounding box center [700, 407] width 100 height 16
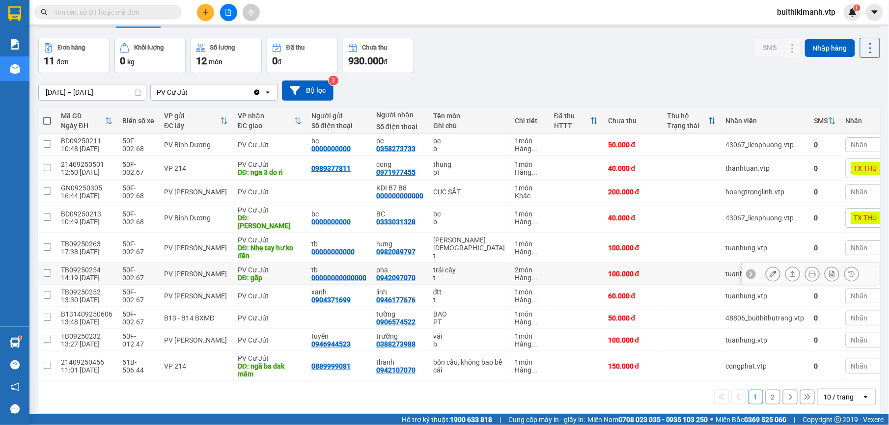
scroll to position [45, 0]
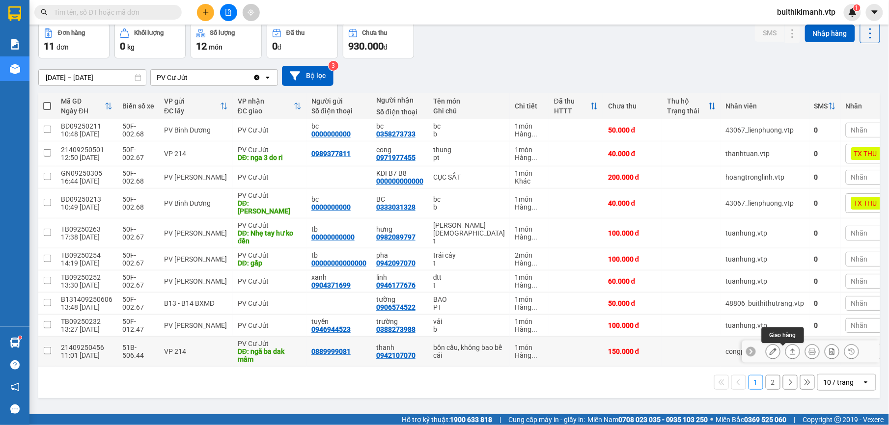
click at [790, 354] on icon at bounding box center [793, 351] width 7 height 7
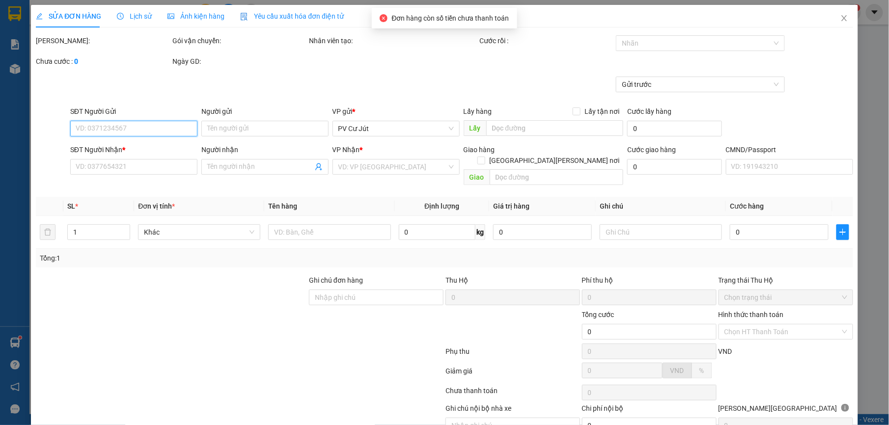
type input "0889999081"
type input "0942107070"
type input "thanh"
type input "ngã ba dak mâm"
type input "150.000"
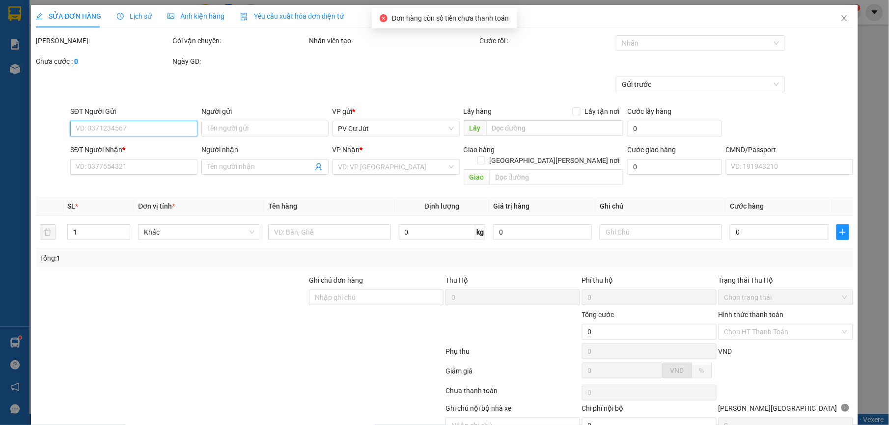
type input "150.000"
type input "7.500"
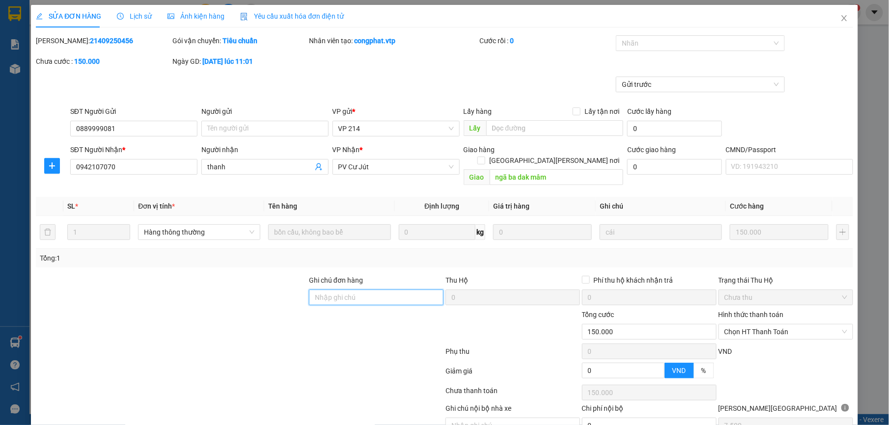
click at [382, 292] on input "Ghi chú đơn hàng" at bounding box center [376, 298] width 135 height 16
click at [752, 325] on span "Chọn HT Thanh Toán" at bounding box center [786, 332] width 123 height 15
type input "ck 6868 150k 6h43 1409"
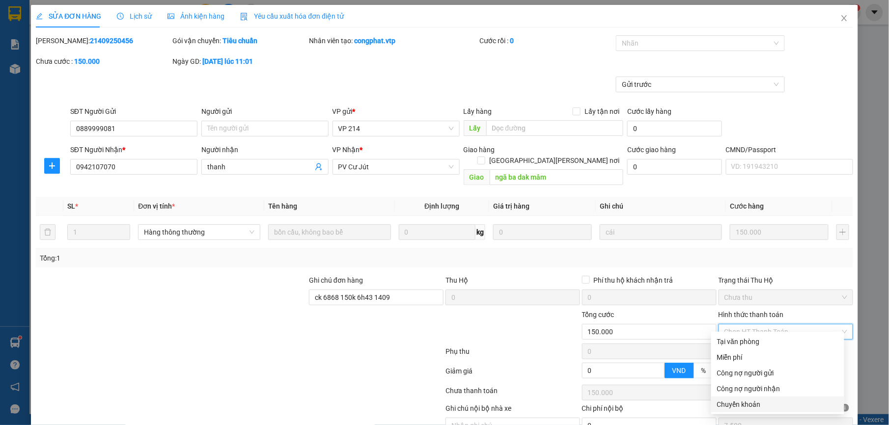
click at [753, 405] on div "Chuyển khoản" at bounding box center [777, 404] width 121 height 11
type input "0"
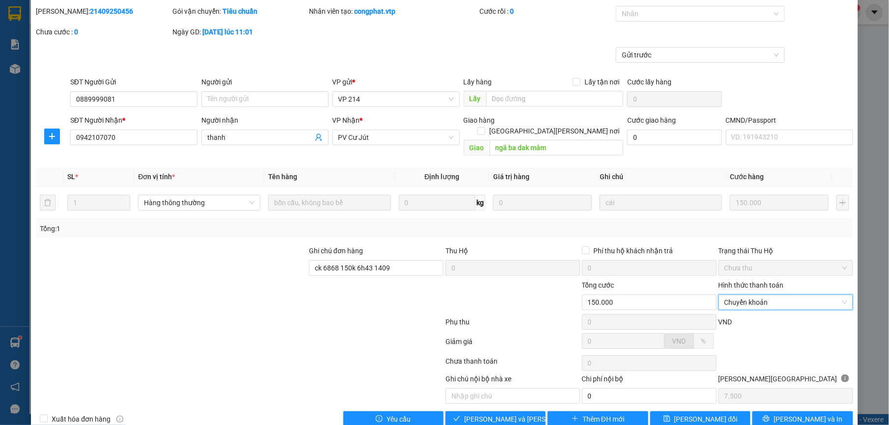
scroll to position [42, 0]
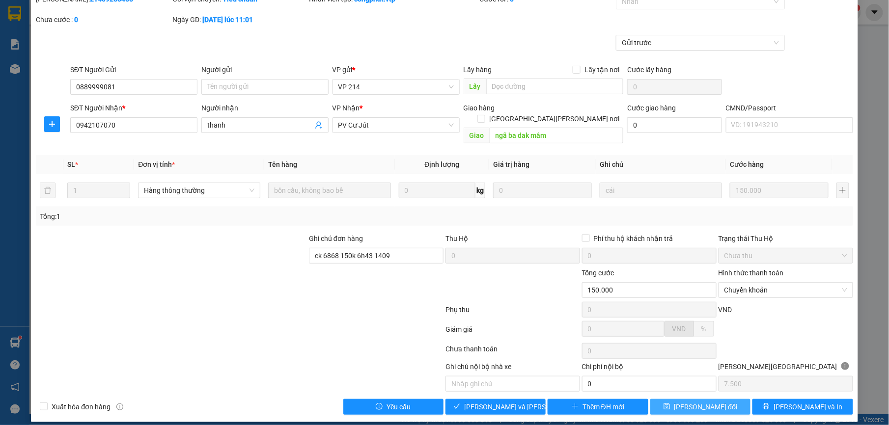
click at [684, 403] on span "Lưu thay đổi" at bounding box center [706, 407] width 63 height 11
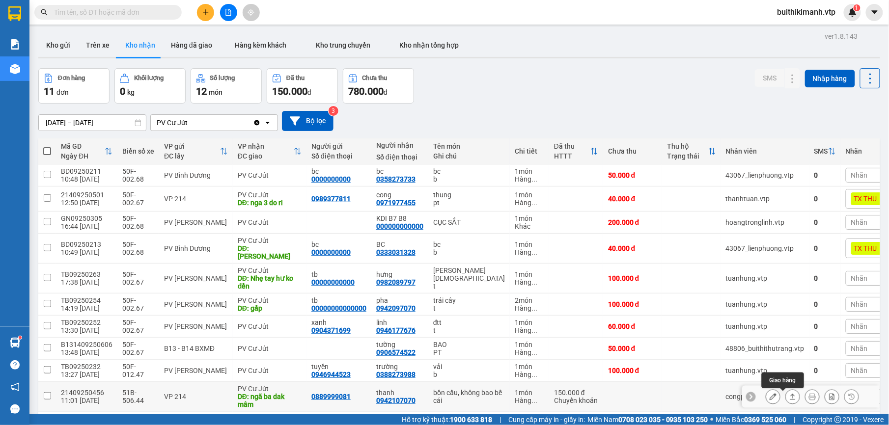
click at [790, 396] on icon at bounding box center [793, 397] width 7 height 7
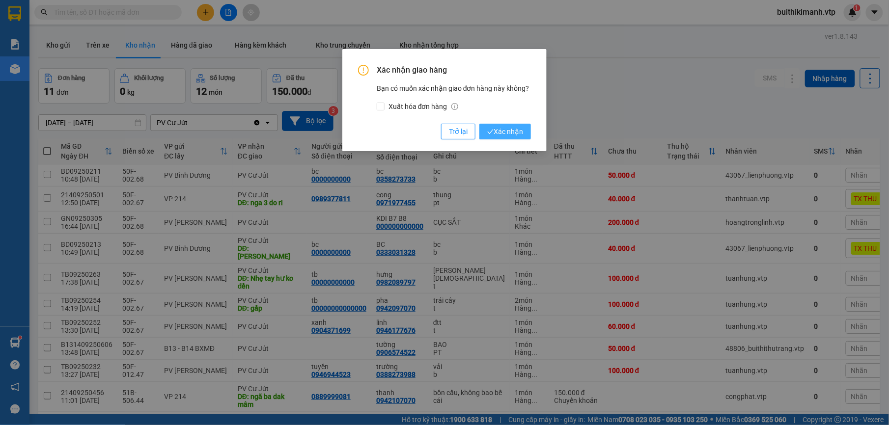
click at [495, 129] on span "Xác nhận" at bounding box center [505, 131] width 36 height 11
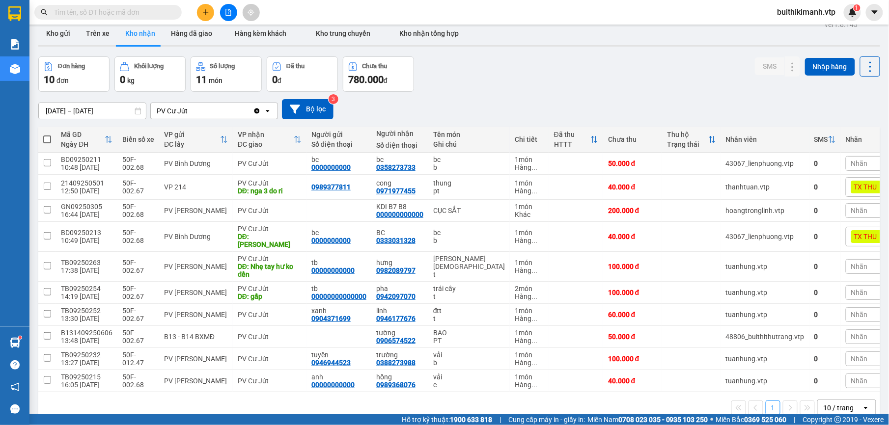
scroll to position [45, 0]
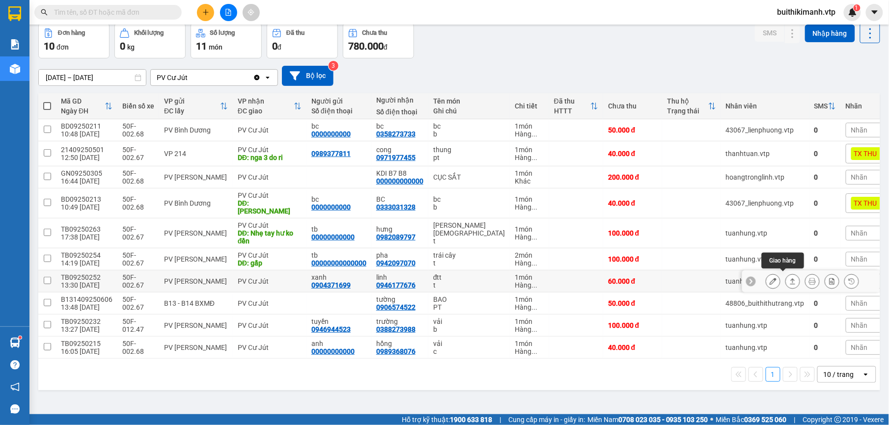
click at [786, 278] on button at bounding box center [793, 281] width 14 height 17
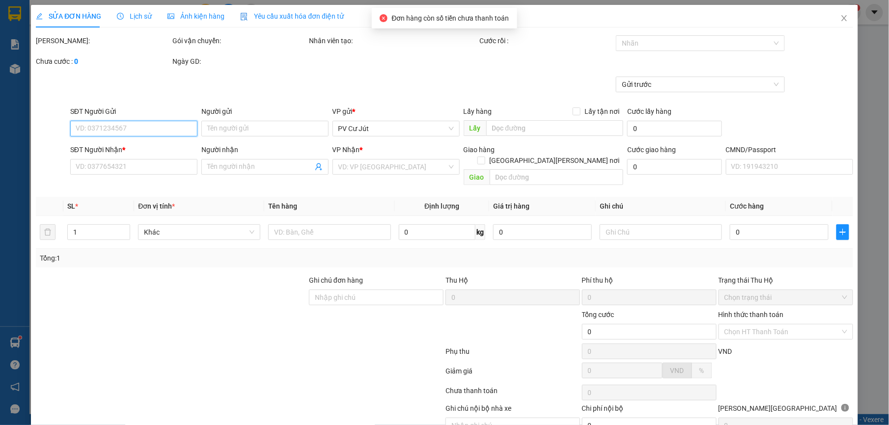
type input "0904371699"
type input "xanh"
type input "0946177676"
type input "linh"
type input "60.000"
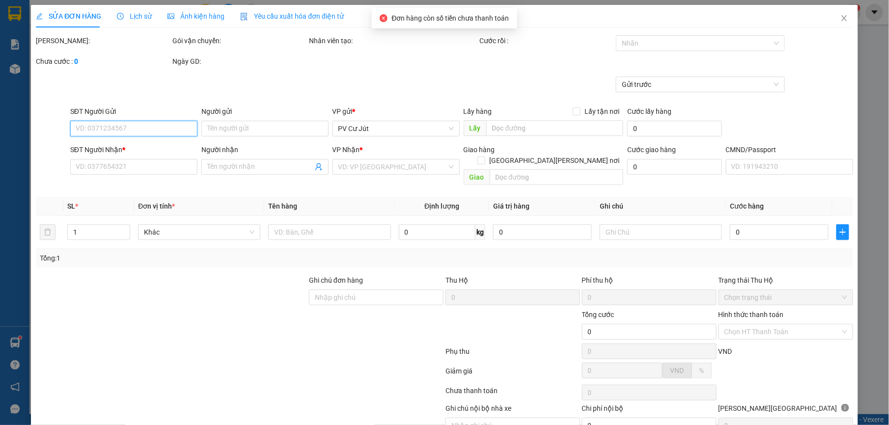
type input "60.000"
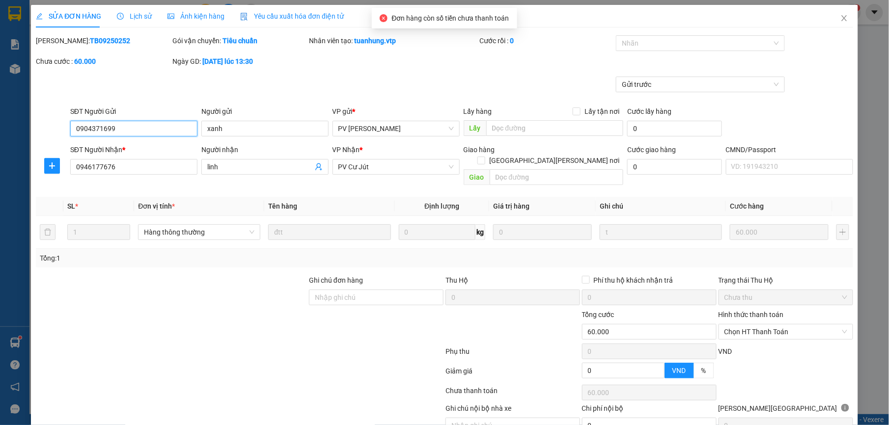
type input "3.000"
click at [796, 325] on span "Chọn HT Thanh Toán" at bounding box center [786, 332] width 123 height 15
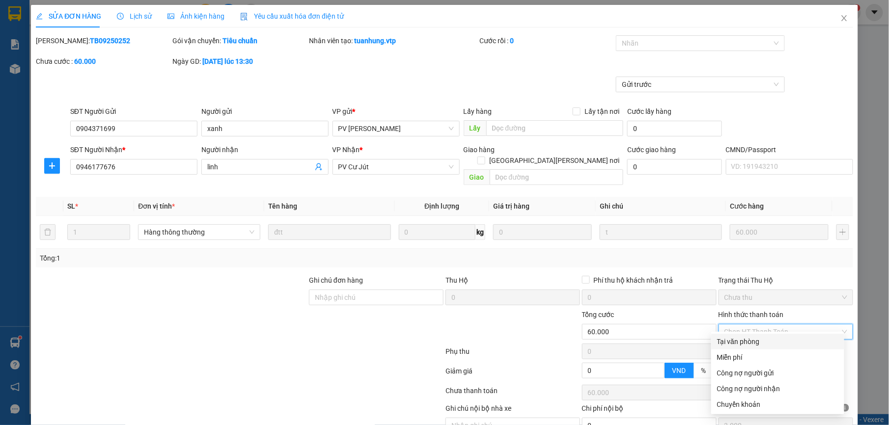
click at [773, 341] on div "Tại văn phòng" at bounding box center [777, 342] width 121 height 11
type input "0"
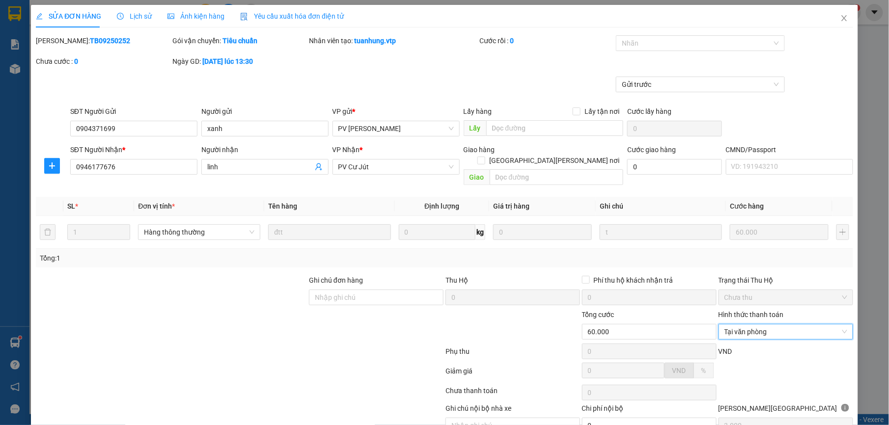
scroll to position [42, 0]
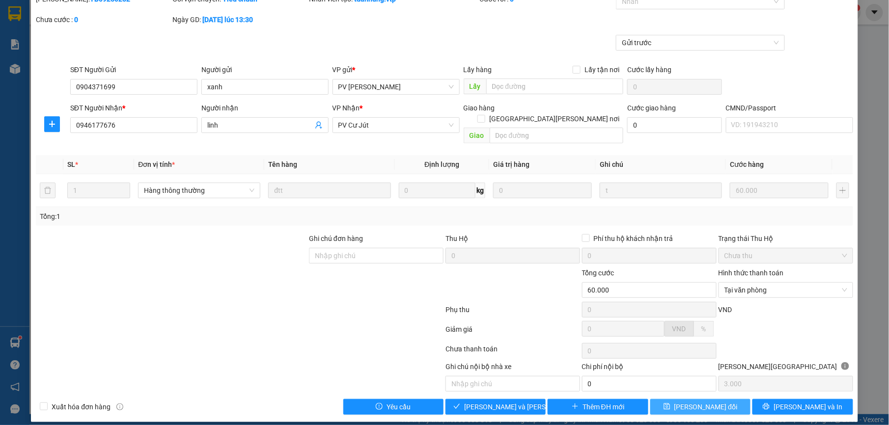
click at [688, 402] on span "Lưu thay đổi" at bounding box center [706, 407] width 63 height 11
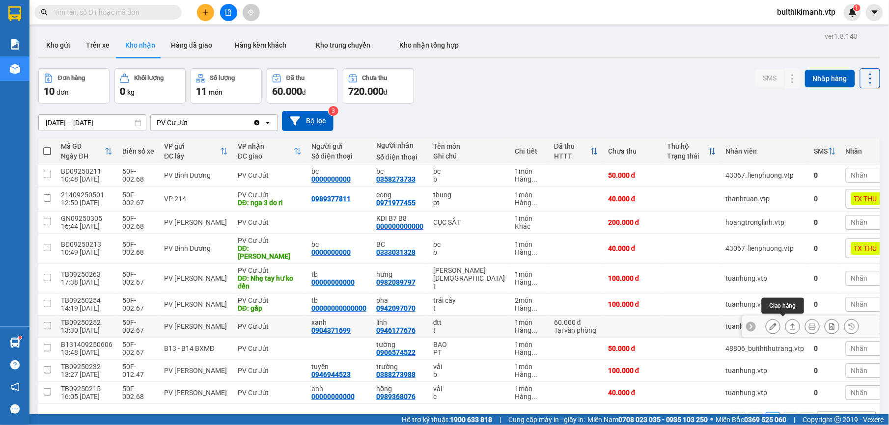
click at [790, 325] on icon at bounding box center [793, 326] width 7 height 7
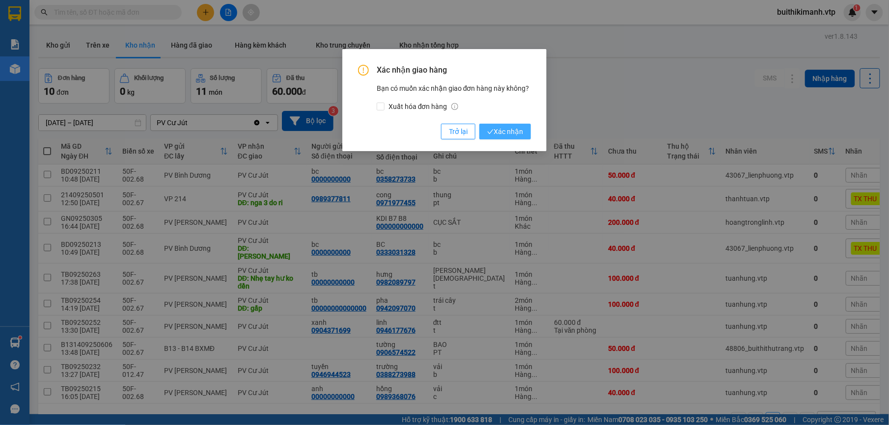
click at [515, 130] on span "Xác nhận" at bounding box center [505, 131] width 36 height 11
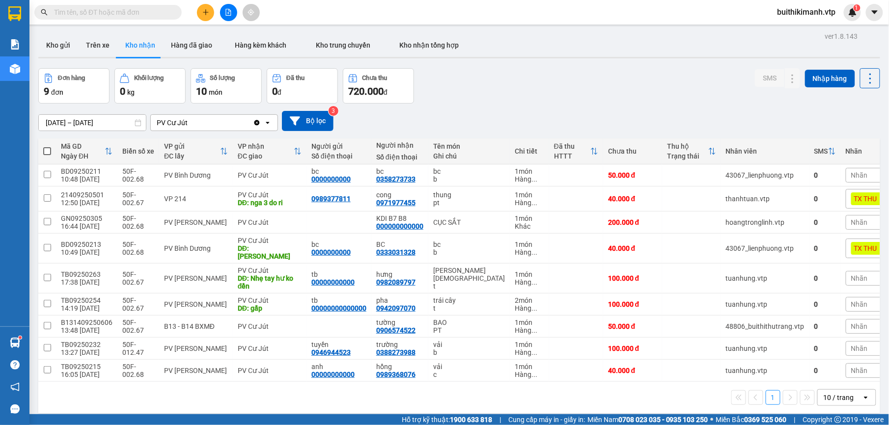
click at [132, 10] on input "text" at bounding box center [112, 12] width 116 height 11
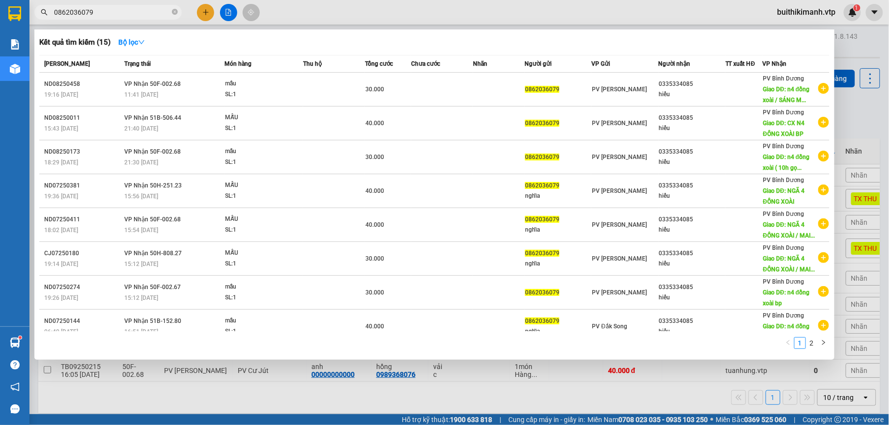
type input "0862036079"
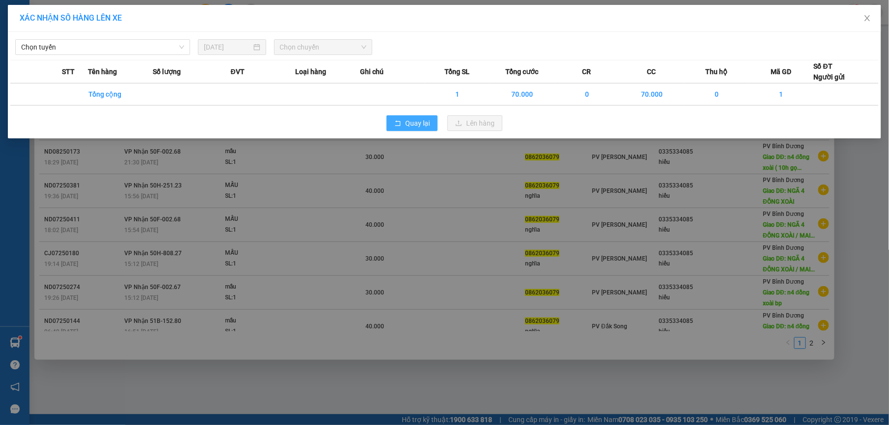
click at [410, 128] on span "Quay lại" at bounding box center [417, 123] width 25 height 11
click at [869, 16] on div at bounding box center [444, 212] width 889 height 425
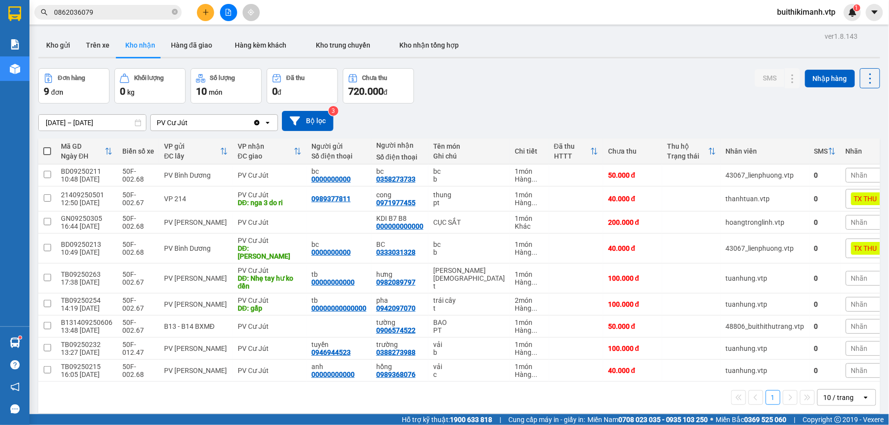
drag, startPoint x: 89, startPoint y: 39, endPoint x: 233, endPoint y: 134, distance: 171.7
click at [88, 40] on button "Trên xe" at bounding box center [97, 45] width 39 height 24
